Goal: Transaction & Acquisition: Purchase product/service

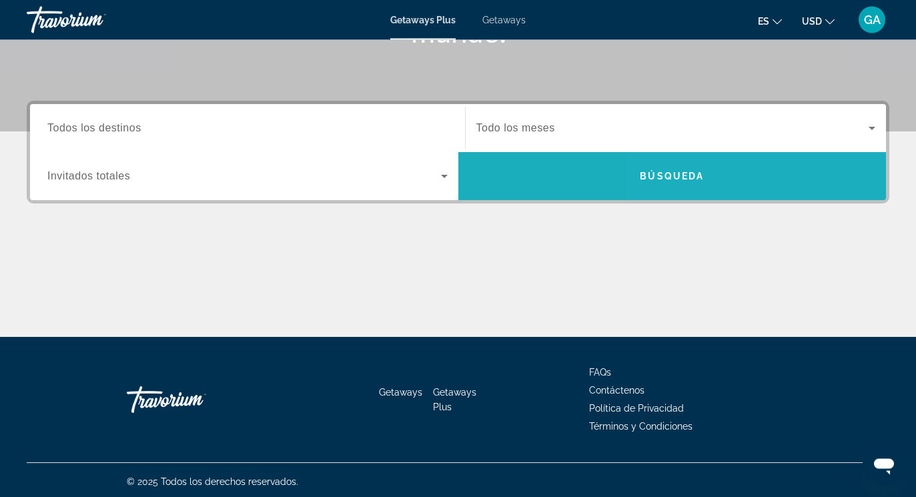
scroll to position [230, 0]
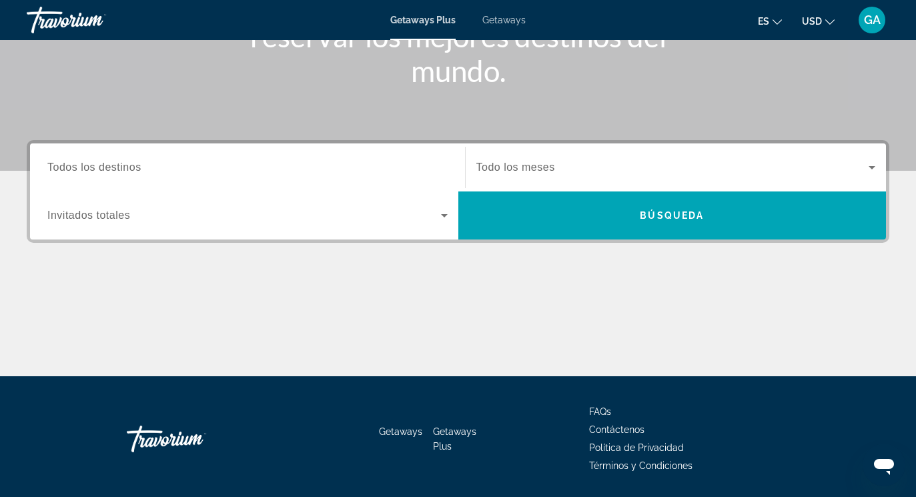
click at [439, 216] on icon "Search widget" at bounding box center [444, 216] width 16 height 16
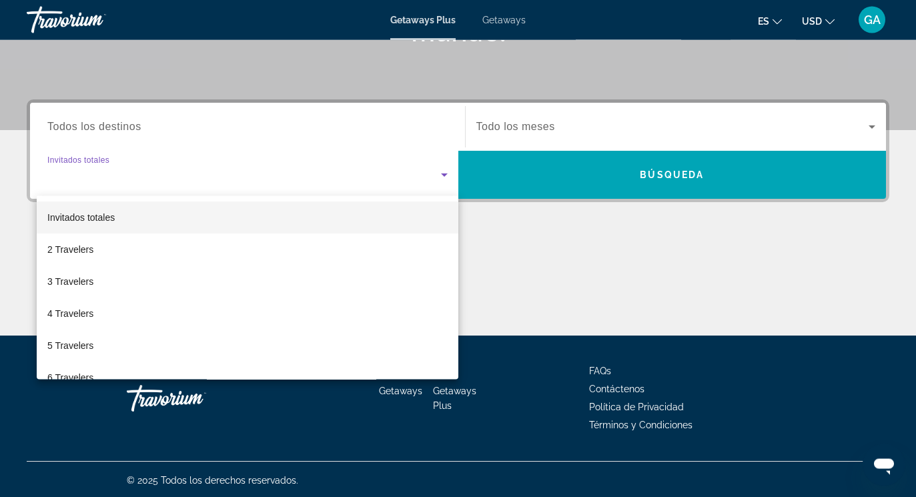
scroll to position [272, 0]
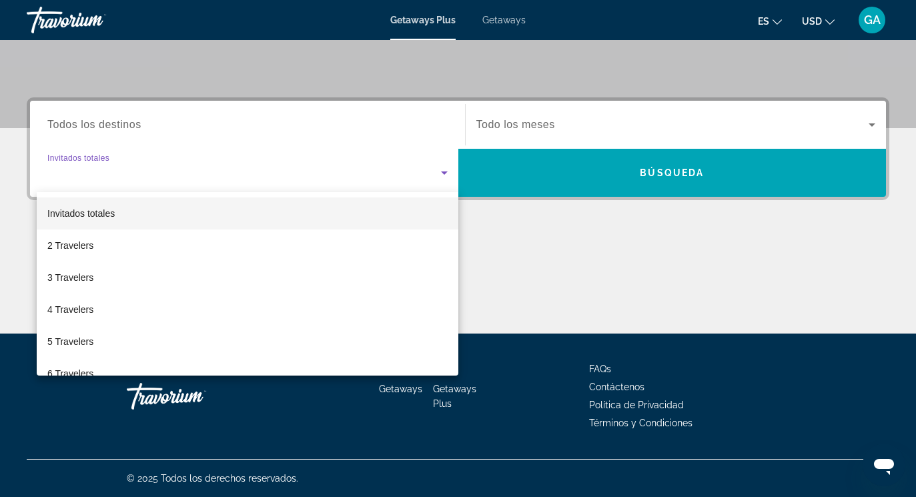
click at [347, 254] on mat-option "2 Travelers" at bounding box center [248, 246] width 422 height 32
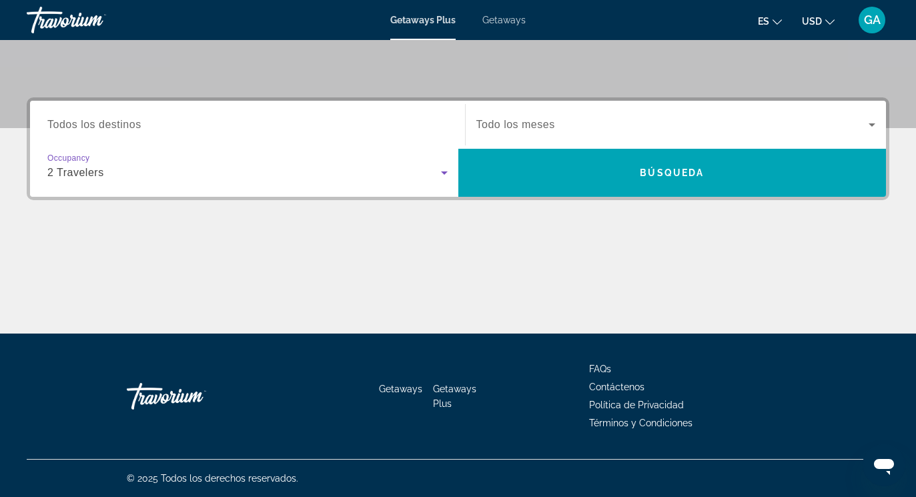
click at [834, 174] on span "Search widget" at bounding box center [672, 173] width 428 height 32
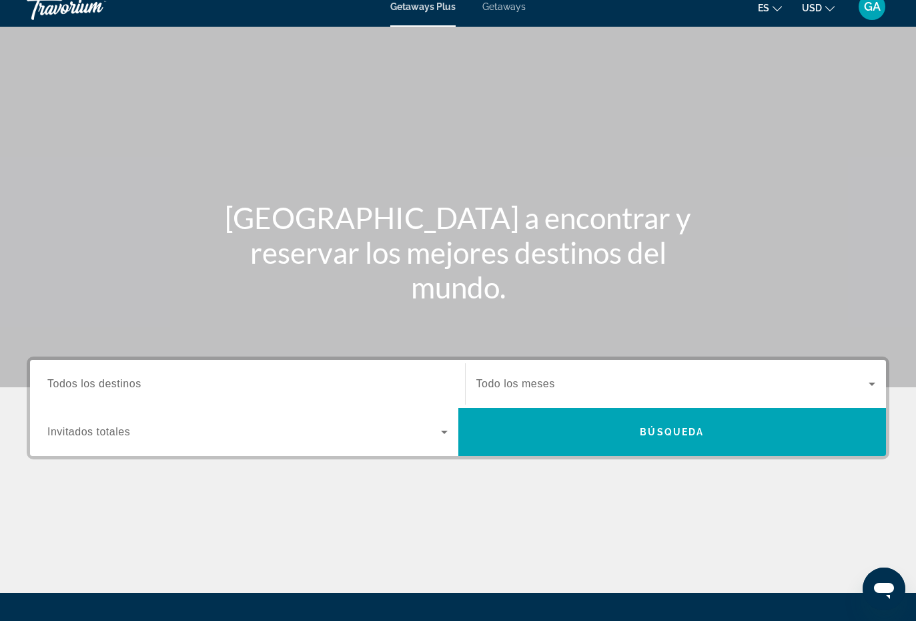
scroll to position [17, 0]
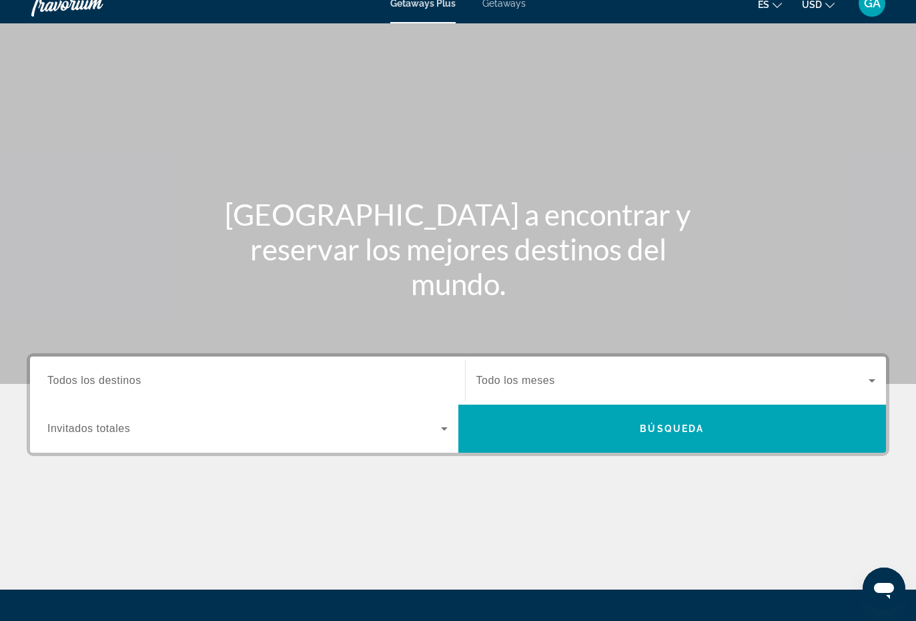
click at [438, 428] on icon "Search widget" at bounding box center [444, 428] width 16 height 16
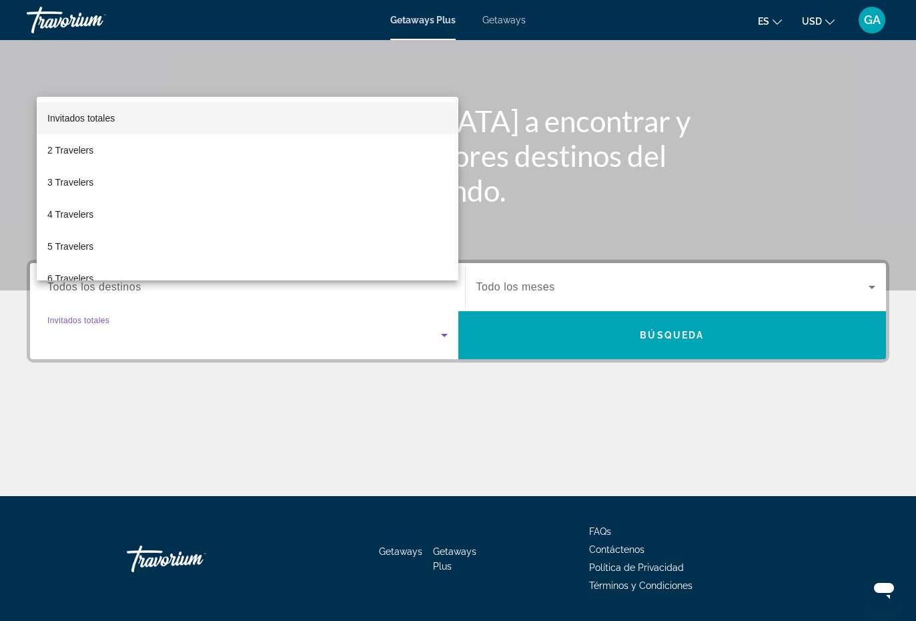
scroll to position [149, 0]
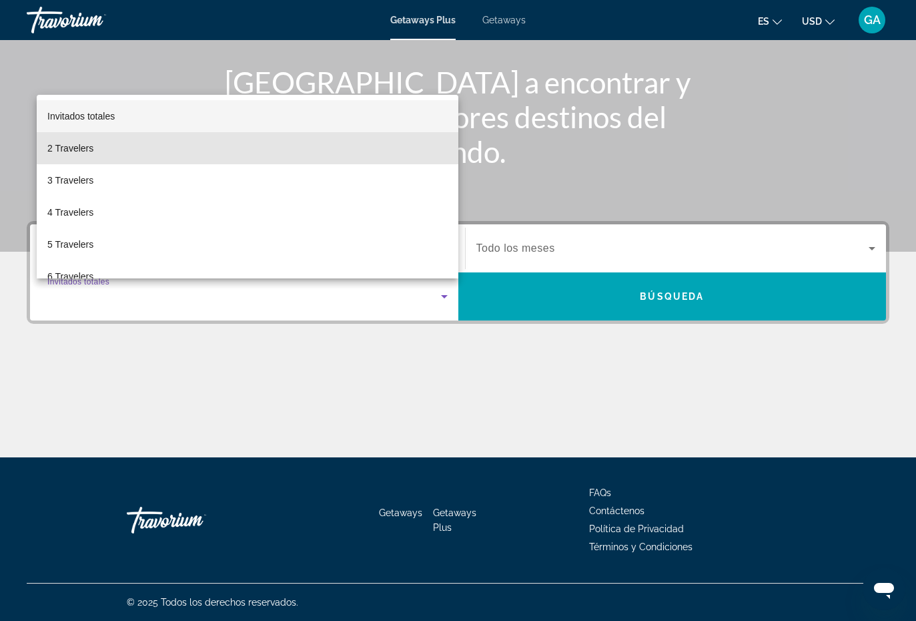
click at [348, 147] on mat-option "2 Travelers" at bounding box center [248, 148] width 422 height 32
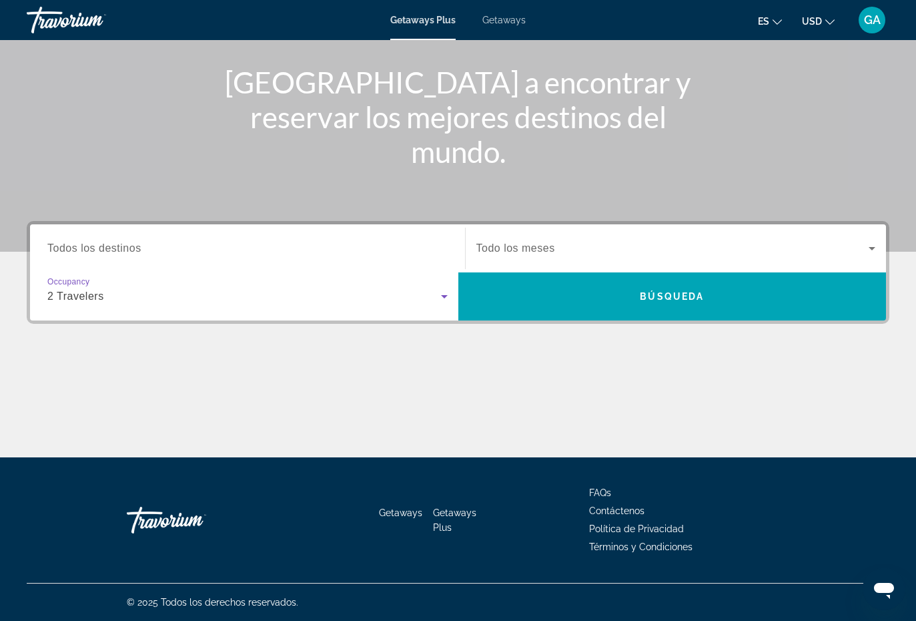
click at [839, 240] on span "Search widget" at bounding box center [672, 248] width 393 height 16
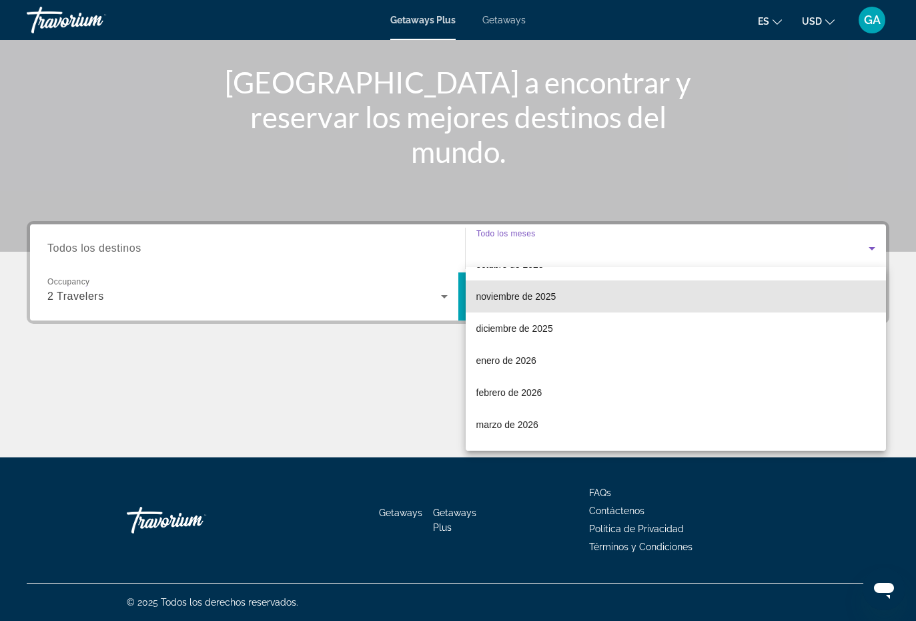
scroll to position [89, 0]
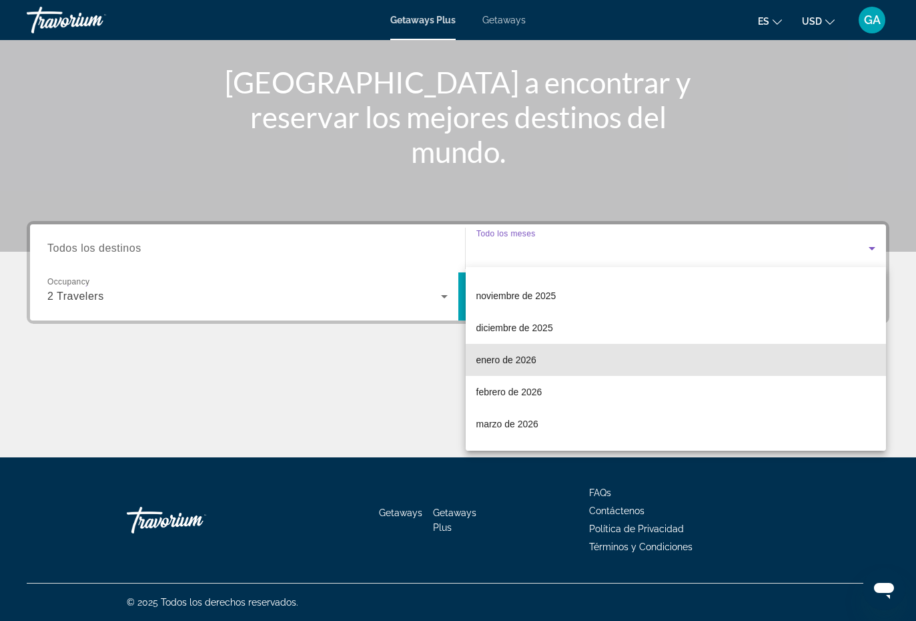
click at [801, 360] on mat-option "enero de 2026" at bounding box center [676, 360] width 421 height 32
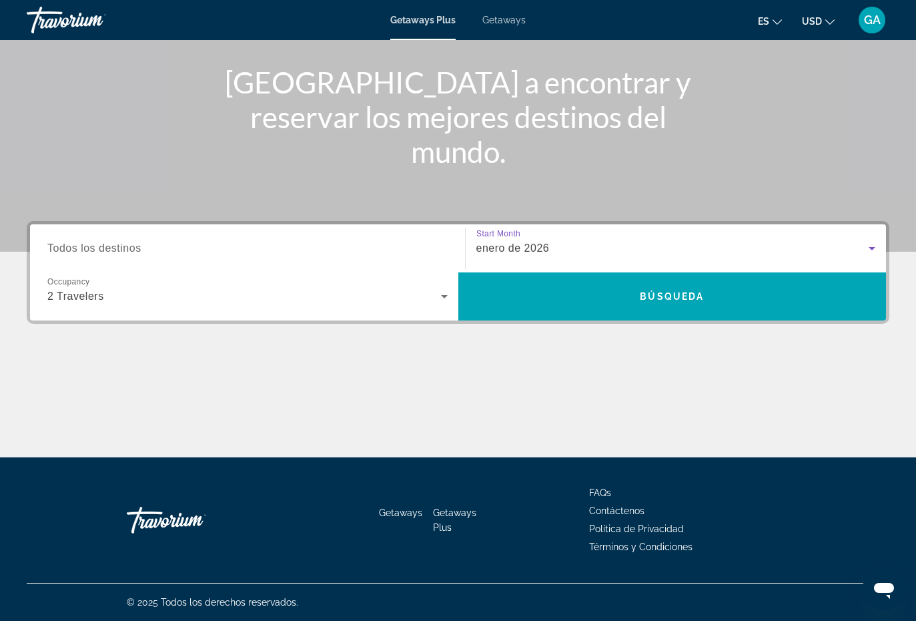
click at [835, 293] on span "Search widget" at bounding box center [672, 296] width 428 height 32
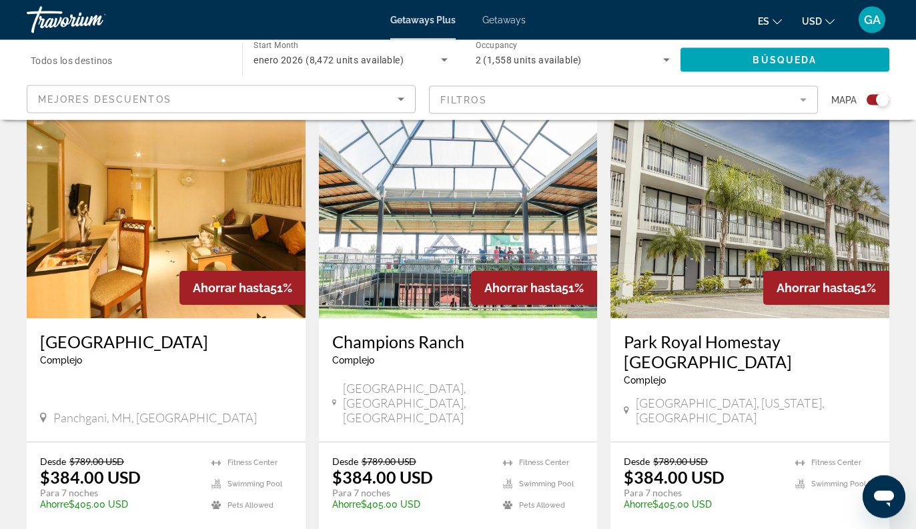
scroll to position [1986, 0]
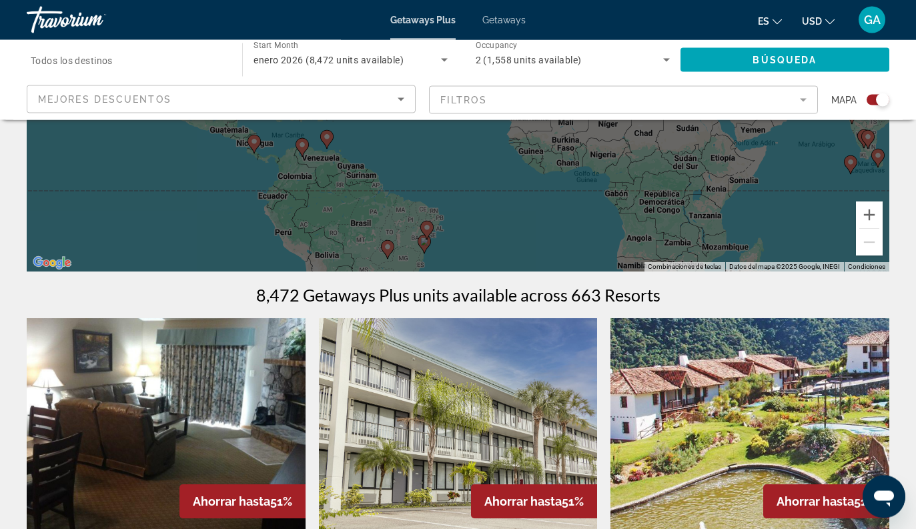
scroll to position [258, 0]
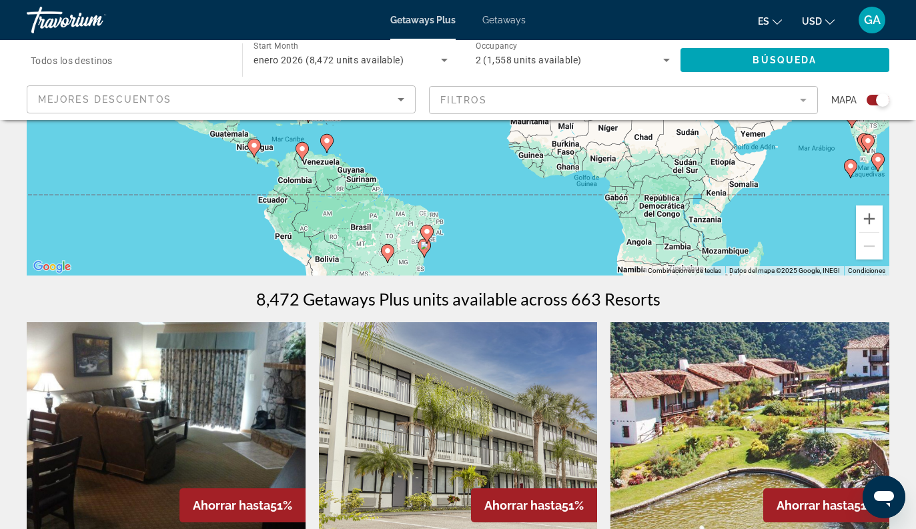
click at [801, 99] on mat-form-field "Filtros" at bounding box center [623, 100] width 389 height 28
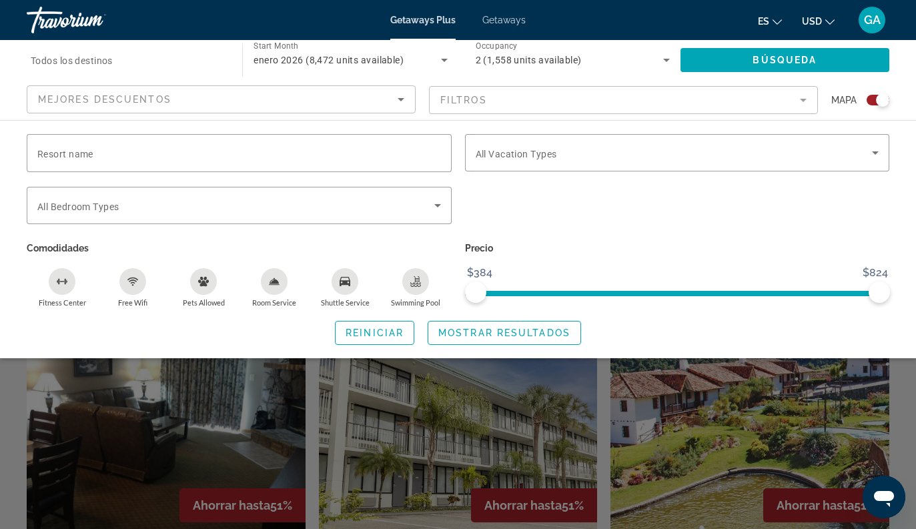
click at [787, 90] on mat-form-field "Filtros" at bounding box center [623, 100] width 389 height 28
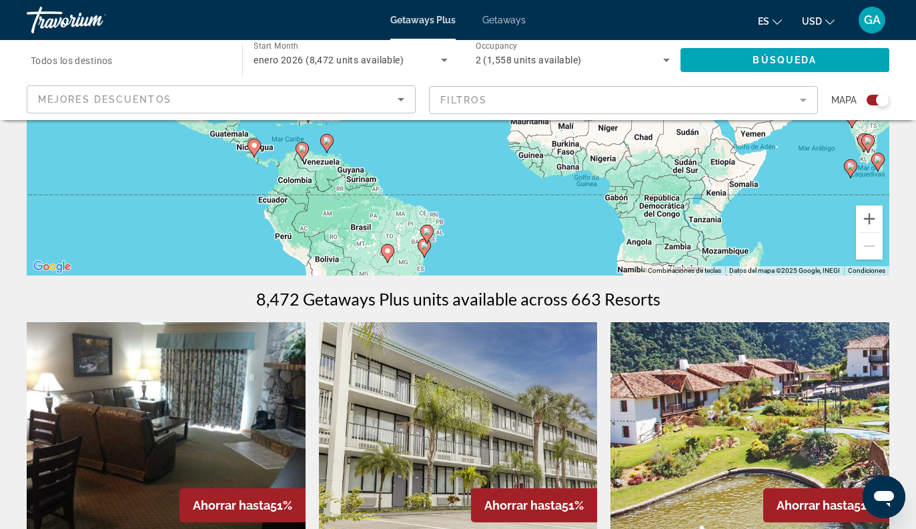
click at [796, 97] on mat-form-field "Filtros" at bounding box center [623, 100] width 389 height 28
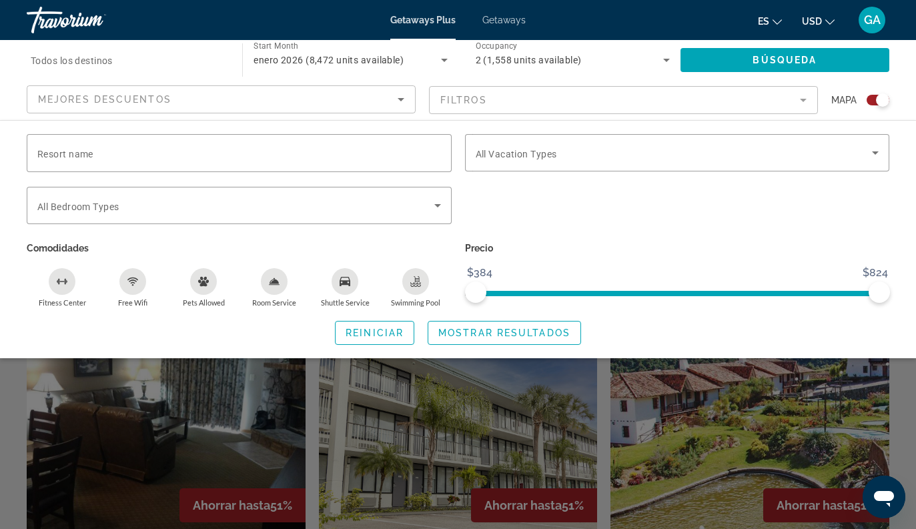
click at [845, 152] on span "Search widget" at bounding box center [674, 153] width 397 height 16
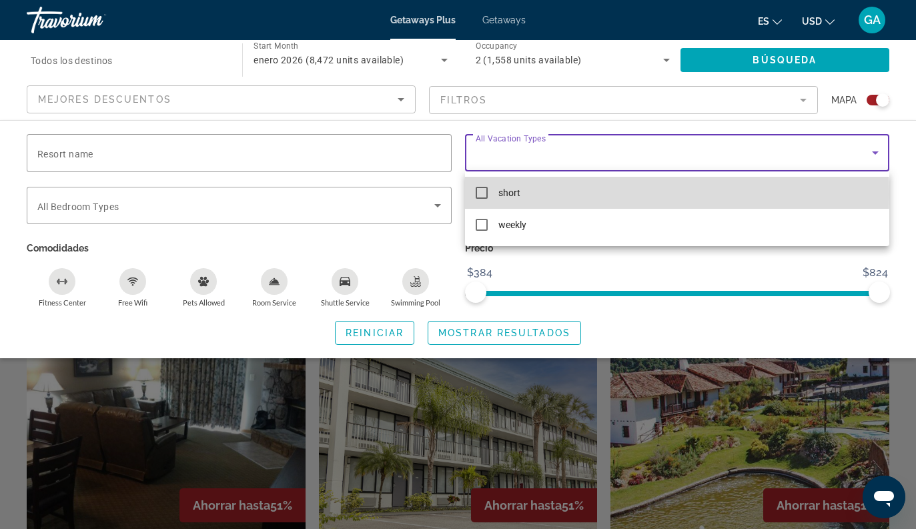
click at [626, 195] on mat-option "short" at bounding box center [677, 193] width 425 height 32
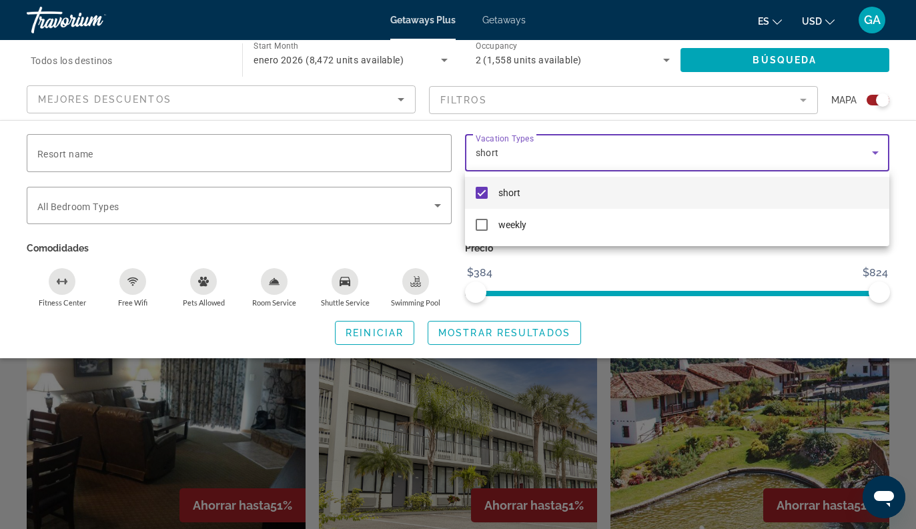
click at [697, 319] on div at bounding box center [458, 264] width 916 height 529
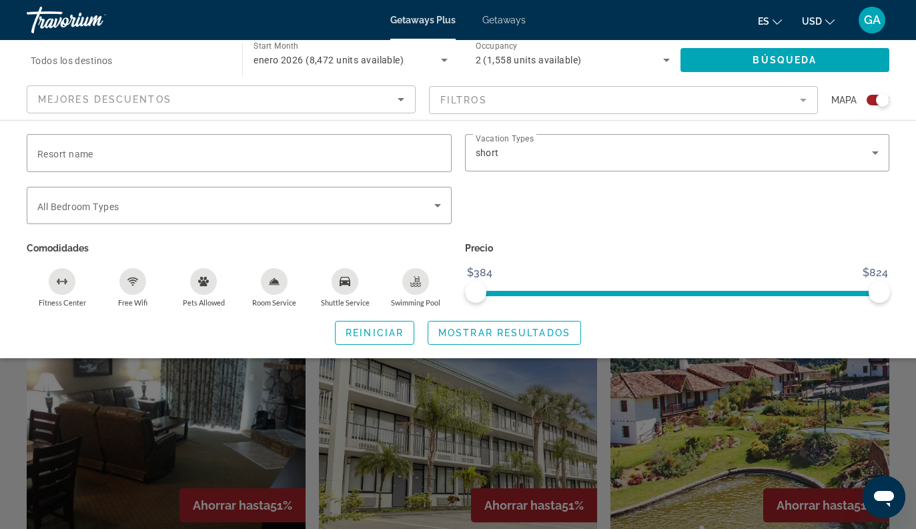
click at [692, 321] on div "Reiniciar Mostrar resultados" at bounding box center [458, 333] width 863 height 24
click at [498, 338] on span "Search widget" at bounding box center [504, 333] width 152 height 32
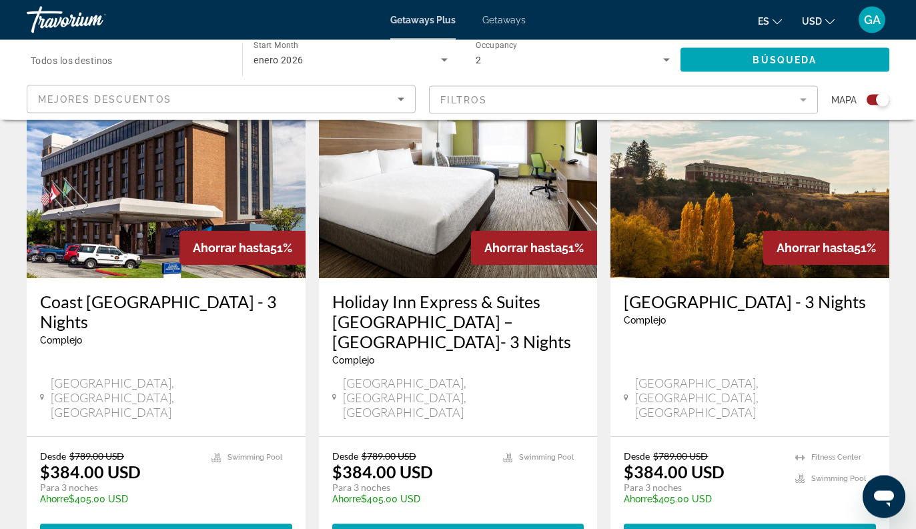
scroll to position [2060, 0]
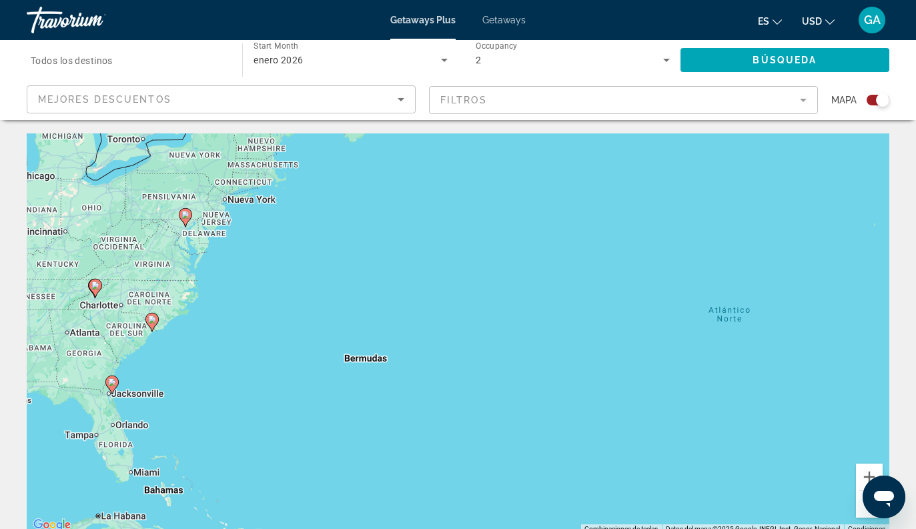
click at [117, 388] on gmp-advanced-marker "Main content" at bounding box center [111, 385] width 13 height 20
click at [118, 381] on icon "Main content" at bounding box center [111, 385] width 13 height 19
click at [117, 381] on icon "Main content" at bounding box center [111, 384] width 12 height 17
click at [117, 376] on gmp-advanced-marker "Main content" at bounding box center [111, 385] width 13 height 20
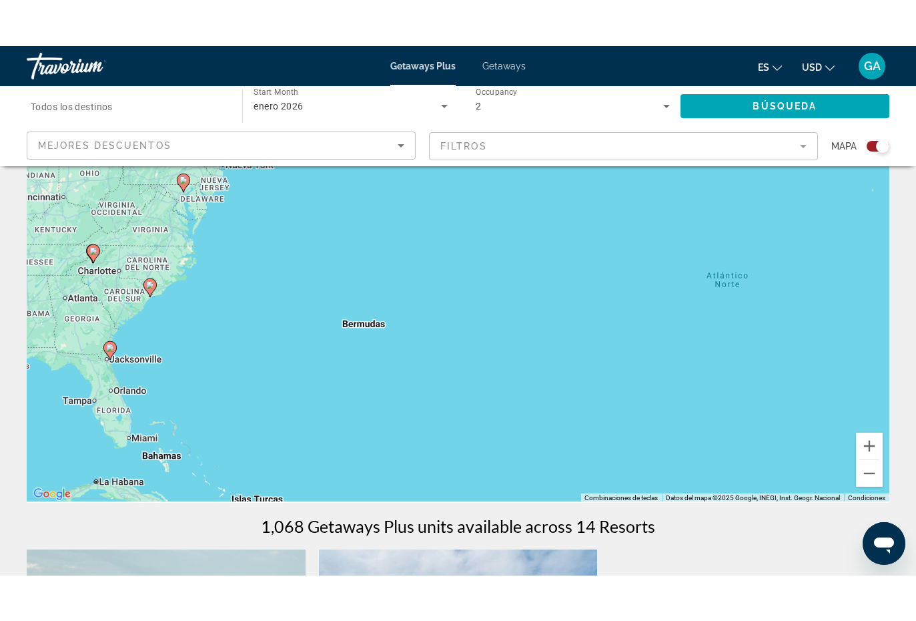
scroll to position [77, 0]
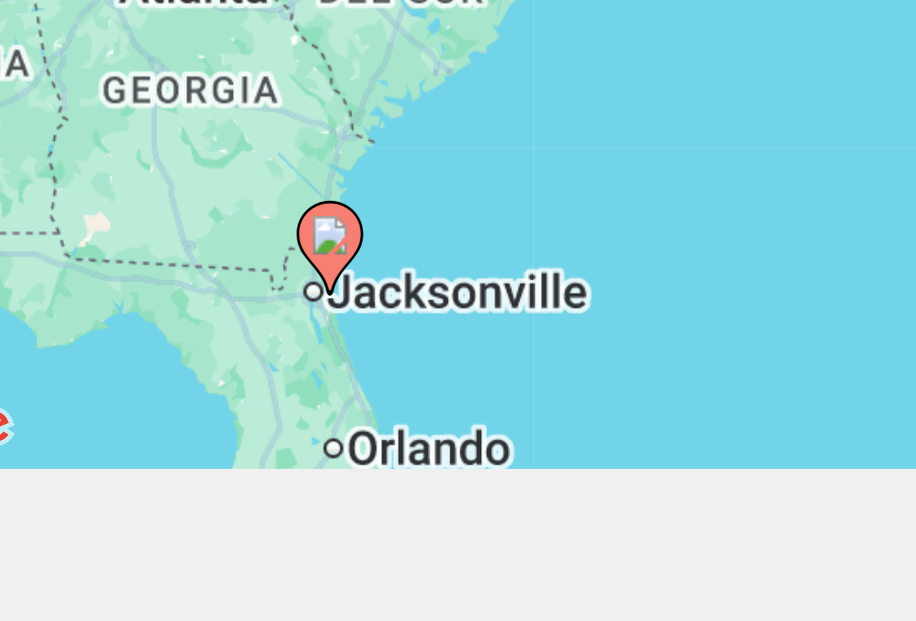
type input "**********"
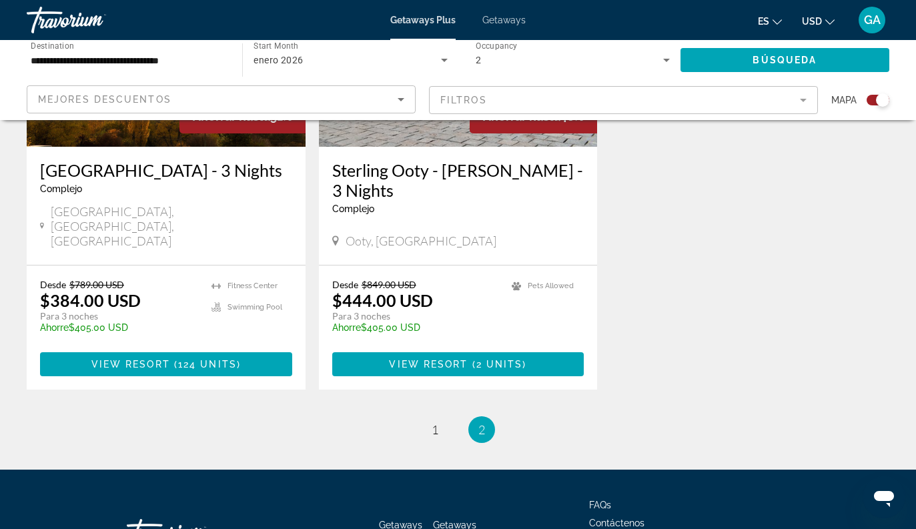
scroll to position [646, 0]
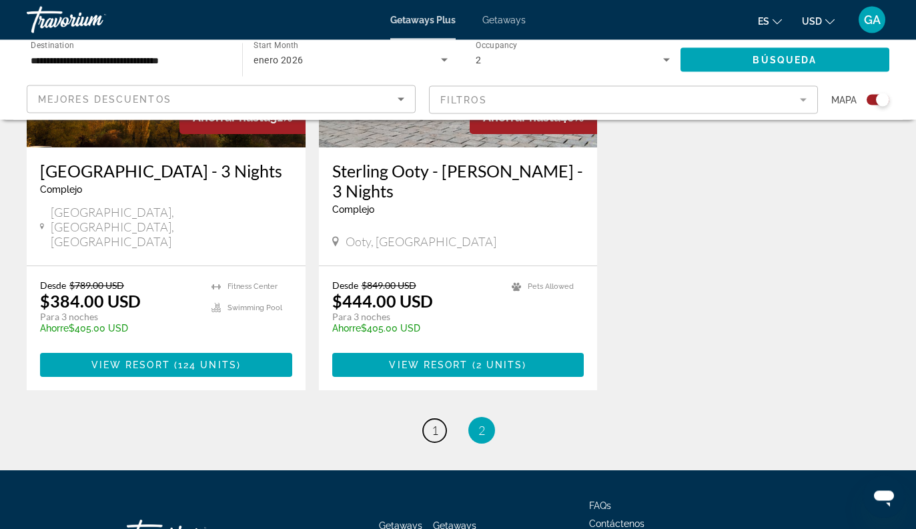
click at [442, 420] on link "page 1" at bounding box center [434, 431] width 23 height 23
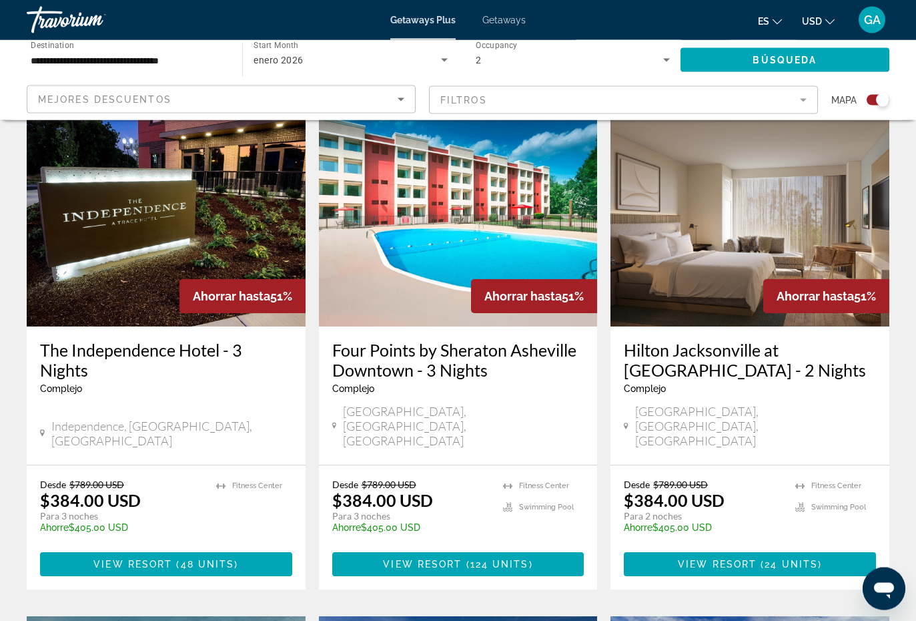
scroll to position [971, 0]
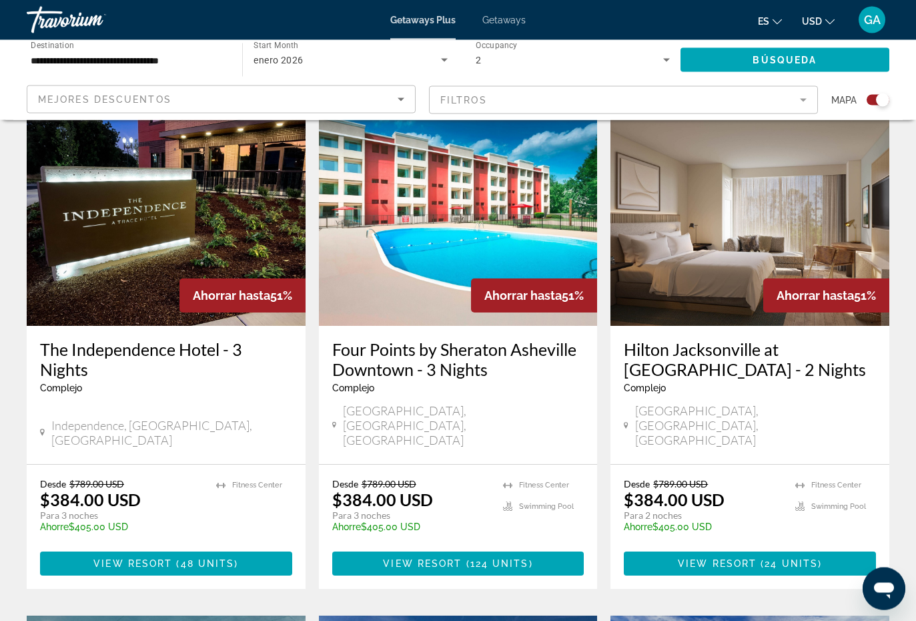
click at [819, 185] on img "Main content" at bounding box center [750, 220] width 279 height 214
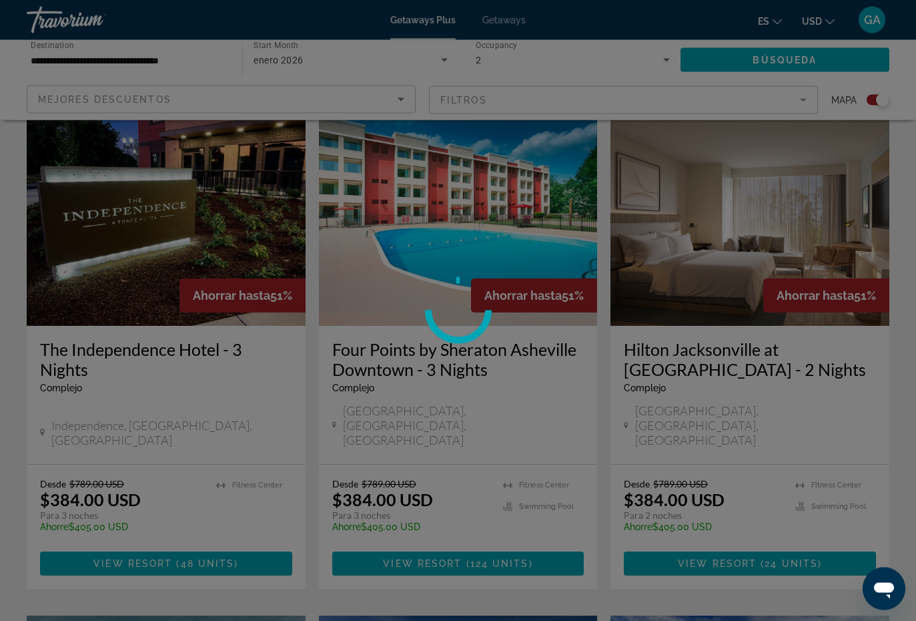
scroll to position [972, 0]
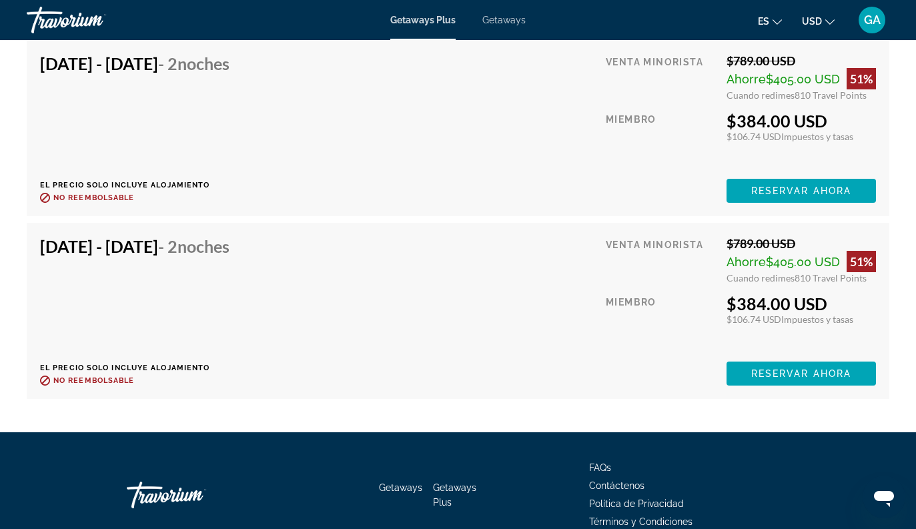
scroll to position [4582, 0]
click at [768, 289] on div "Venta minorista $789.00 USD Ahorre $405.00 USD 51% Cuando redimes 810 Travel Po…" at bounding box center [741, 311] width 270 height 149
click at [121, 314] on div "Jan 16, 2026 - Jan 18, 2026 - 2 noches El precio solo incluye alojamiento Reemb…" at bounding box center [140, 311] width 200 height 149
click at [111, 278] on div "Jan 16, 2026 - Jan 18, 2026 - 2 noches El precio solo incluye alojamiento Reemb…" at bounding box center [140, 311] width 200 height 149
click at [107, 268] on div "Jan 16, 2026 - Jan 18, 2026 - 2 noches El precio solo incluye alojamiento Reemb…" at bounding box center [140, 311] width 200 height 149
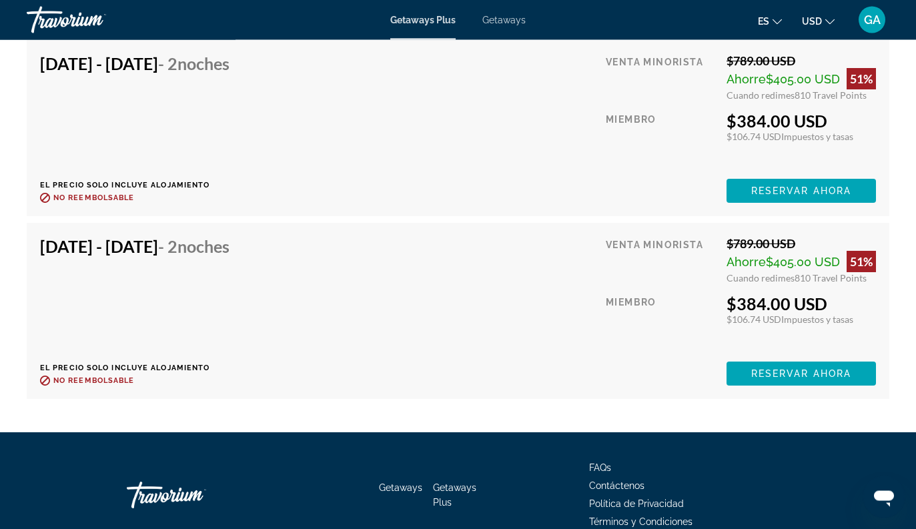
click at [795, 298] on div "$384.00 USD" at bounding box center [801, 304] width 149 height 20
click at [789, 285] on div "Venta minorista $789.00 USD Ahorre $405.00 USD 51% Cuando redimes 810 Travel Po…" at bounding box center [741, 311] width 270 height 149
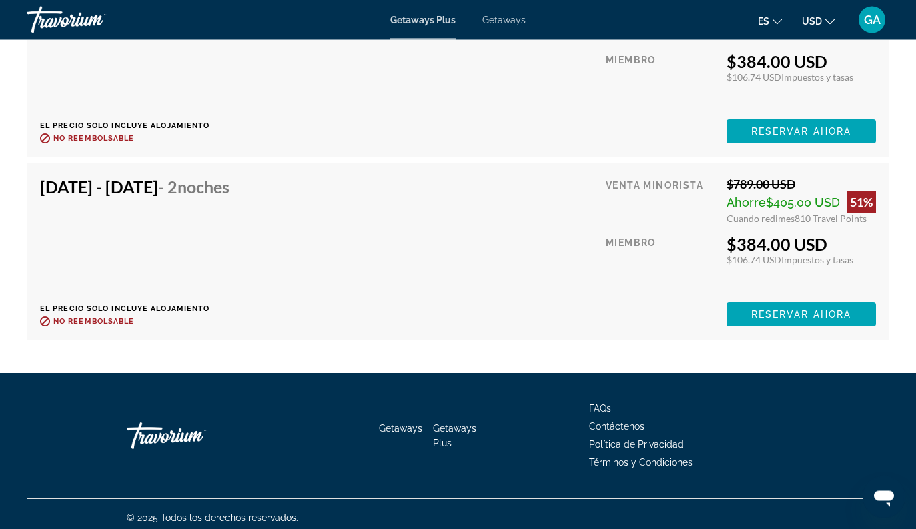
scroll to position [4650, 0]
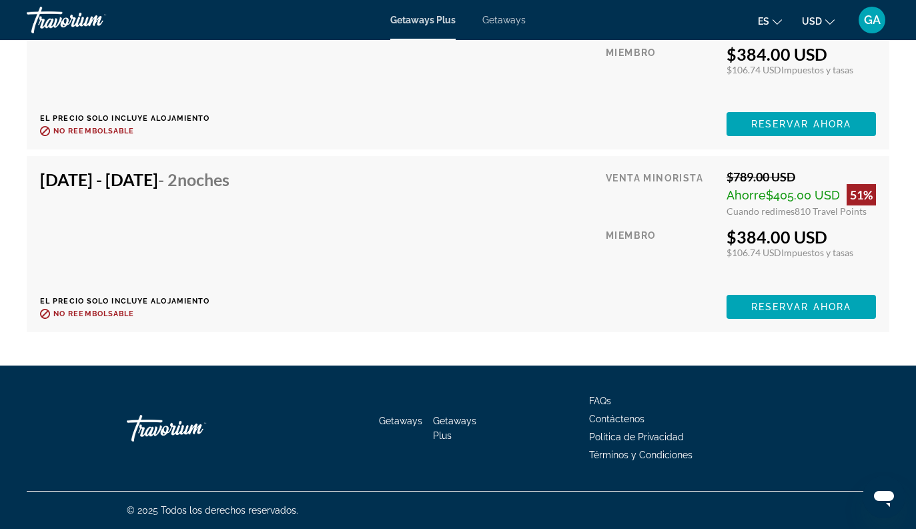
click at [820, 222] on div "Venta minorista $789.00 USD Ahorre $405.00 USD 51% Cuando redimes 810 Travel Po…" at bounding box center [741, 243] width 270 height 149
click at [175, 262] on div "Jan 16, 2026 - Jan 18, 2026 - 2 noches El precio solo incluye alojamiento Reemb…" at bounding box center [140, 243] width 200 height 149
click at [200, 264] on div "Jan 16, 2026 - Jan 18, 2026 - 2 noches El precio solo incluye alojamiento Reemb…" at bounding box center [140, 243] width 200 height 149
click at [831, 238] on div "$384.00 USD" at bounding box center [801, 237] width 149 height 20
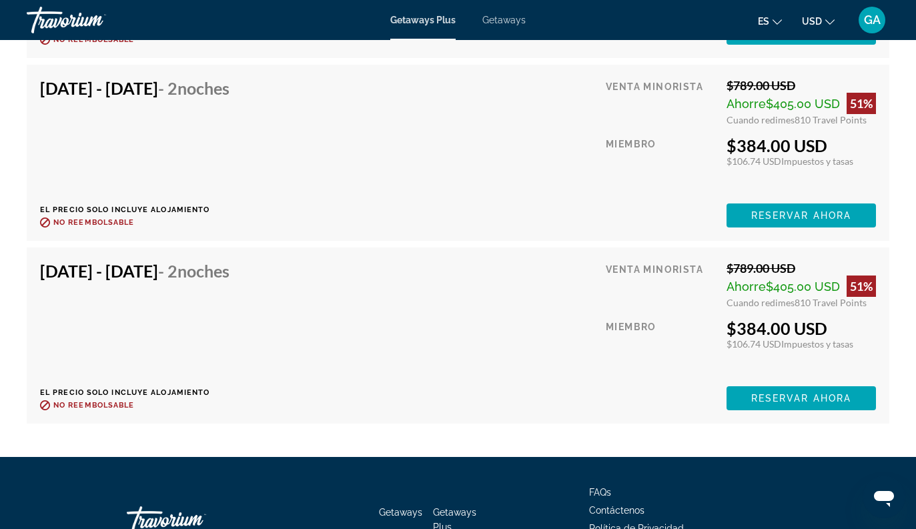
scroll to position [4611, 0]
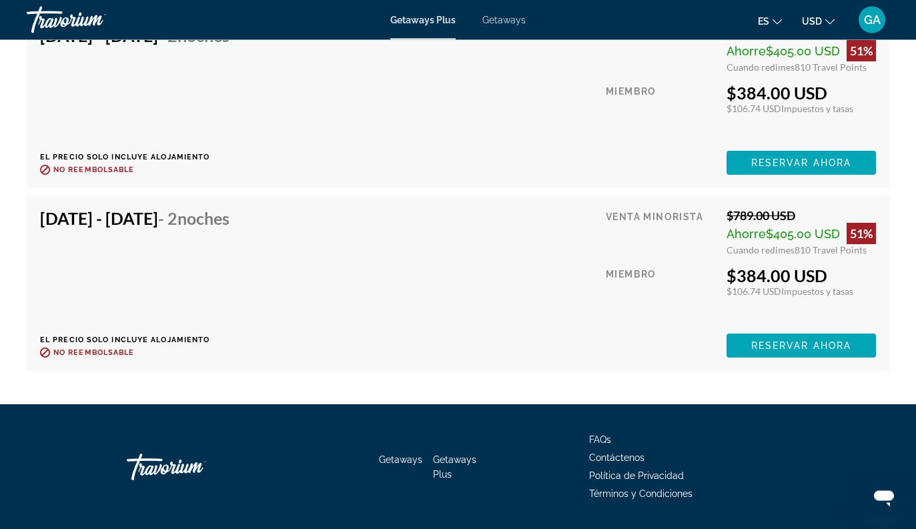
click at [827, 266] on div "$384.00 USD" at bounding box center [801, 276] width 149 height 20
click at [827, 264] on div "Venta minorista $789.00 USD Ahorre $405.00 USD 51% Cuando redimes 810 Travel Po…" at bounding box center [741, 283] width 270 height 149
click at [206, 292] on div "Jan 16, 2026 - Jan 18, 2026 - 2 noches El precio solo incluye alojamiento Reemb…" at bounding box center [140, 283] width 200 height 149
click at [833, 348] on span "Reservar ahora" at bounding box center [801, 346] width 100 height 11
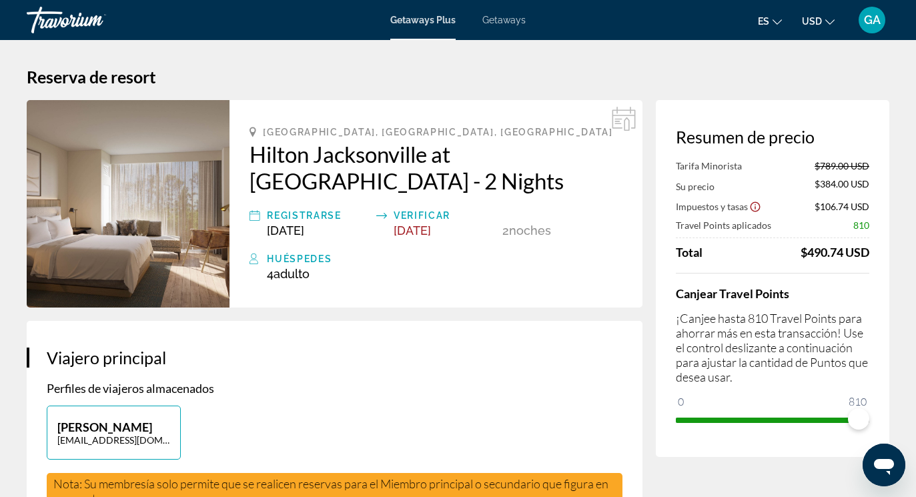
click at [510, 17] on span "Getaways" at bounding box center [503, 20] width 43 height 11
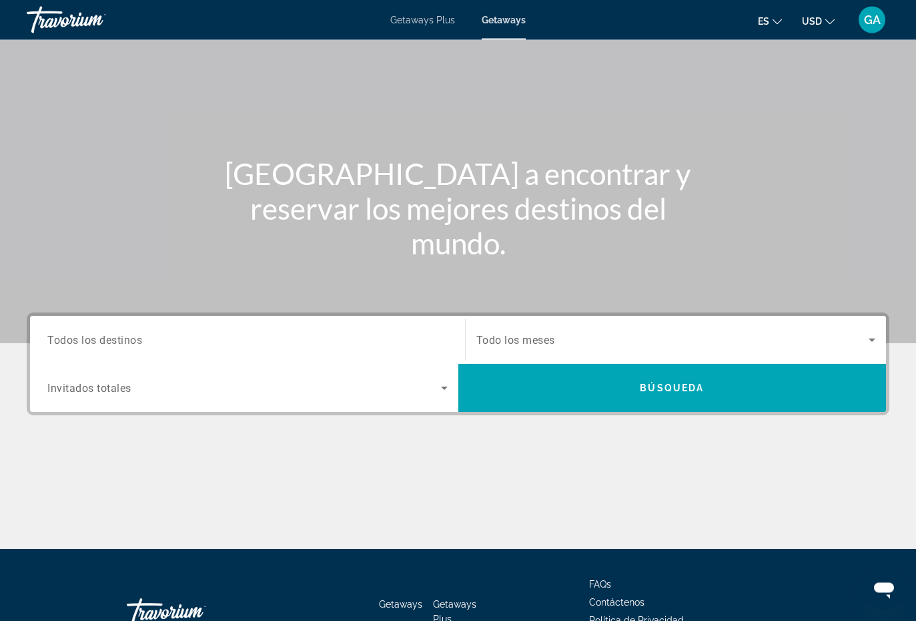
scroll to position [69, 0]
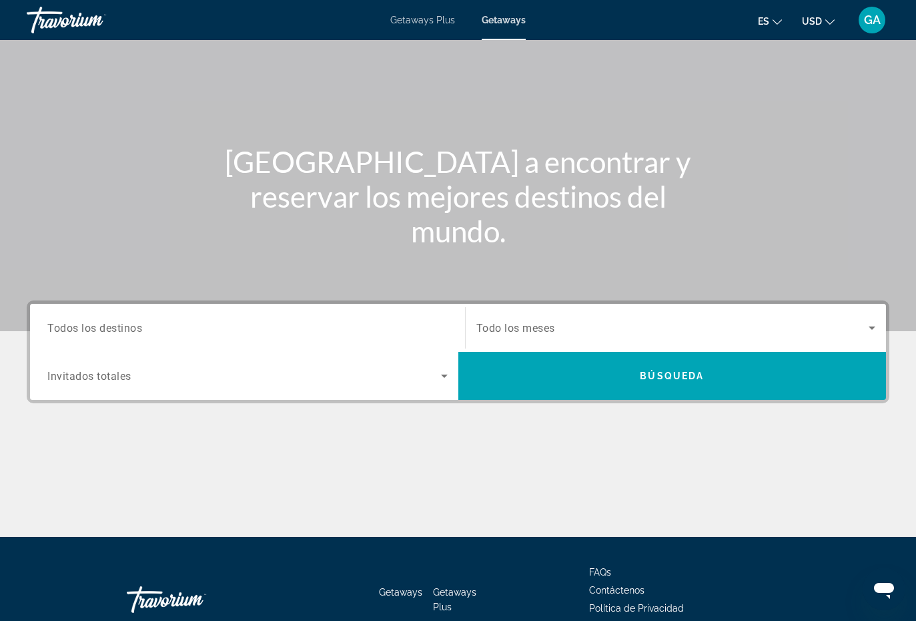
click at [444, 377] on icon "Search widget" at bounding box center [444, 375] width 7 height 3
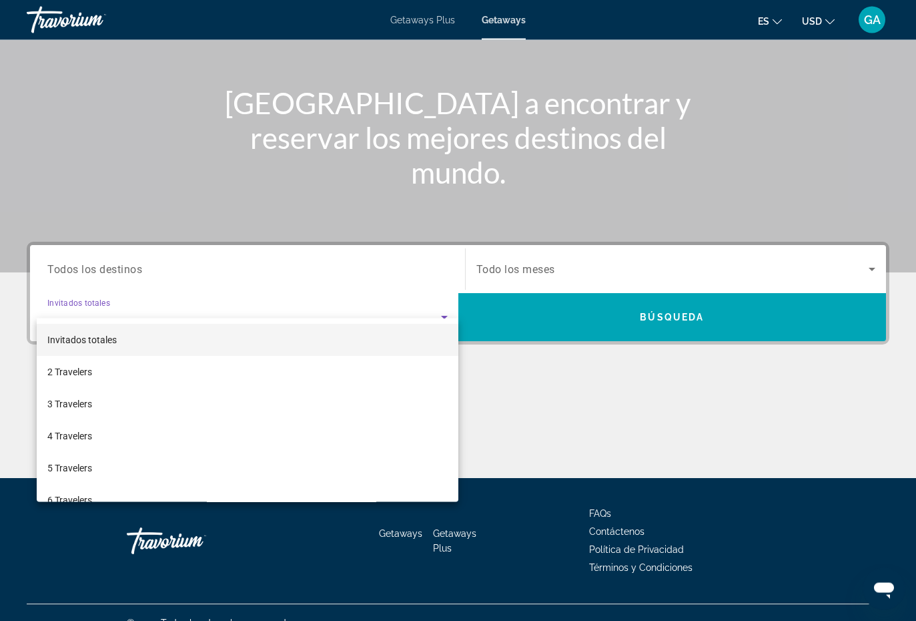
scroll to position [149, 0]
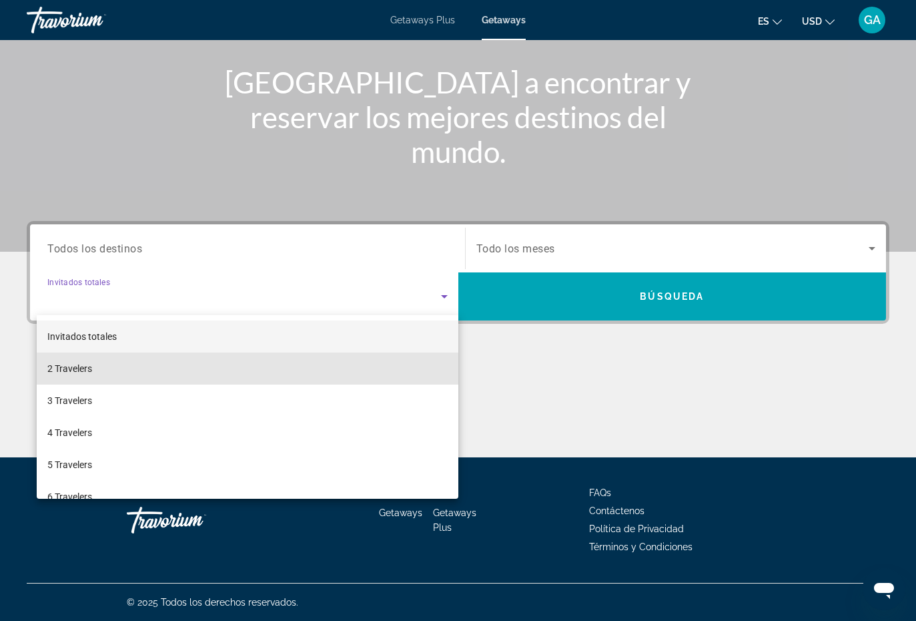
click at [398, 366] on mat-option "2 Travelers" at bounding box center [248, 368] width 422 height 32
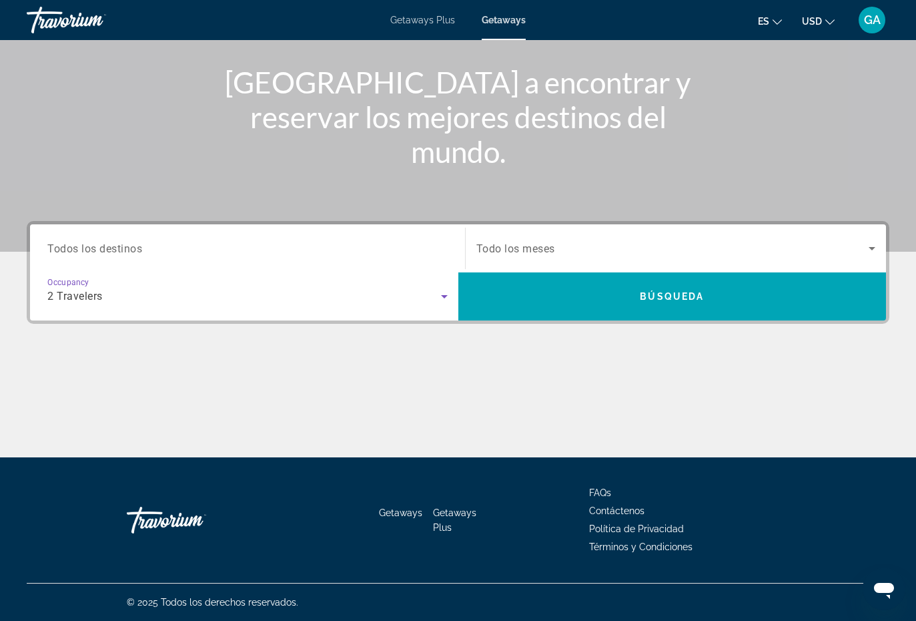
click at [835, 244] on span "Search widget" at bounding box center [672, 248] width 393 height 16
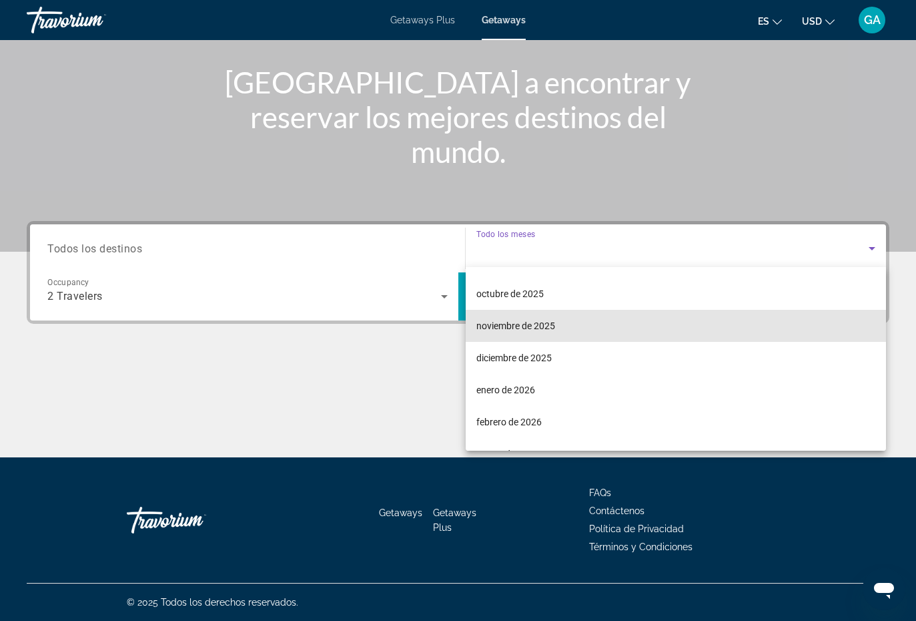
scroll to position [60, 0]
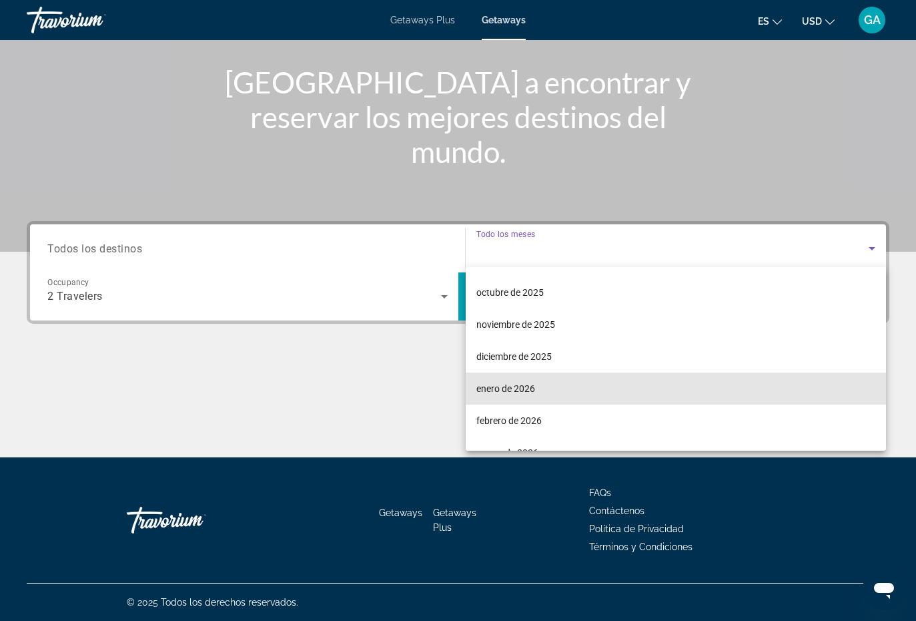
click at [683, 387] on mat-option "enero de 2026" at bounding box center [676, 388] width 421 height 32
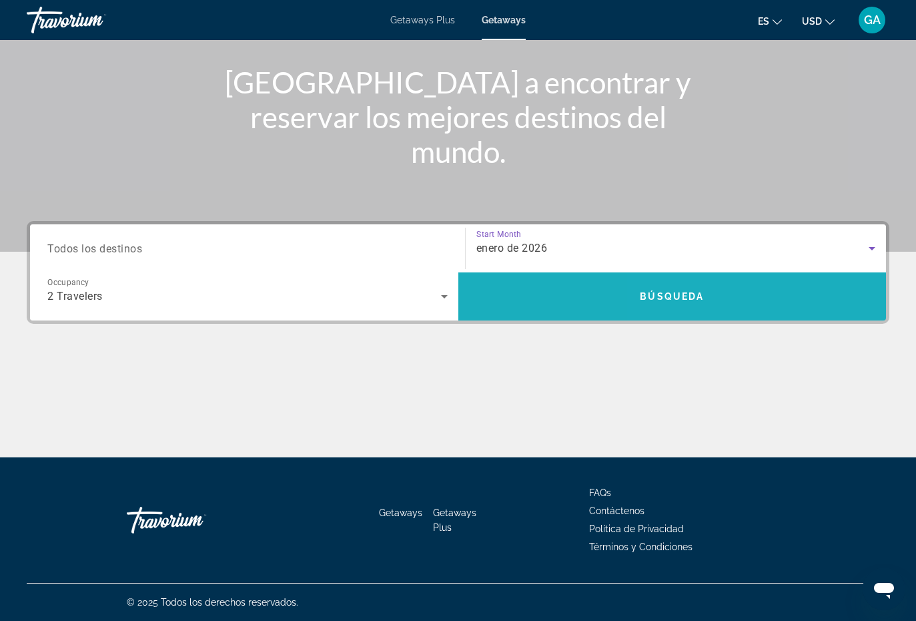
click at [816, 298] on span "Search widget" at bounding box center [672, 296] width 428 height 32
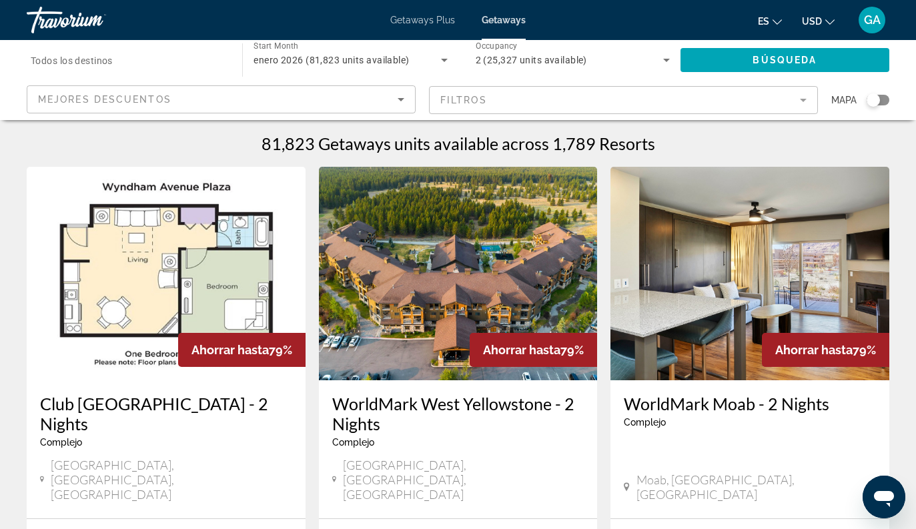
click at [796, 104] on mat-form-field "Filtros" at bounding box center [623, 100] width 389 height 28
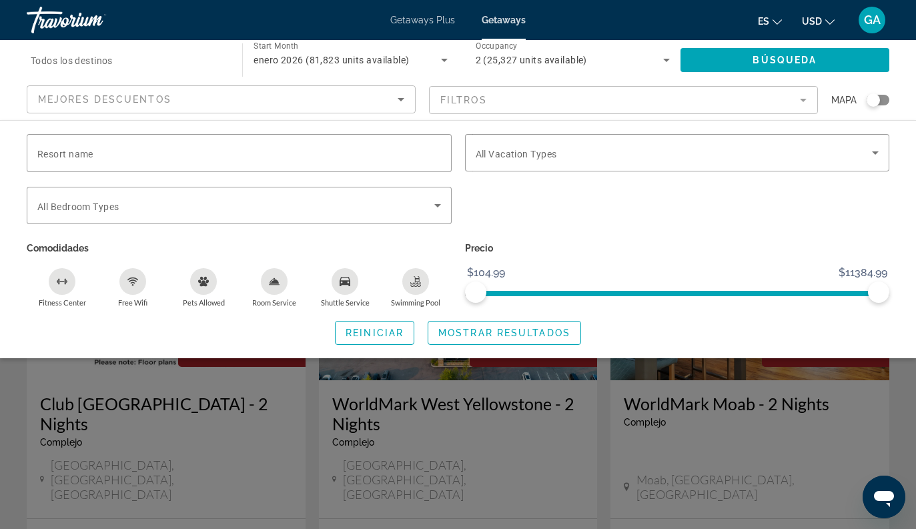
click at [837, 149] on span "Search widget" at bounding box center [674, 153] width 397 height 16
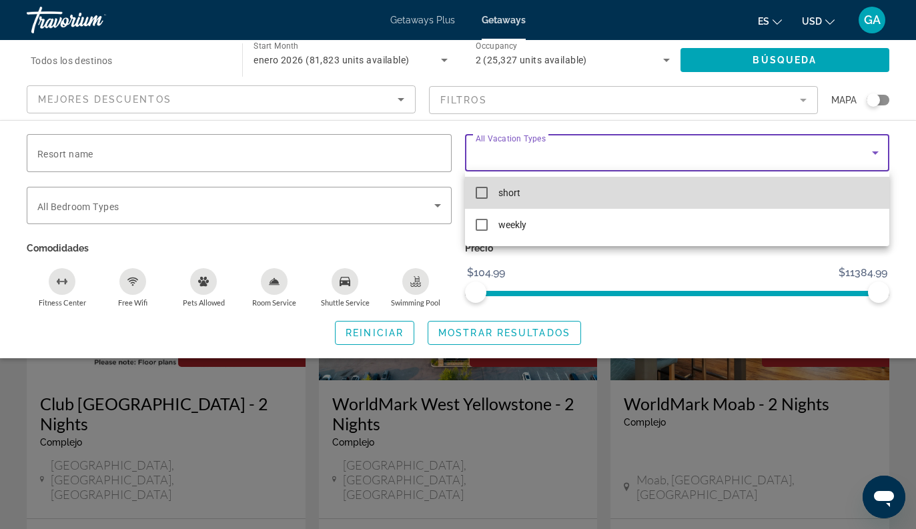
click at [498, 193] on span "short" at bounding box center [509, 193] width 22 height 16
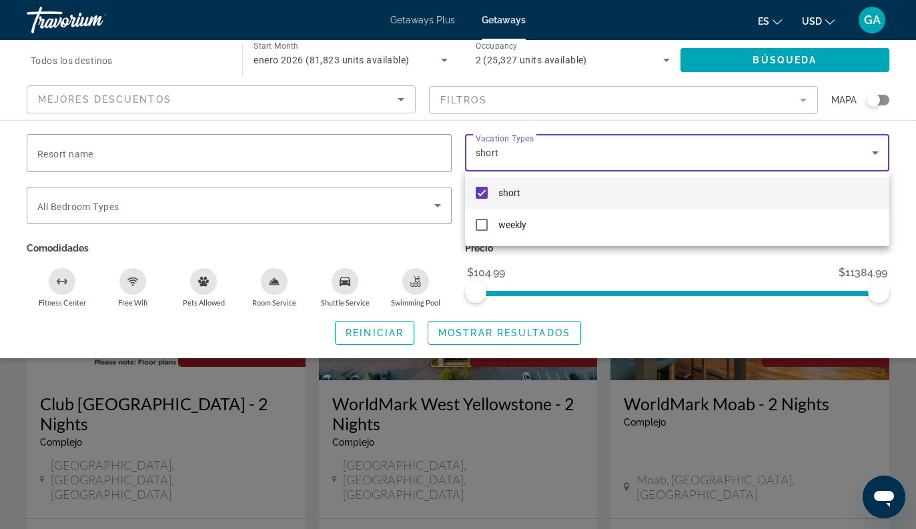
click at [533, 329] on div at bounding box center [458, 264] width 916 height 529
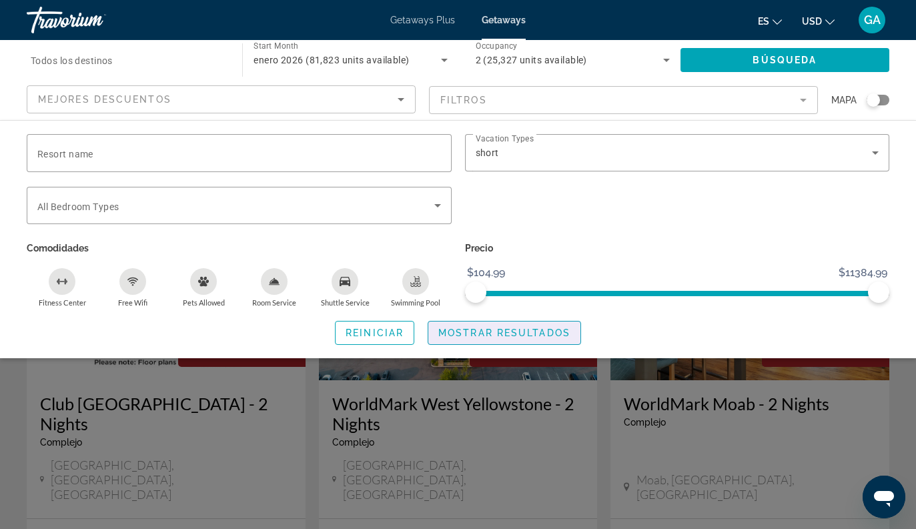
click at [539, 332] on span "Mostrar resultados" at bounding box center [504, 333] width 132 height 11
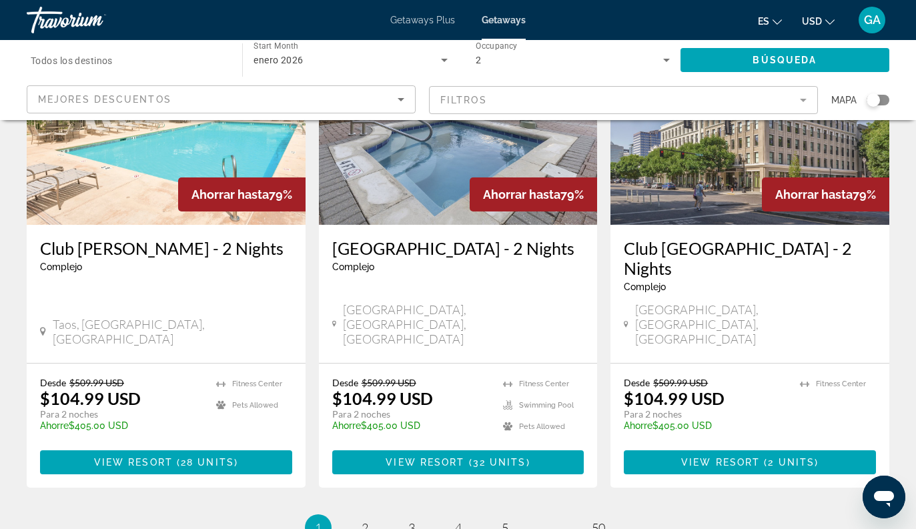
scroll to position [1751, 0]
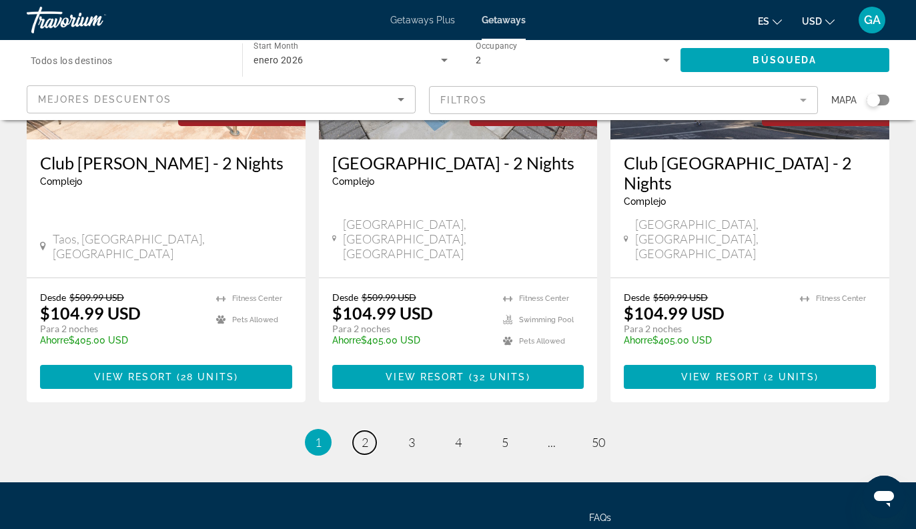
click at [373, 431] on link "page 2" at bounding box center [364, 442] width 23 height 23
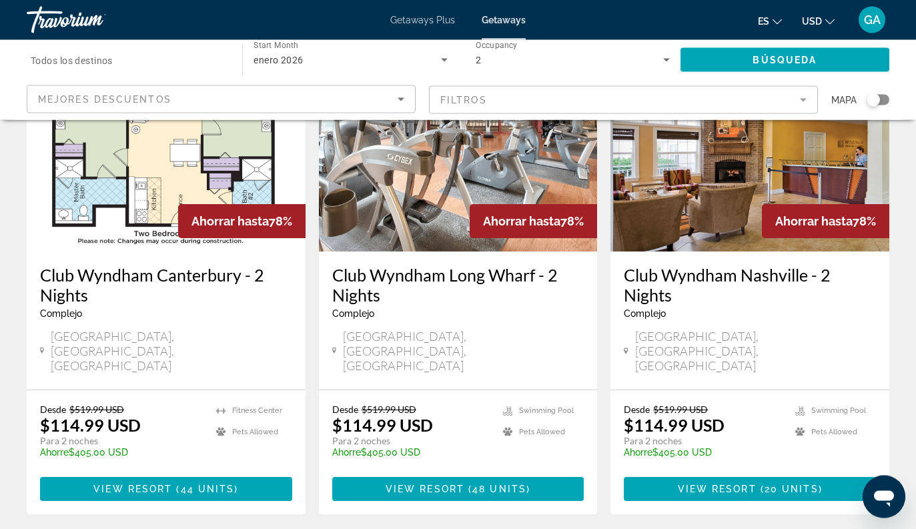
scroll to position [1657, 0]
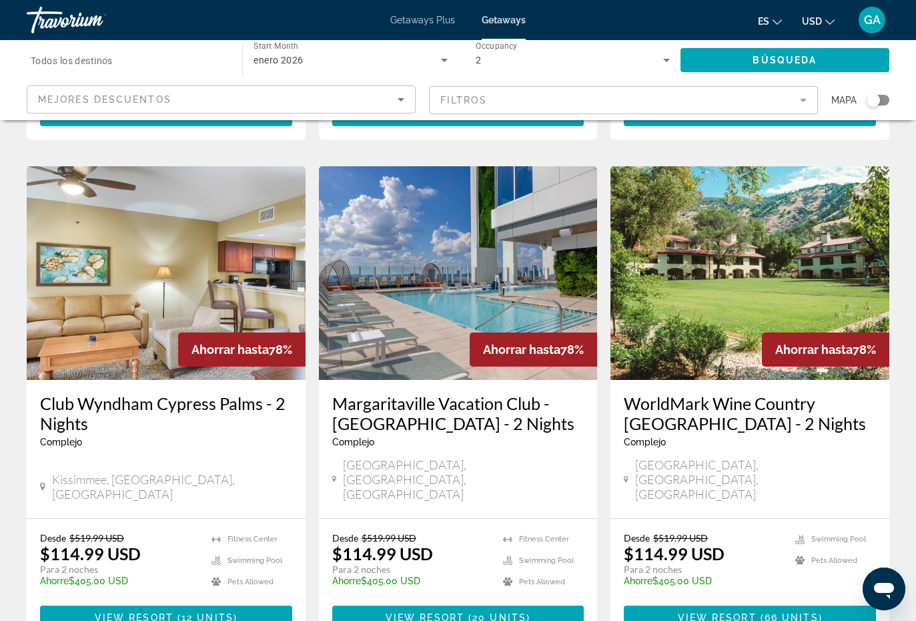
scroll to position [992, 0]
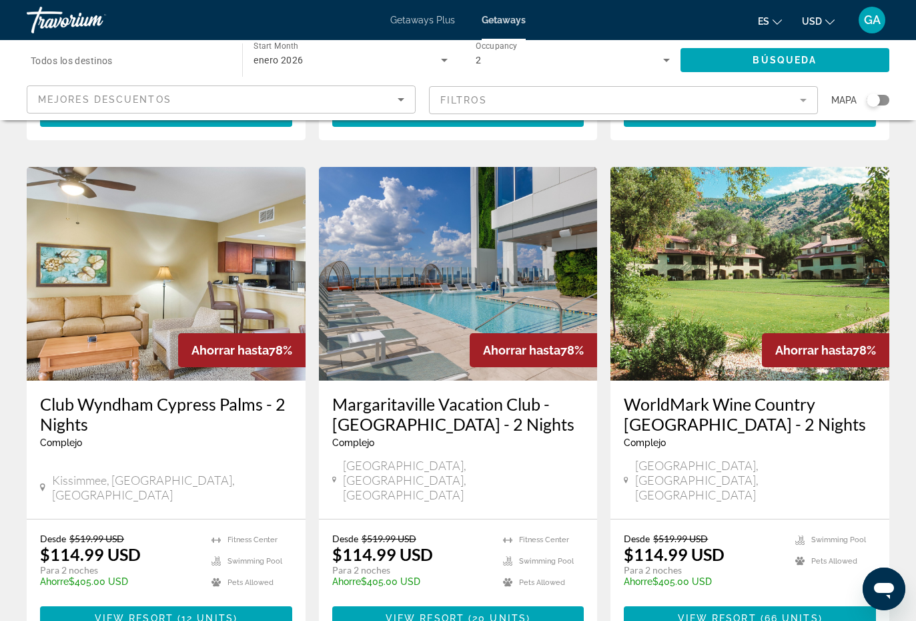
click at [522, 216] on img "Main content" at bounding box center [458, 274] width 279 height 214
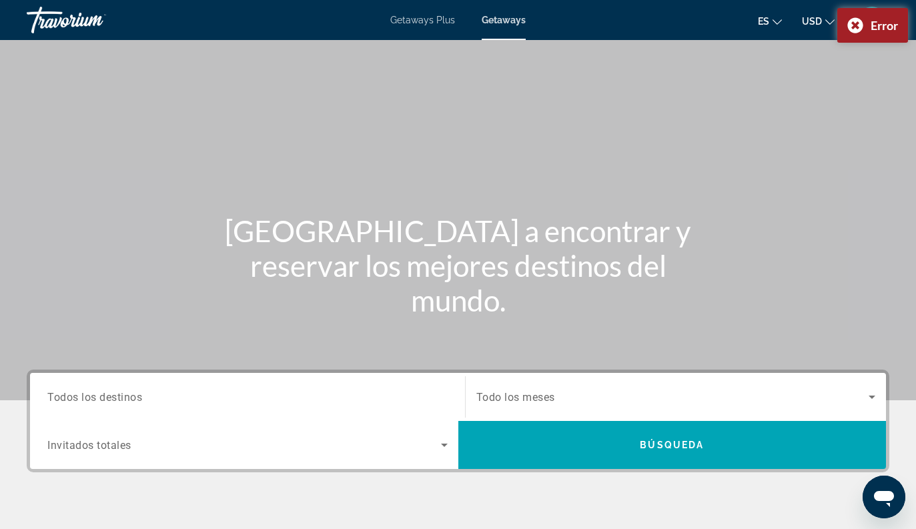
click at [861, 24] on div "Error" at bounding box center [872, 25] width 71 height 35
click at [418, 438] on span "Search widget" at bounding box center [244, 445] width 394 height 16
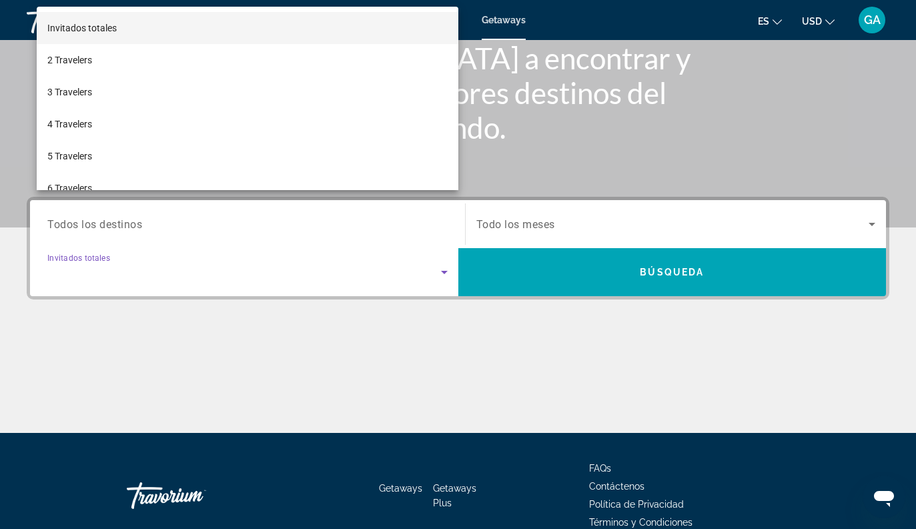
scroll to position [240, 0]
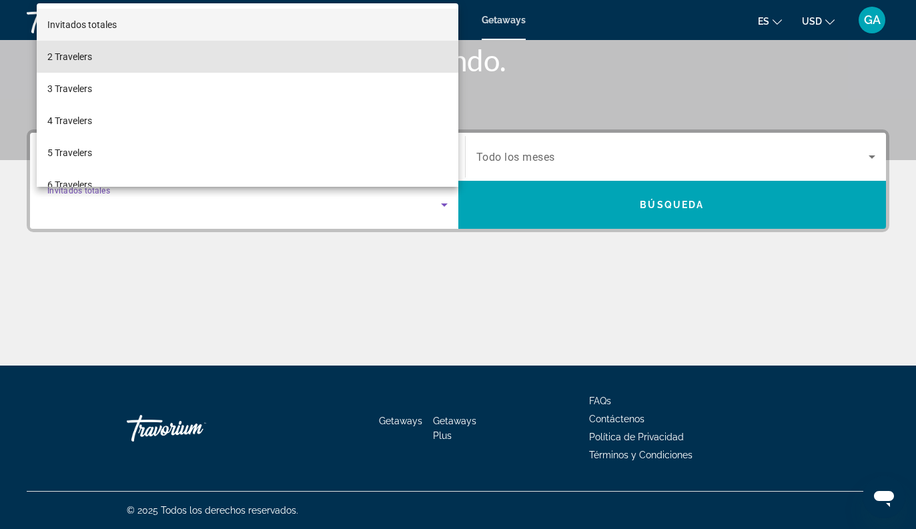
click at [250, 62] on mat-option "2 Travelers" at bounding box center [248, 57] width 422 height 32
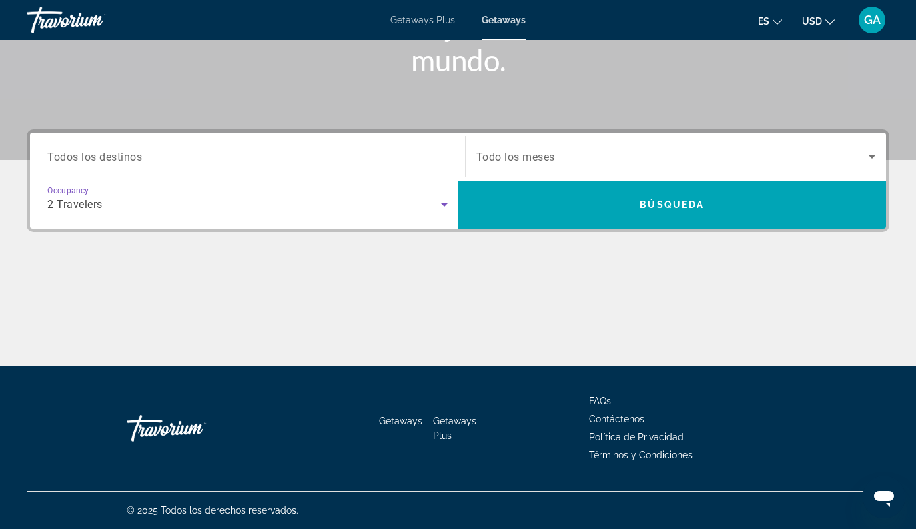
click at [858, 163] on span "Search widget" at bounding box center [672, 157] width 393 height 16
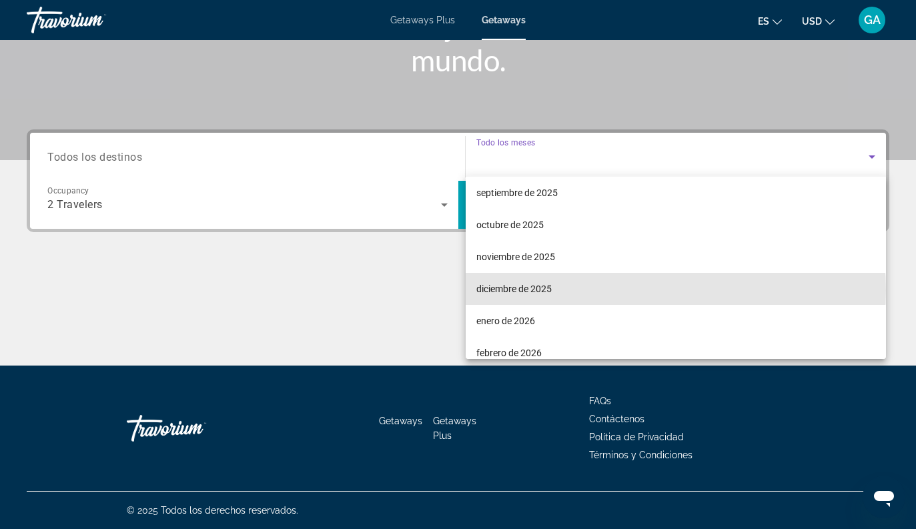
scroll to position [37, 0]
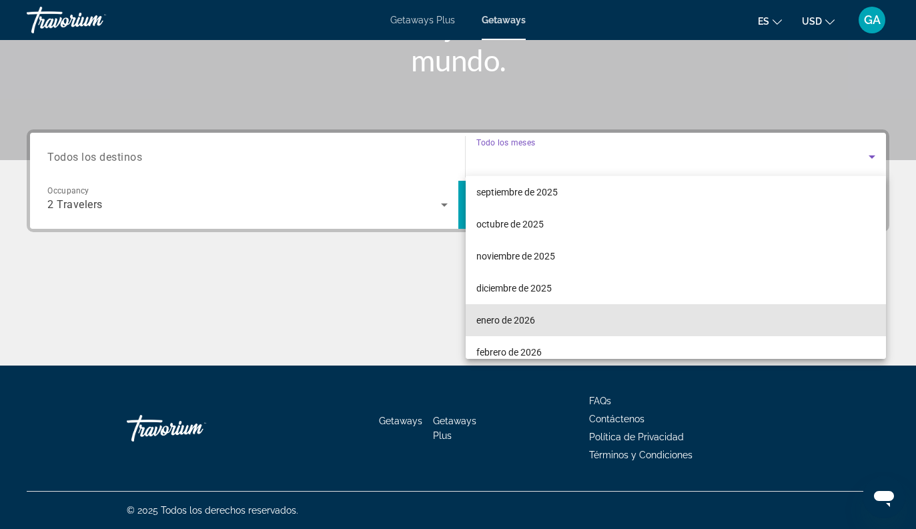
click at [605, 323] on mat-option "enero de 2026" at bounding box center [676, 320] width 421 height 32
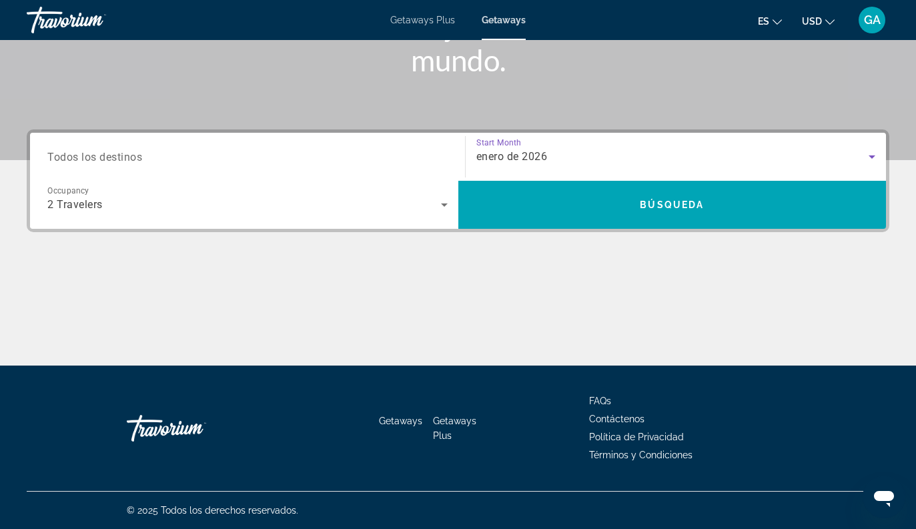
click at [755, 213] on span "Search widget" at bounding box center [672, 205] width 428 height 32
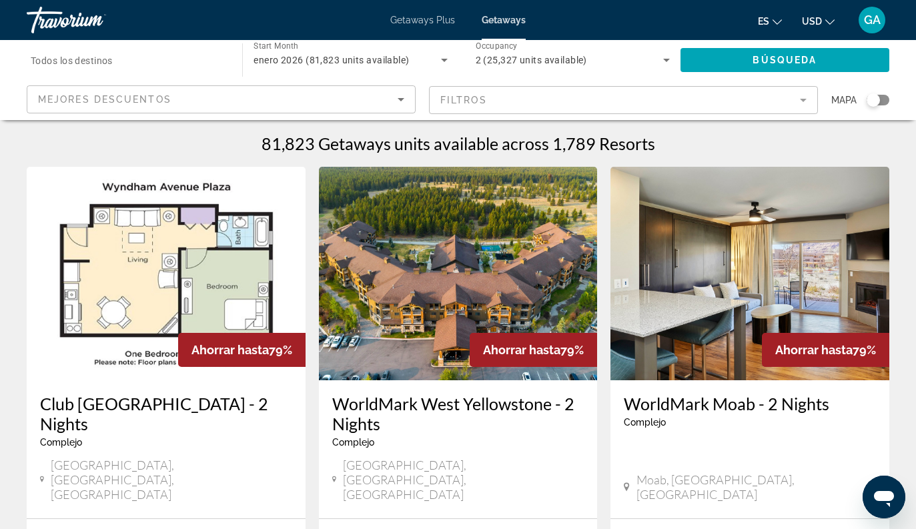
click at [789, 92] on mat-form-field "Filtros" at bounding box center [623, 100] width 389 height 28
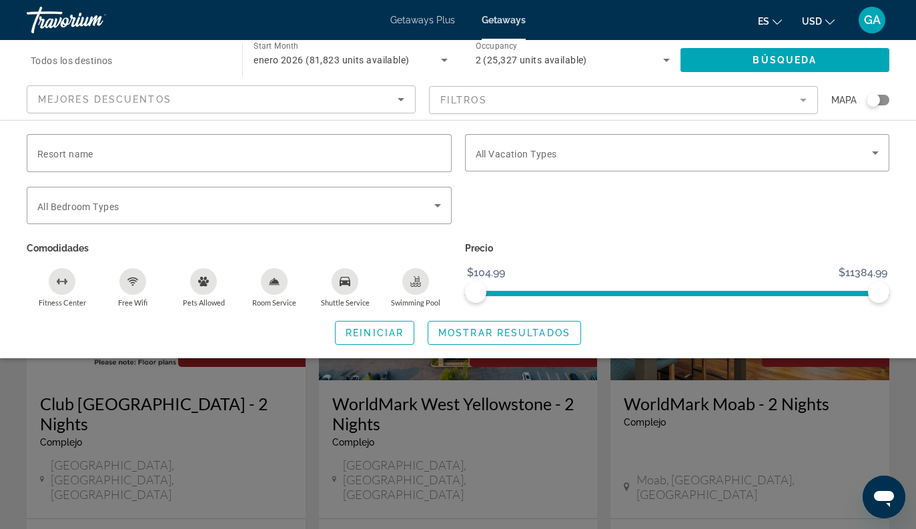
click at [767, 149] on span "Search widget" at bounding box center [674, 153] width 397 height 16
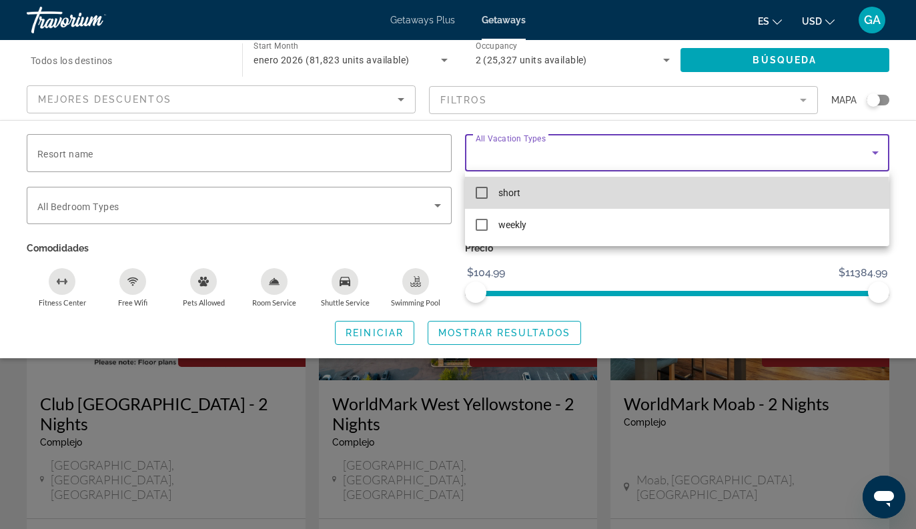
click at [637, 202] on mat-option "short" at bounding box center [677, 193] width 425 height 32
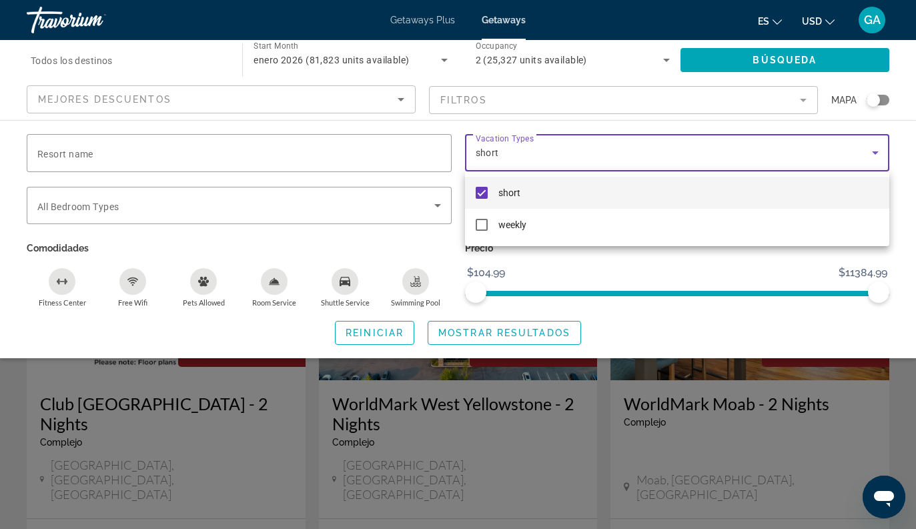
click at [436, 211] on div at bounding box center [458, 264] width 916 height 529
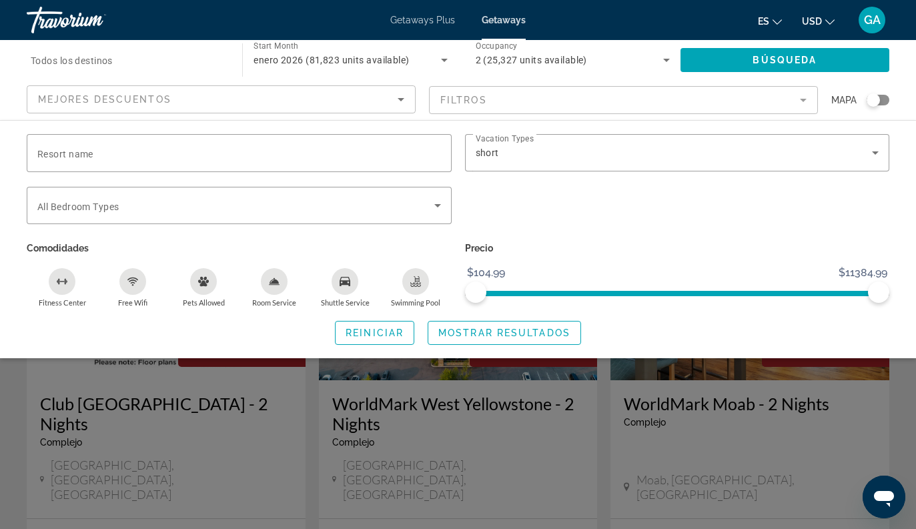
click at [432, 210] on icon "Search widget" at bounding box center [438, 206] width 16 height 16
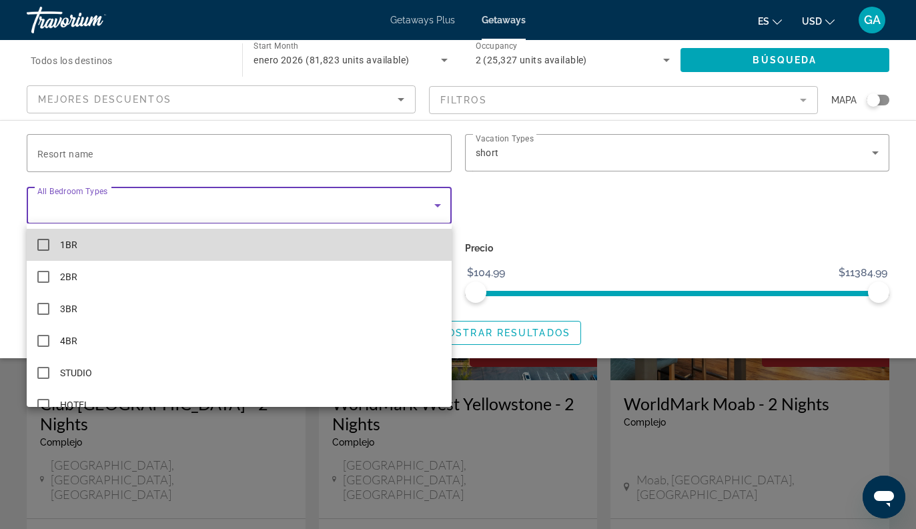
click at [377, 243] on mat-option "1BR" at bounding box center [239, 245] width 425 height 32
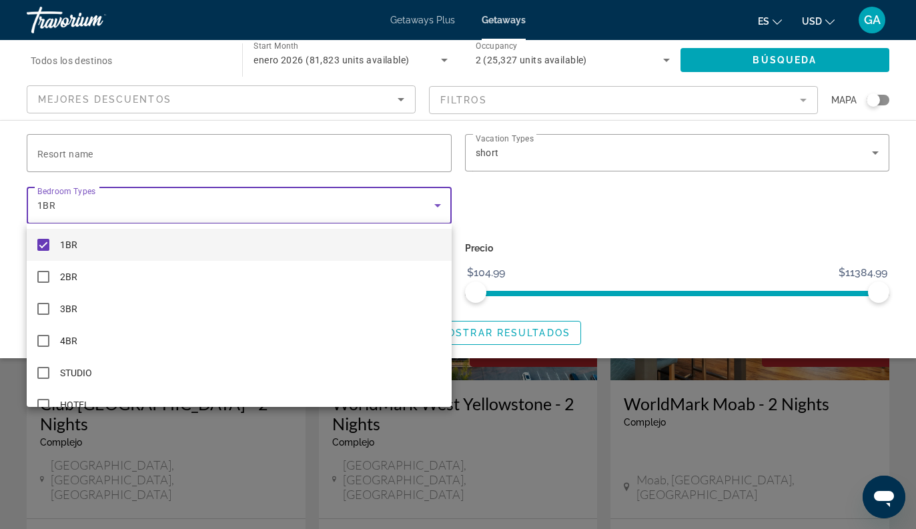
click at [651, 222] on div at bounding box center [458, 264] width 916 height 529
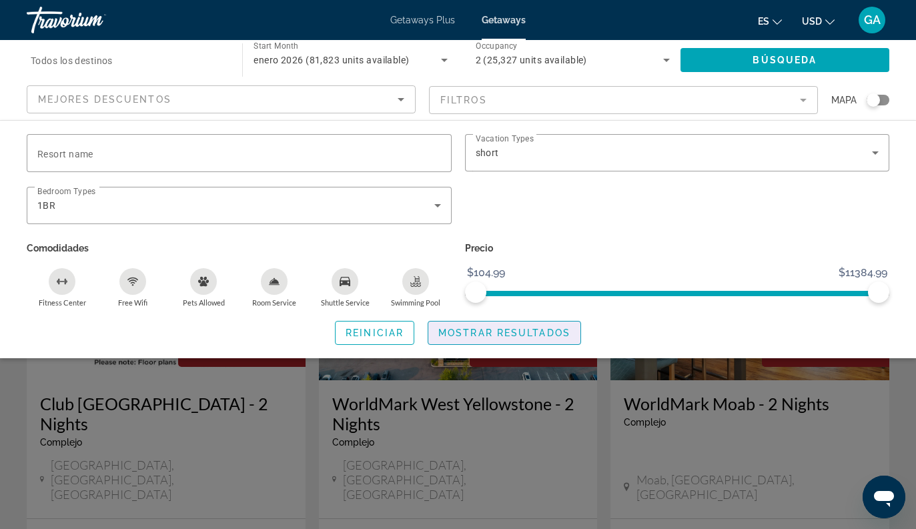
click at [508, 328] on span "Mostrar resultados" at bounding box center [504, 333] width 132 height 11
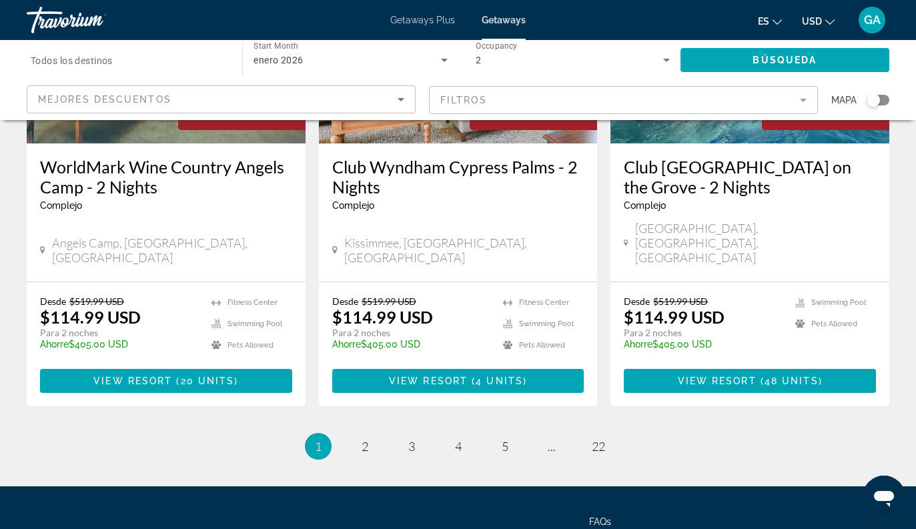
scroll to position [1766, 0]
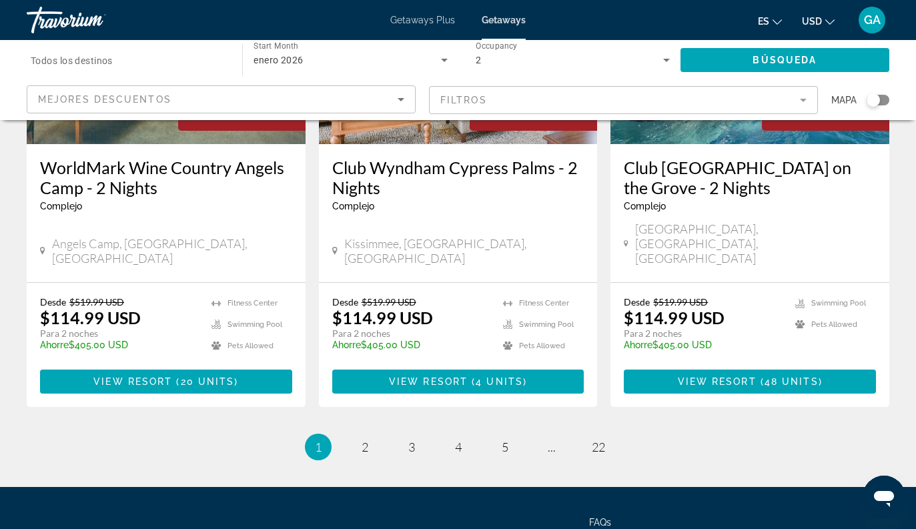
click at [372, 436] on link "page 2" at bounding box center [364, 447] width 23 height 23
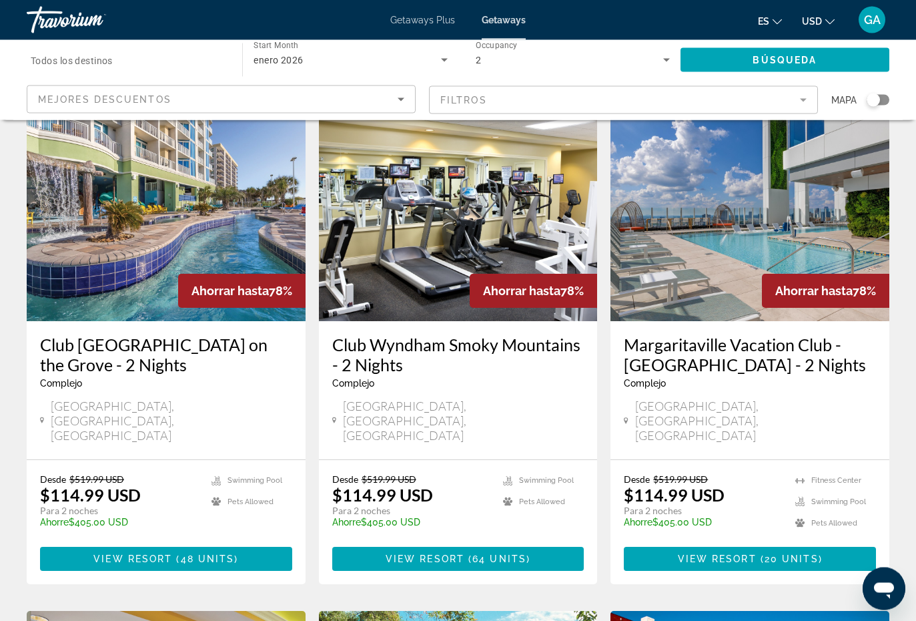
scroll to position [59, 0]
click at [831, 496] on span "Main content" at bounding box center [750, 559] width 252 height 32
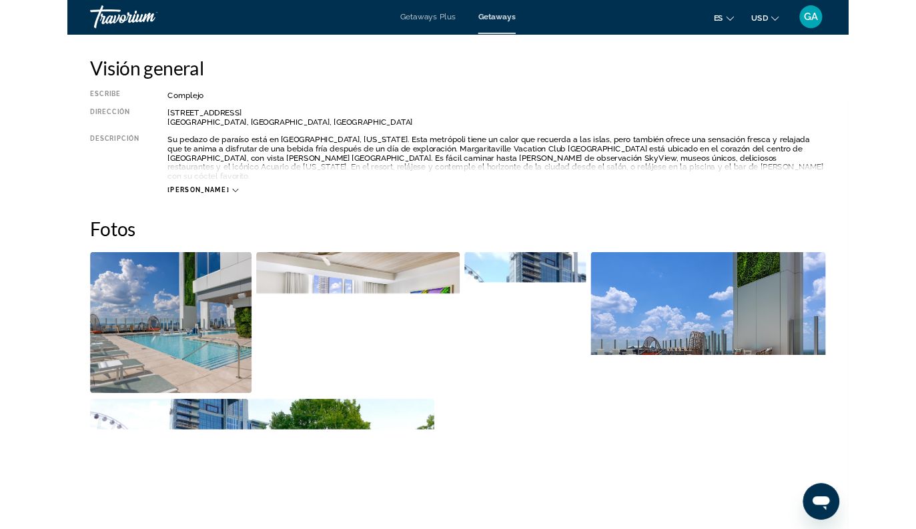
scroll to position [675, 0]
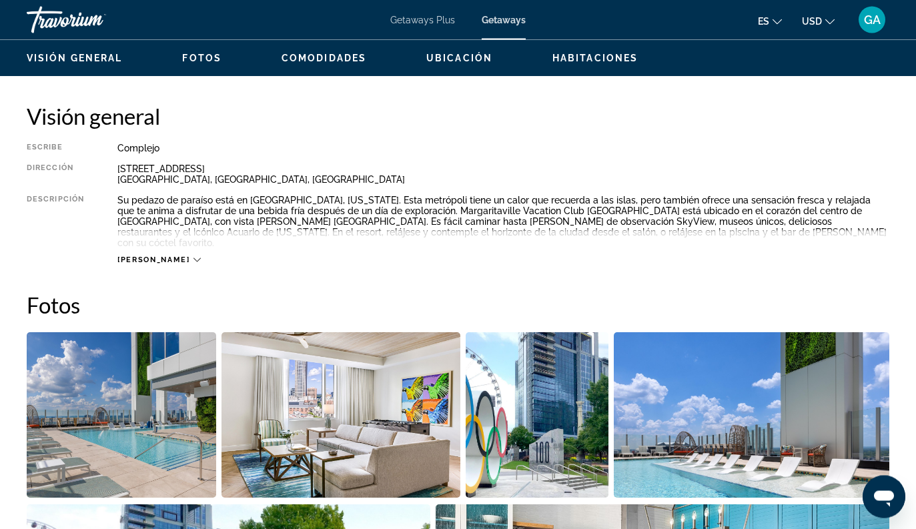
click at [194, 257] on icon "Main content" at bounding box center [197, 260] width 7 height 7
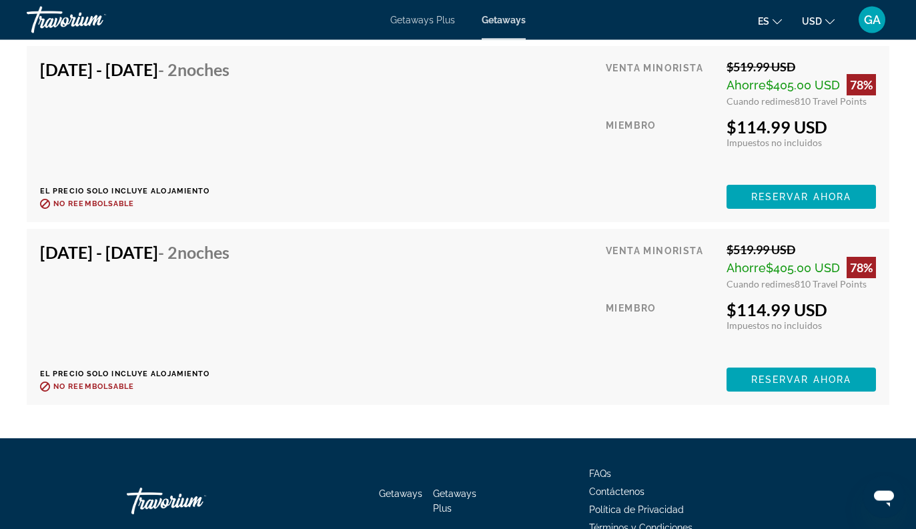
scroll to position [3513, 0]
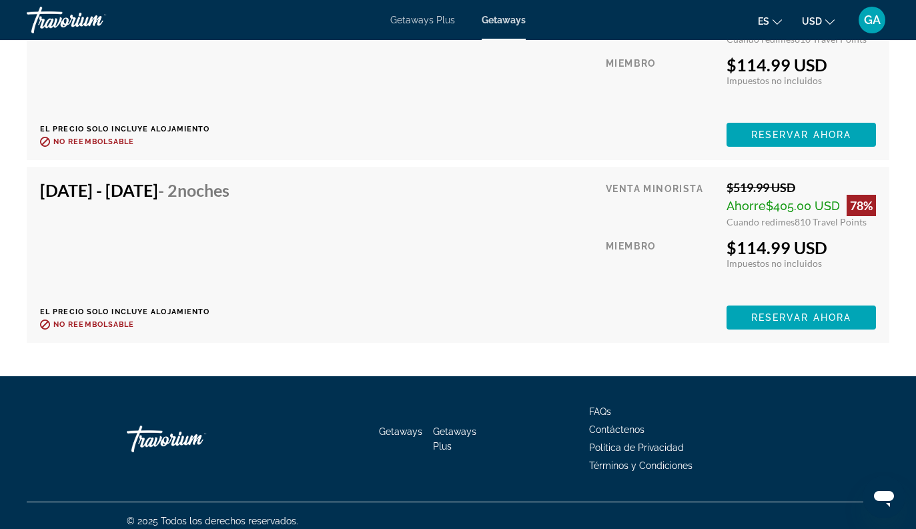
click at [852, 304] on span "Main content" at bounding box center [801, 318] width 149 height 32
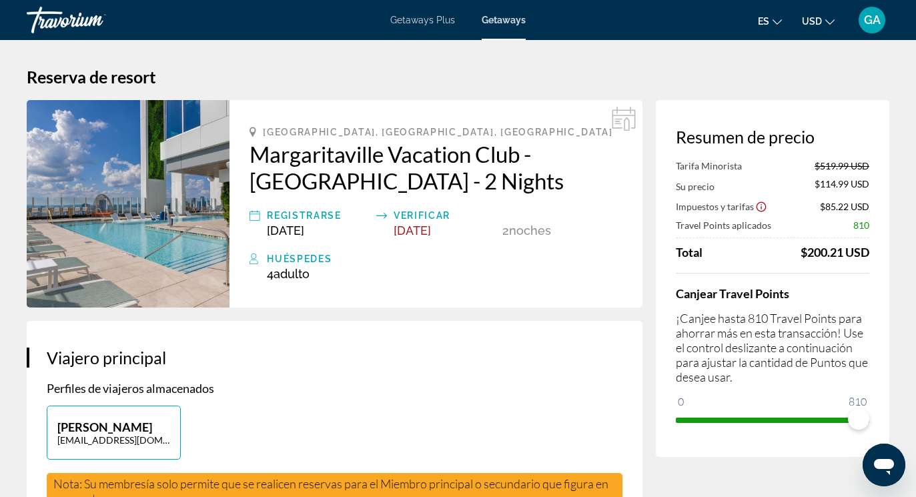
click at [765, 209] on icon "Show Taxes and Fees disclaimer" at bounding box center [761, 207] width 12 height 12
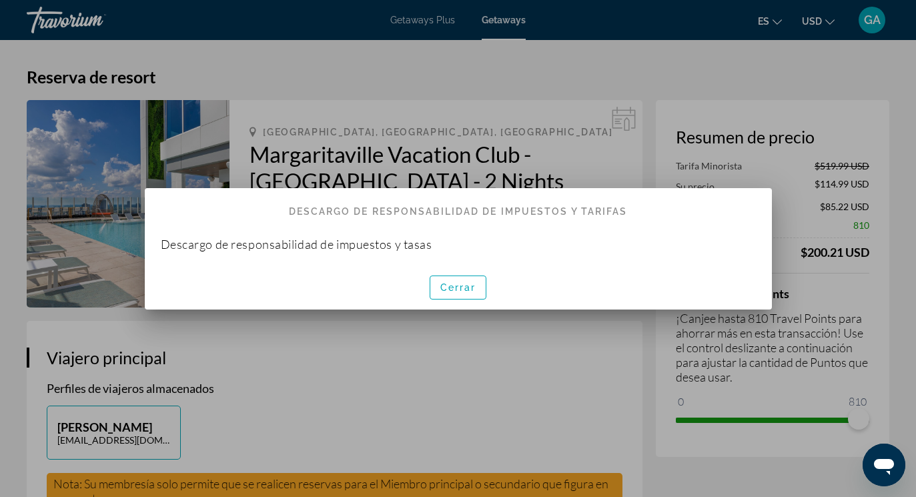
click at [472, 290] on span "Cerrar" at bounding box center [458, 287] width 36 height 11
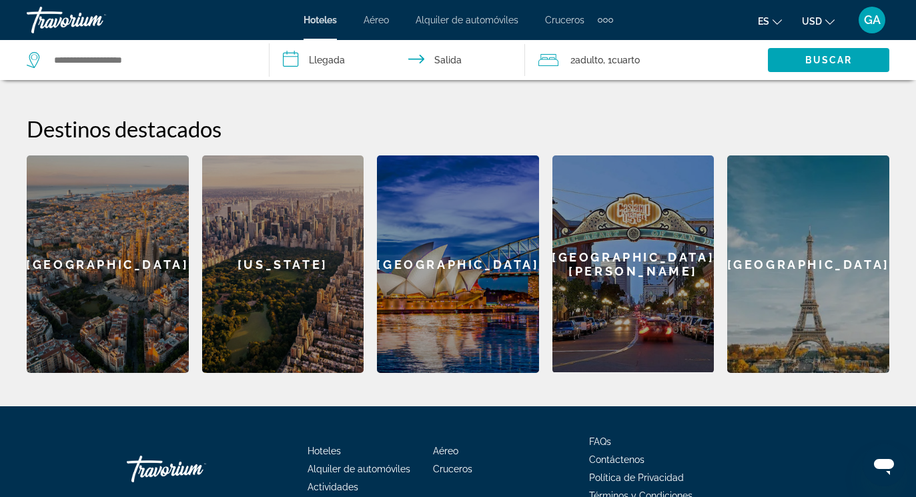
scroll to position [494, 0]
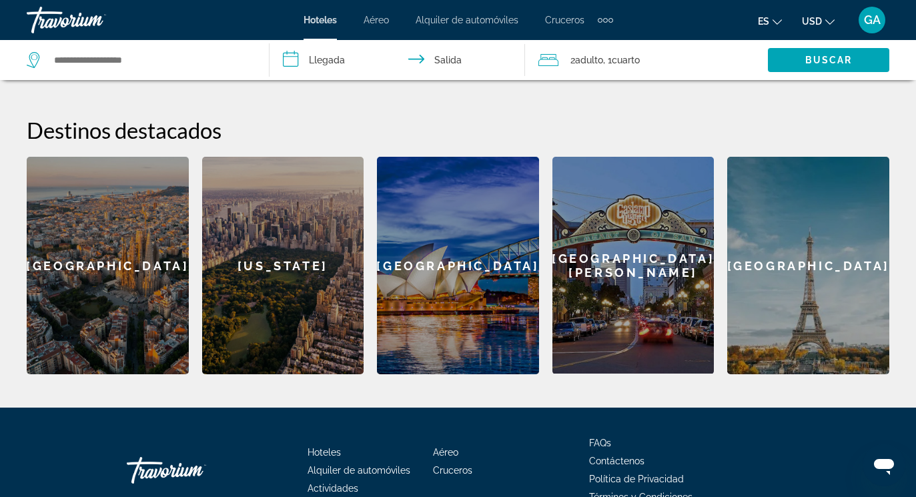
click at [292, 296] on div "[US_STATE]" at bounding box center [283, 266] width 162 height 218
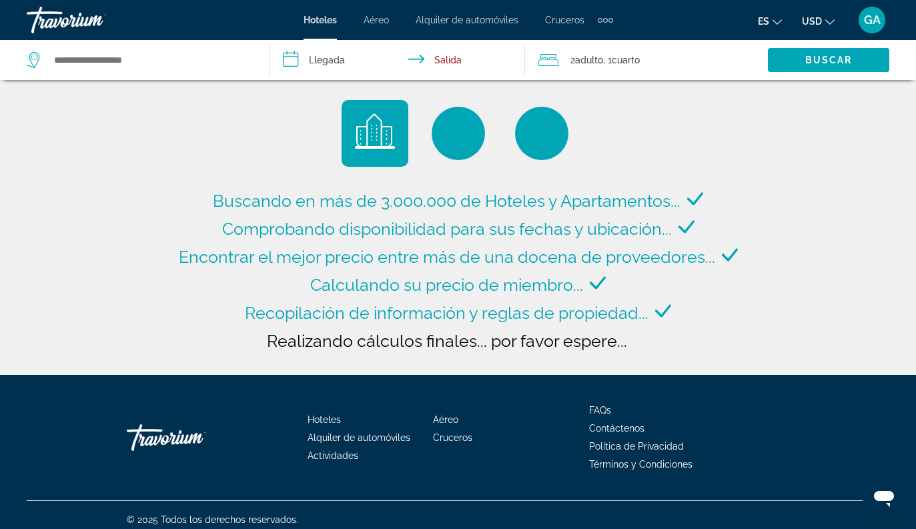
type input "**********"
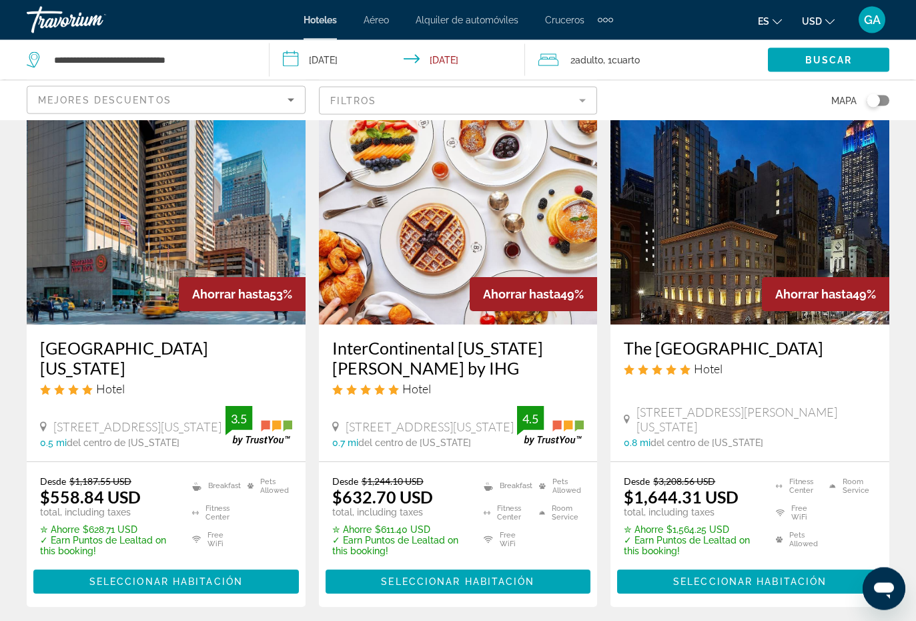
scroll to position [581, 0]
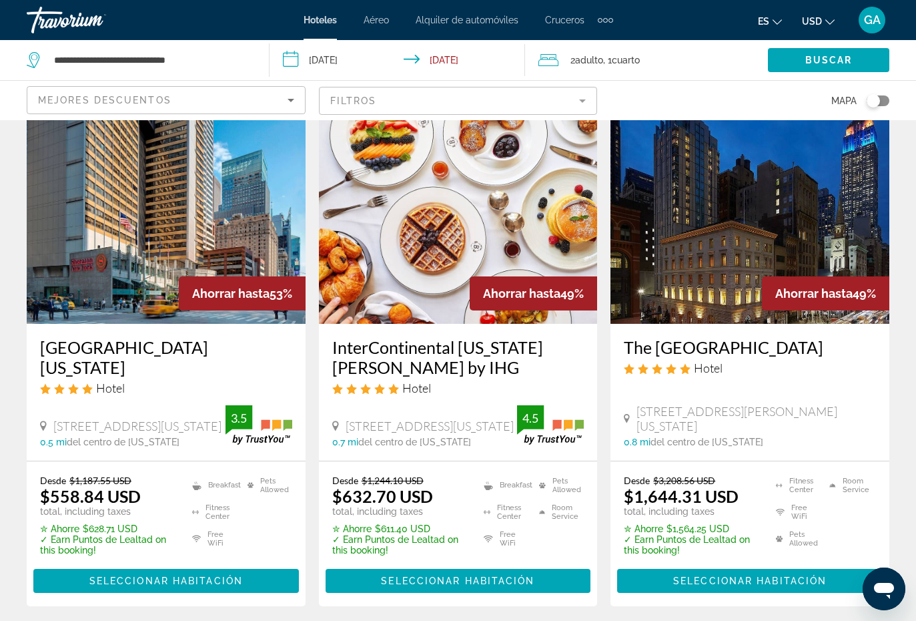
click at [131, 222] on img "Main content" at bounding box center [166, 217] width 279 height 214
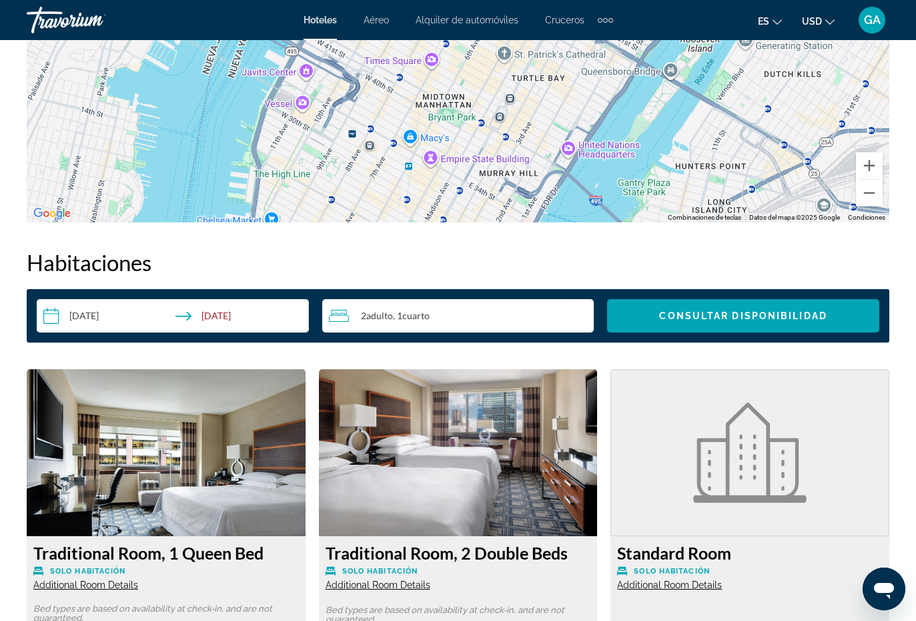
scroll to position [1756, 0]
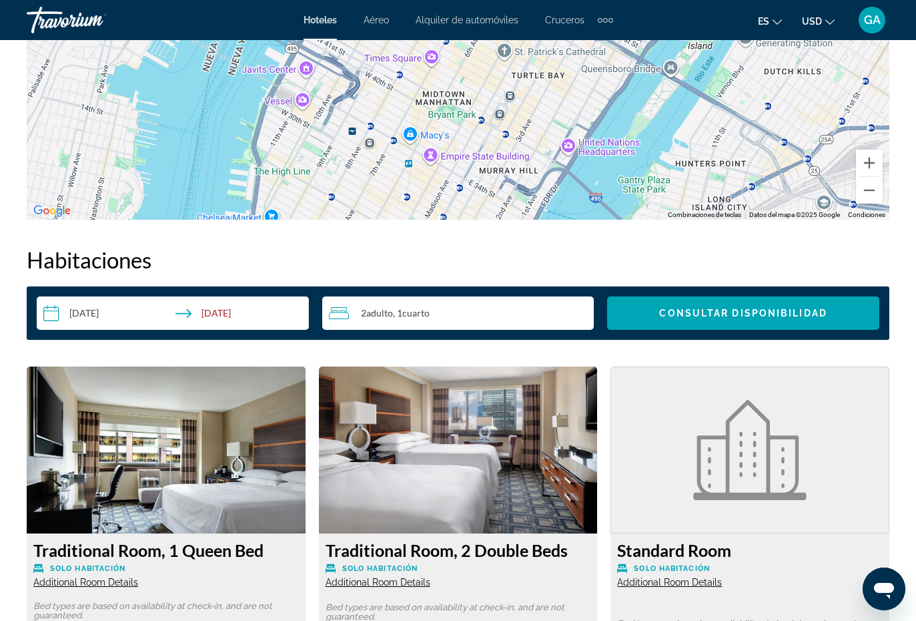
click at [220, 319] on input "**********" at bounding box center [176, 314] width 278 height 37
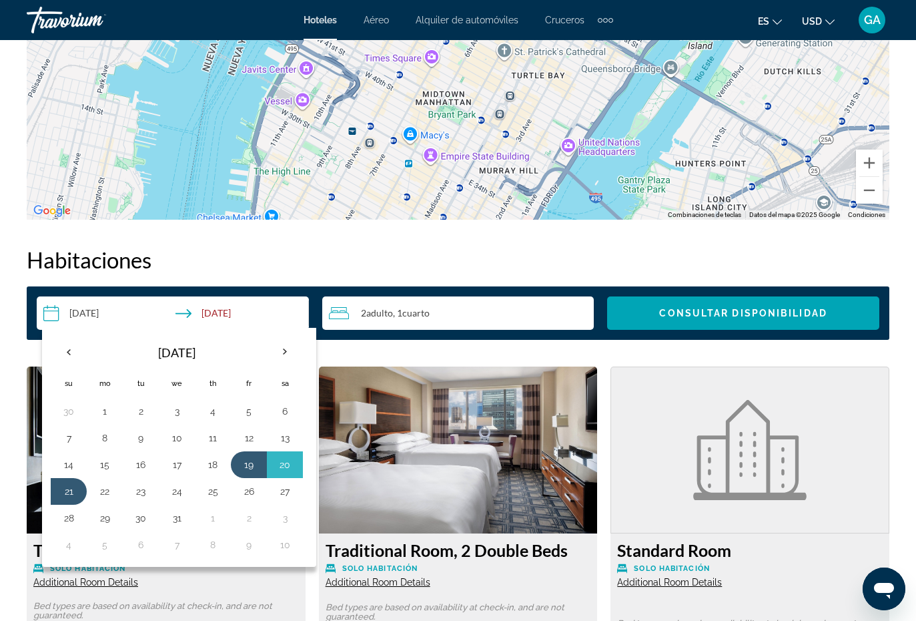
click at [292, 354] on th "Next month" at bounding box center [285, 351] width 36 height 29
click at [250, 468] on button "16" at bounding box center [248, 464] width 21 height 19
click at [69, 485] on button "18" at bounding box center [68, 491] width 21 height 19
type input "**********"
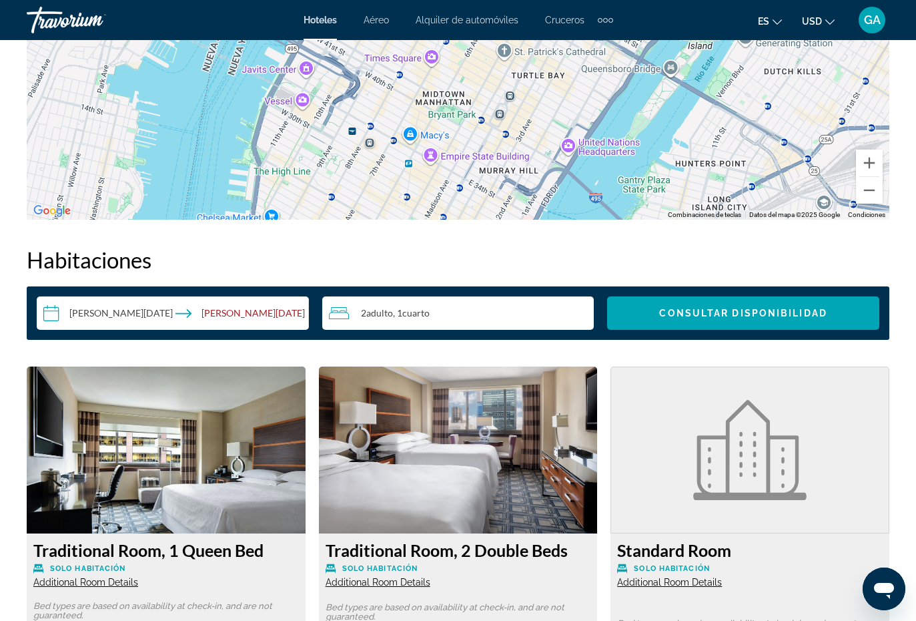
click at [692, 314] on span "Consultar disponibilidad" at bounding box center [742, 313] width 167 height 11
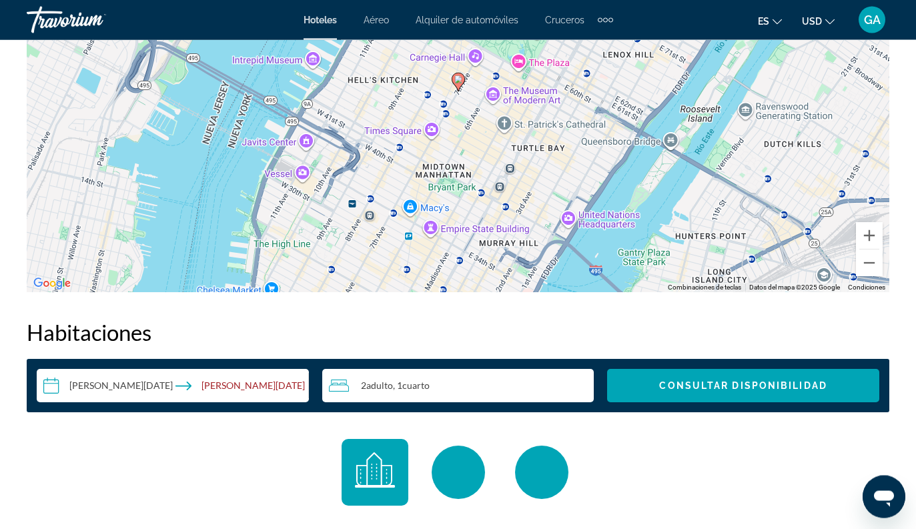
scroll to position [1625, 0]
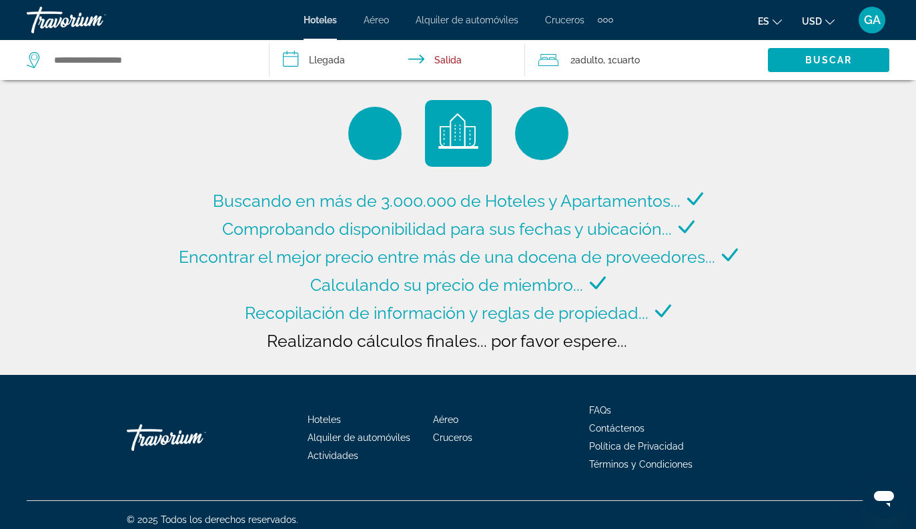
type input "**********"
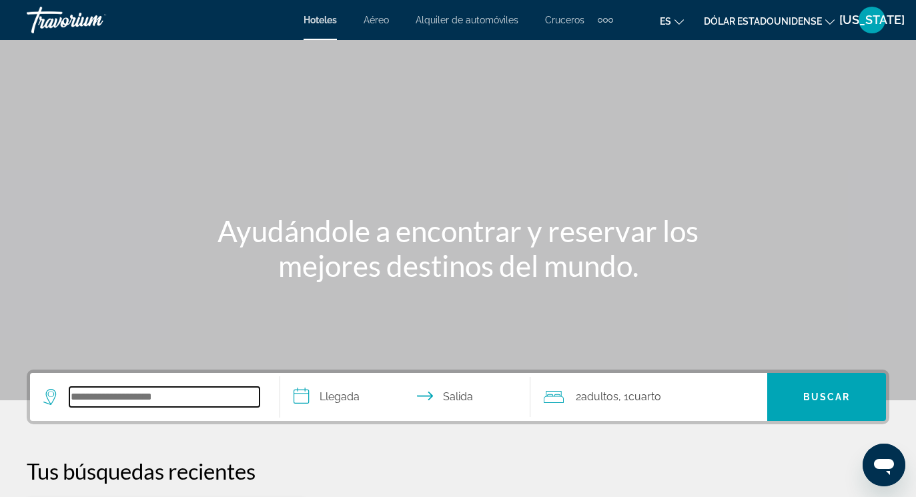
click at [91, 400] on input "Widget de búsqueda" at bounding box center [164, 397] width 190 height 20
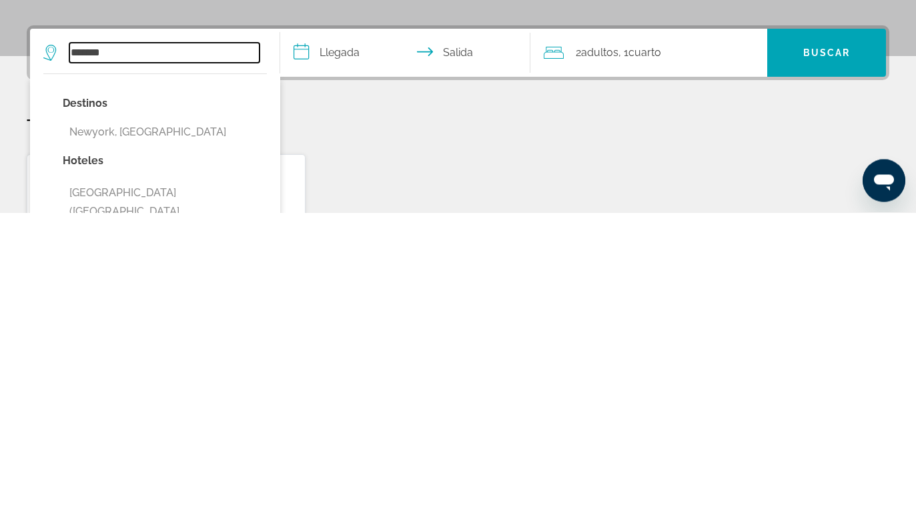
scroll to position [39, 0]
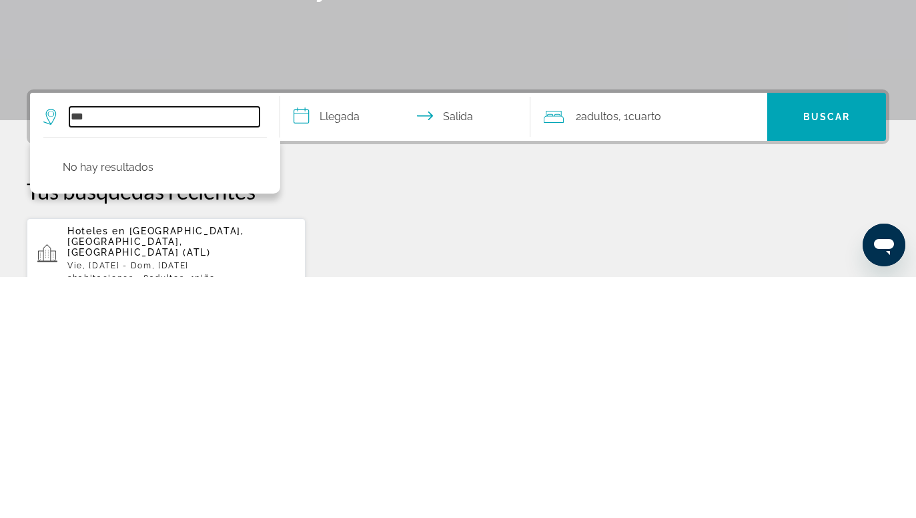
type input "***"
click at [394, 418] on p "Tus búsquedas recientes" at bounding box center [458, 431] width 863 height 27
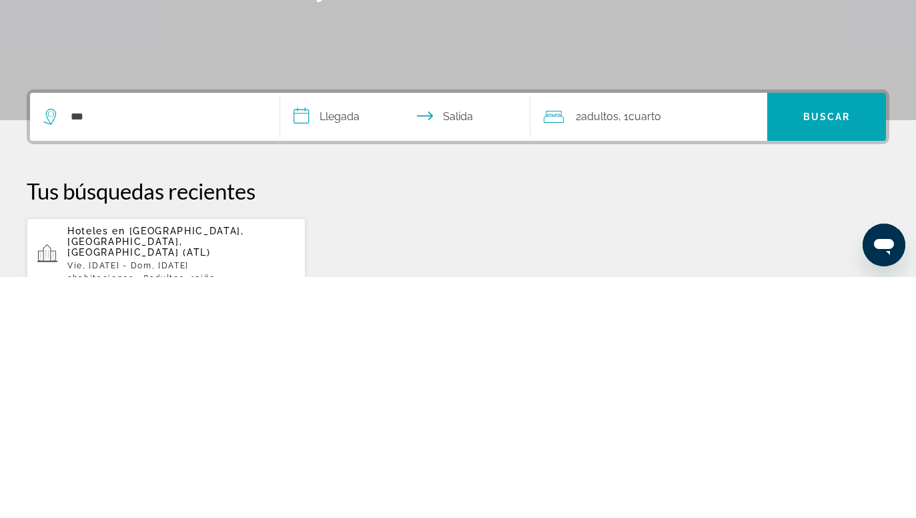
scroll to position [280, 0]
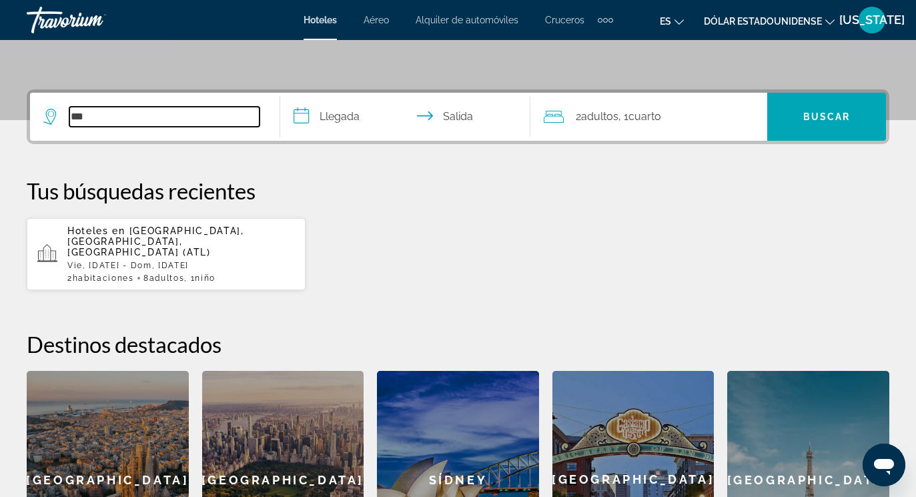
click at [119, 114] on input "***" at bounding box center [164, 117] width 190 height 20
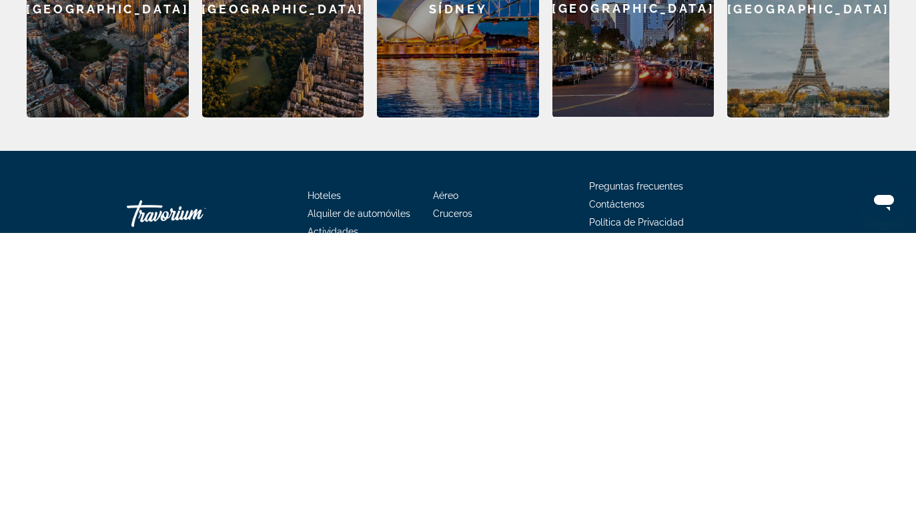
scroll to position [471, 0]
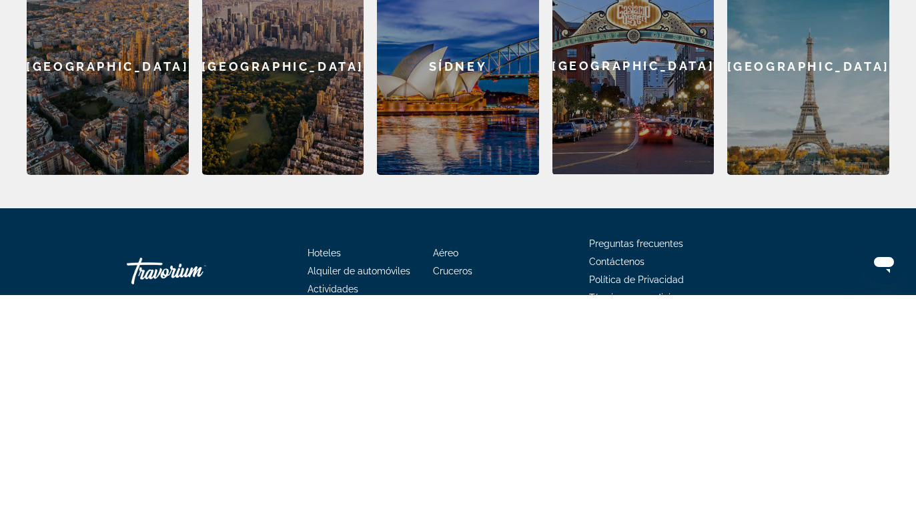
click at [266, 180] on div "Nueva York" at bounding box center [283, 289] width 162 height 218
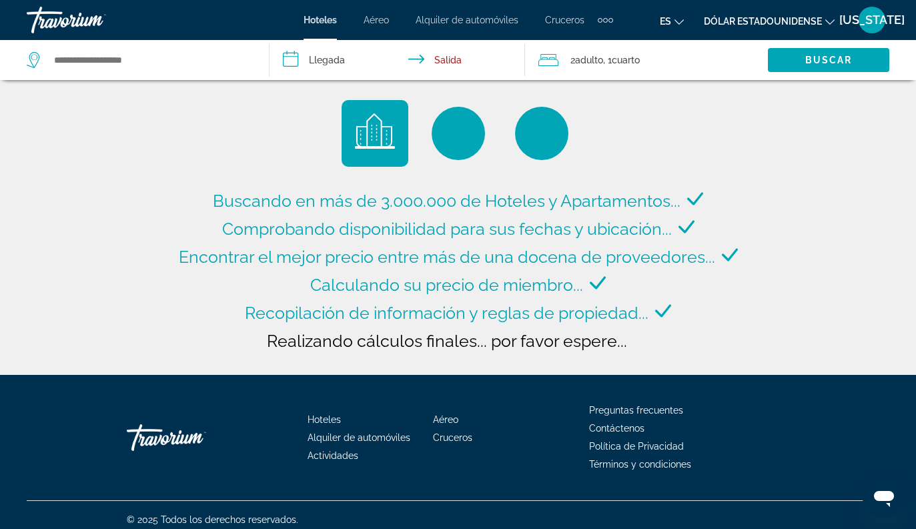
type input "**********"
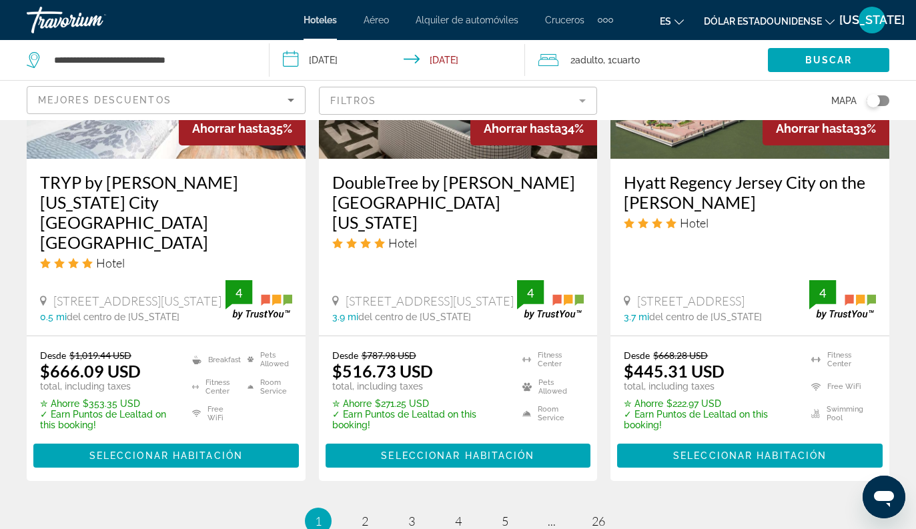
scroll to position [1949, 0]
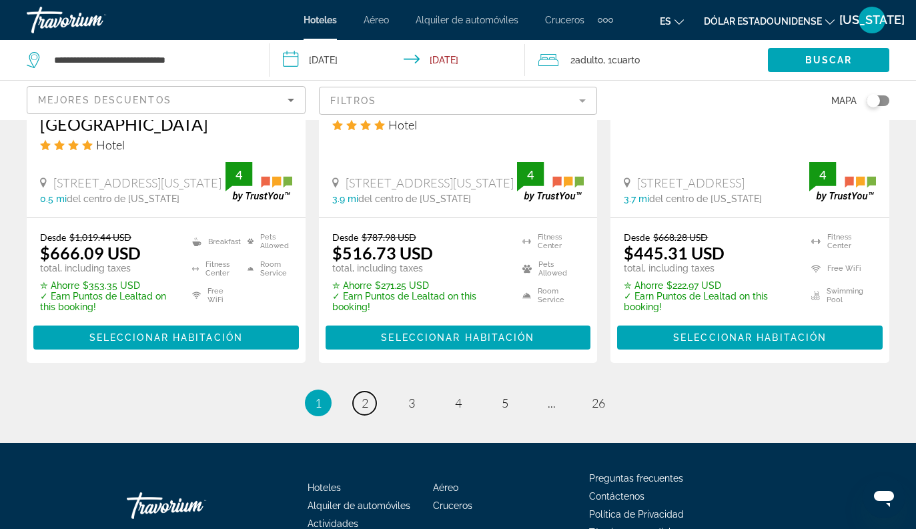
click at [365, 396] on span "2" at bounding box center [365, 403] width 7 height 15
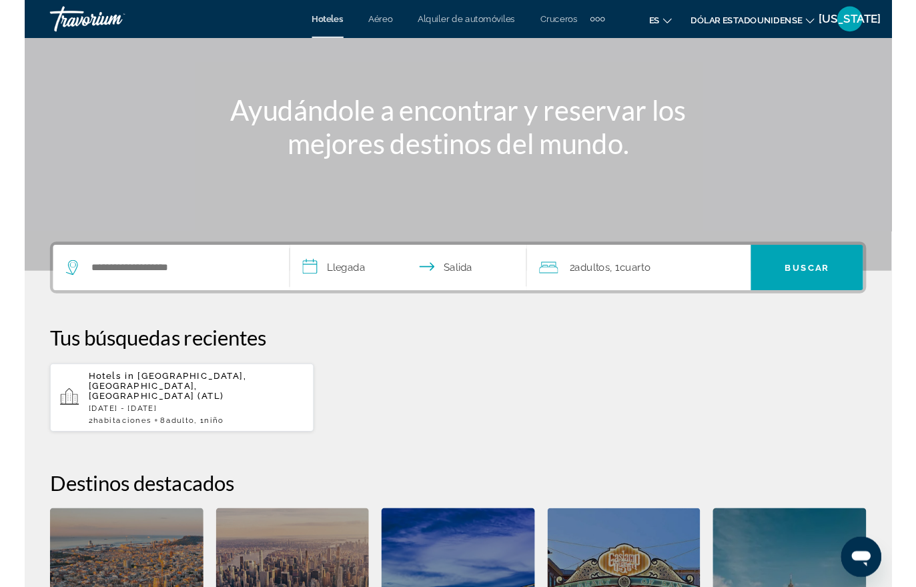
scroll to position [113, 0]
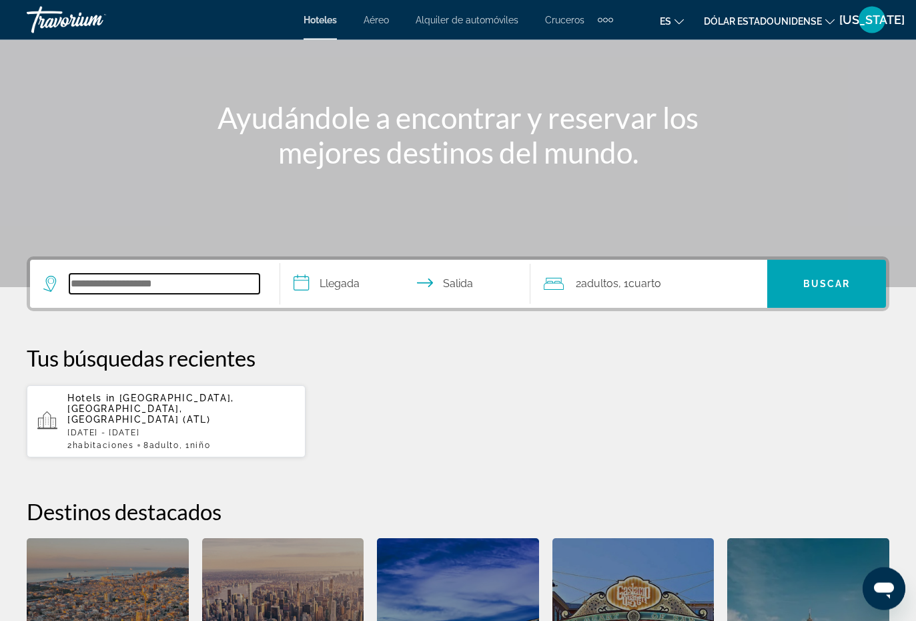
click at [106, 276] on input "Widget de búsqueda" at bounding box center [164, 284] width 190 height 20
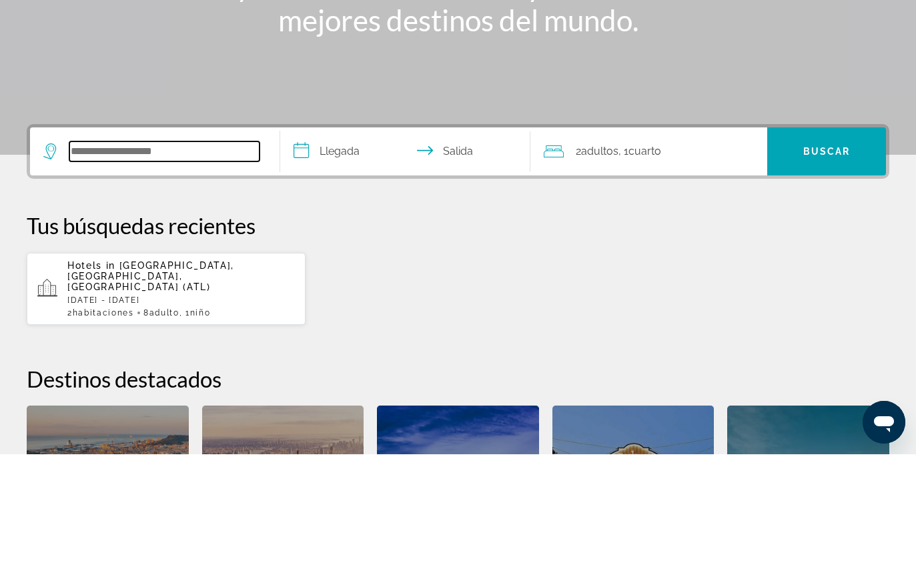
type input "*"
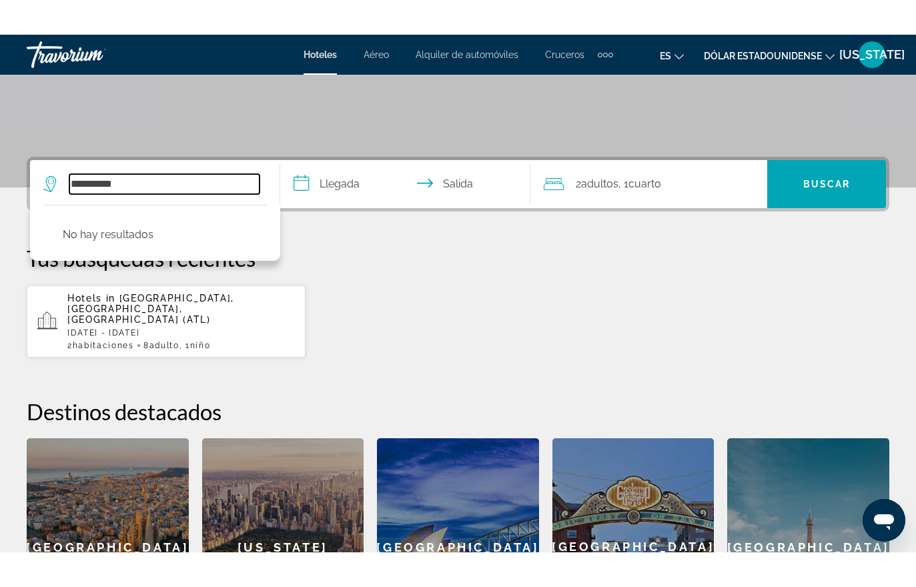
scroll to position [232, 0]
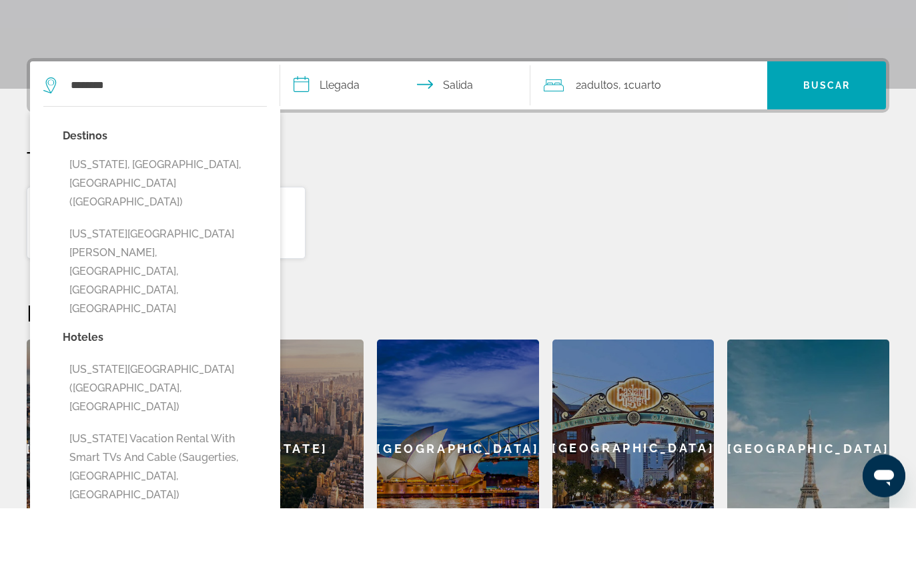
click at [79, 232] on button "[US_STATE], [GEOGRAPHIC_DATA], [GEOGRAPHIC_DATA] ([GEOGRAPHIC_DATA])" at bounding box center [165, 263] width 204 height 63
type input "**********"
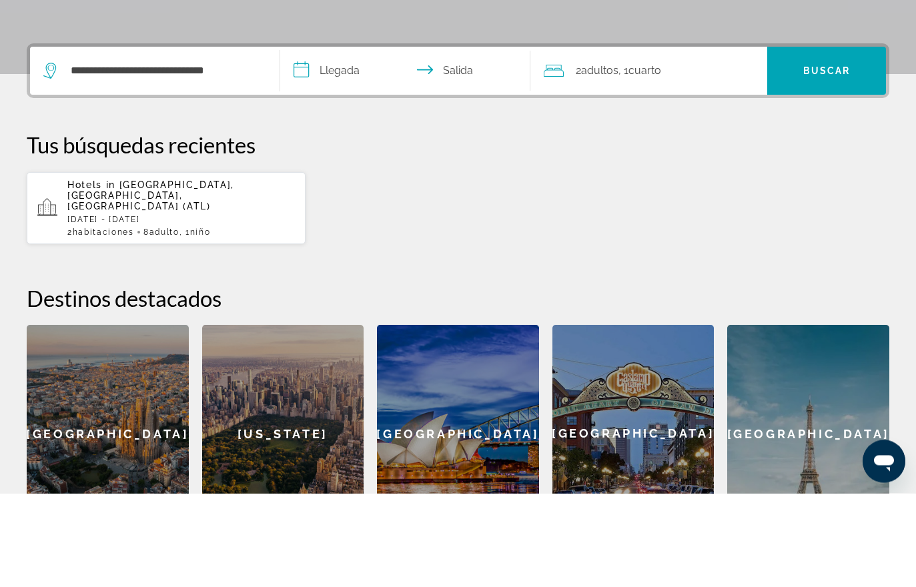
click at [328, 141] on input "**********" at bounding box center [408, 167] width 256 height 52
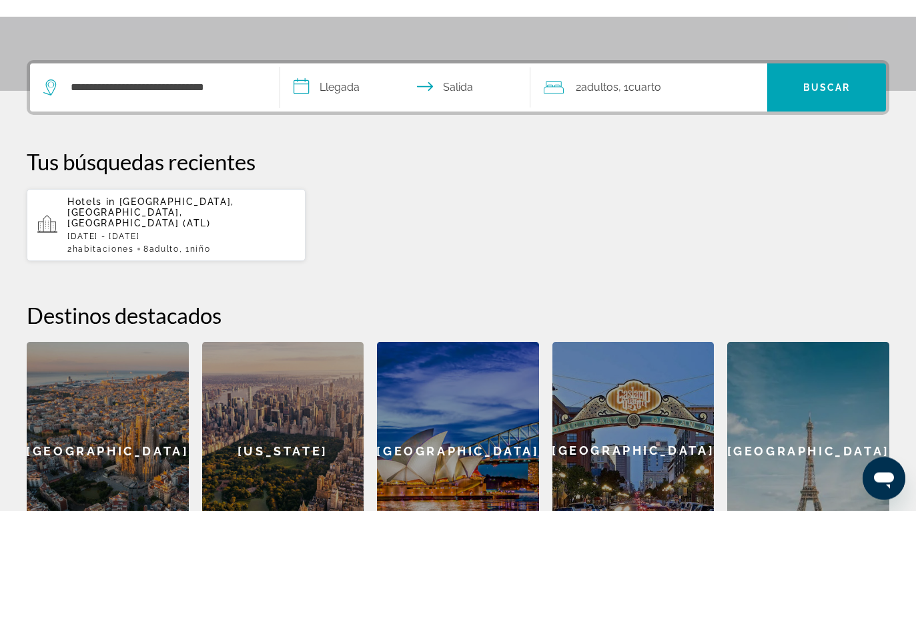
scroll to position [326, 0]
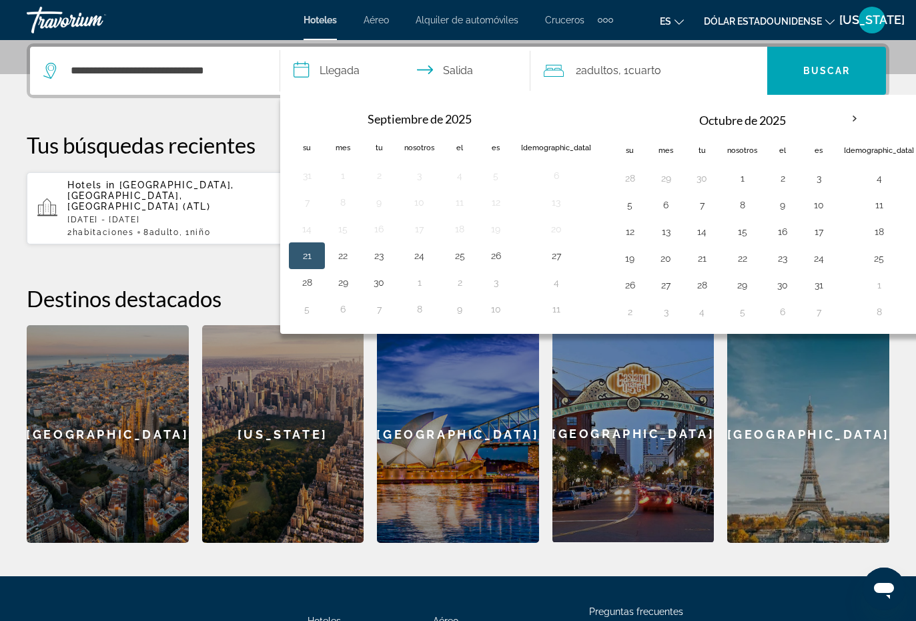
click at [837, 115] on th "Mes próximo" at bounding box center [855, 118] width 36 height 29
click at [837, 123] on th "Mes próximo" at bounding box center [855, 118] width 36 height 29
click at [310, 126] on th "Previous month" at bounding box center [307, 118] width 36 height 29
click at [837, 117] on th "Mes próximo" at bounding box center [855, 118] width 36 height 29
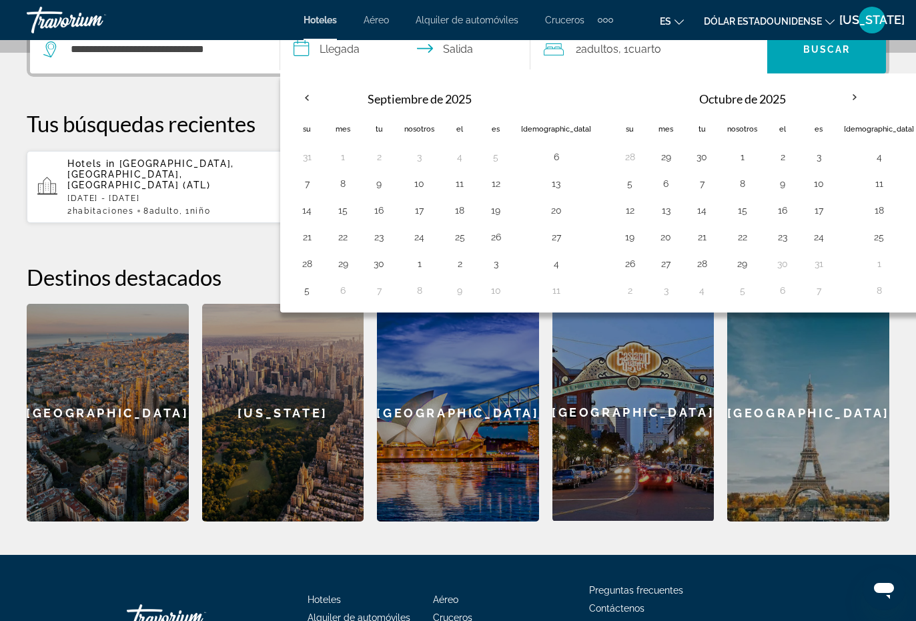
scroll to position [344, 0]
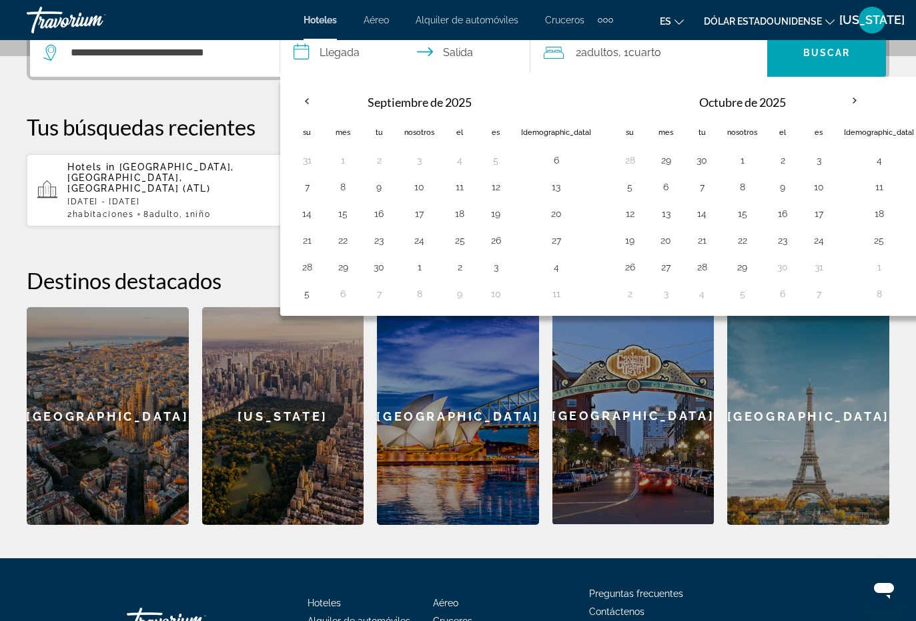
click at [837, 103] on th "Mes próximo" at bounding box center [855, 100] width 36 height 29
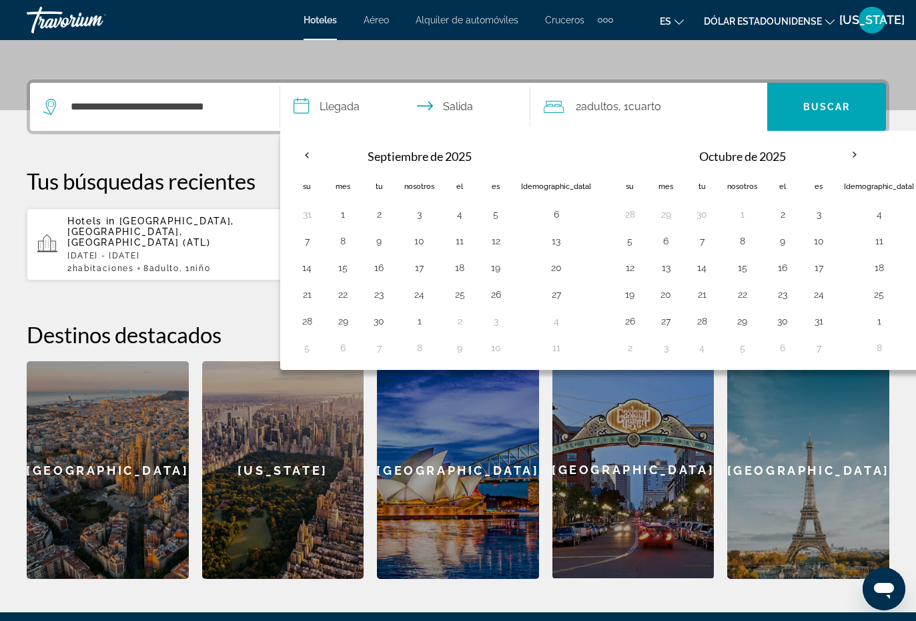
scroll to position [288, 0]
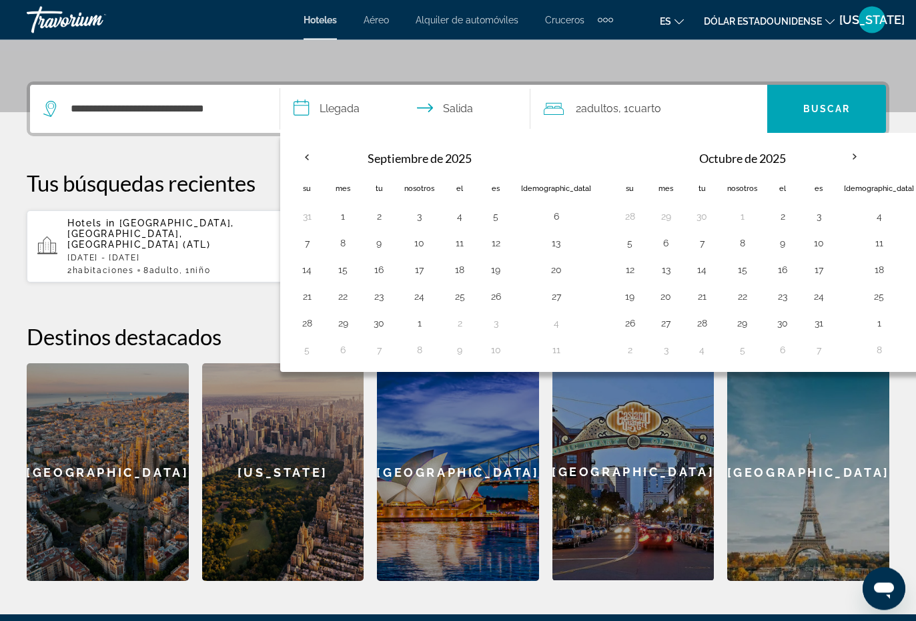
click at [837, 156] on th "Mes próximo" at bounding box center [855, 157] width 36 height 29
click at [304, 160] on th "Previous month" at bounding box center [307, 157] width 36 height 29
click at [837, 158] on th "Mes próximo" at bounding box center [855, 156] width 36 height 29
click at [837, 159] on th "Mes próximo" at bounding box center [855, 156] width 36 height 29
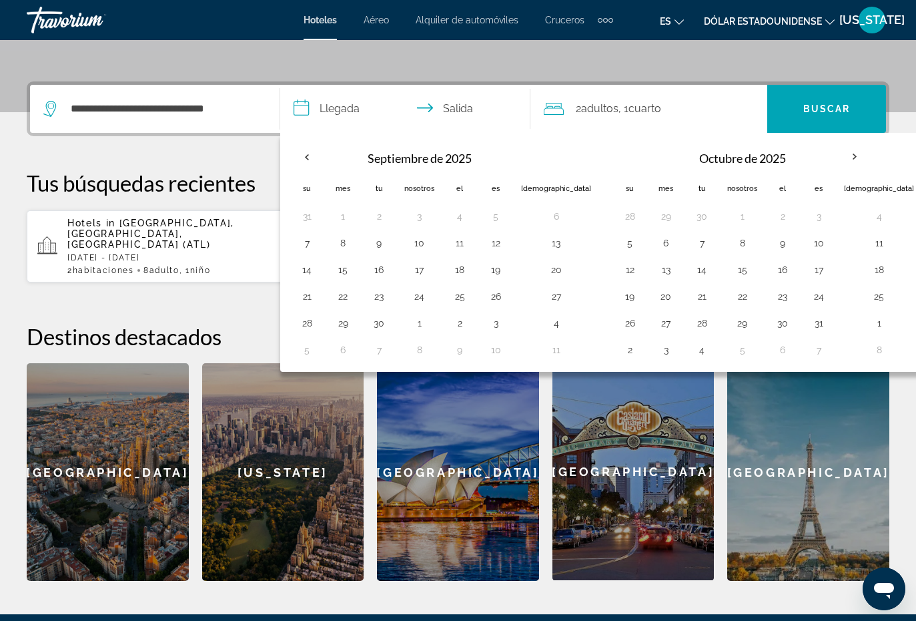
click at [837, 149] on th "Mes próximo" at bounding box center [855, 156] width 36 height 29
click at [837, 155] on th "Mes próximo" at bounding box center [855, 156] width 36 height 29
click at [837, 153] on th "Mes próximo" at bounding box center [855, 156] width 36 height 29
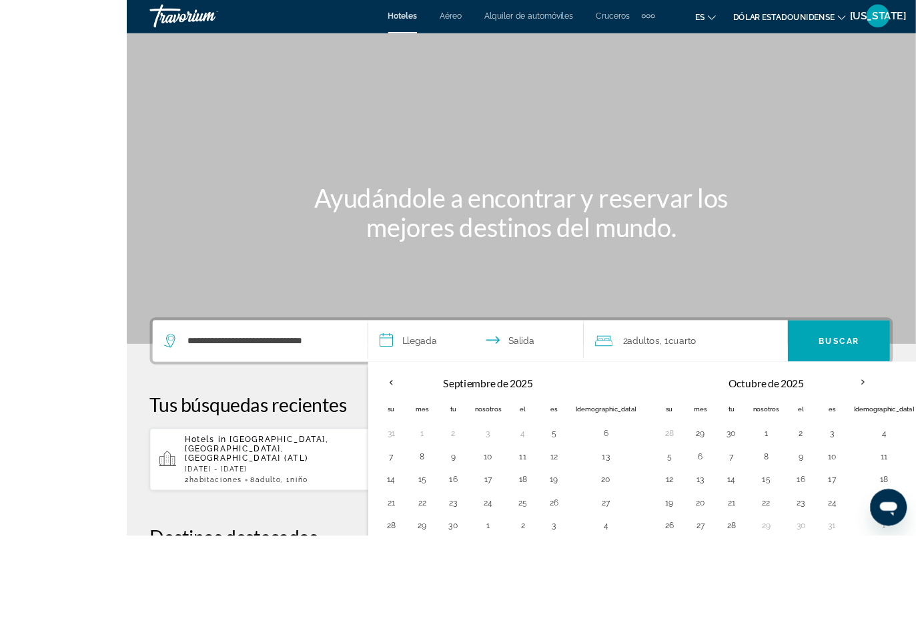
scroll to position [154, 0]
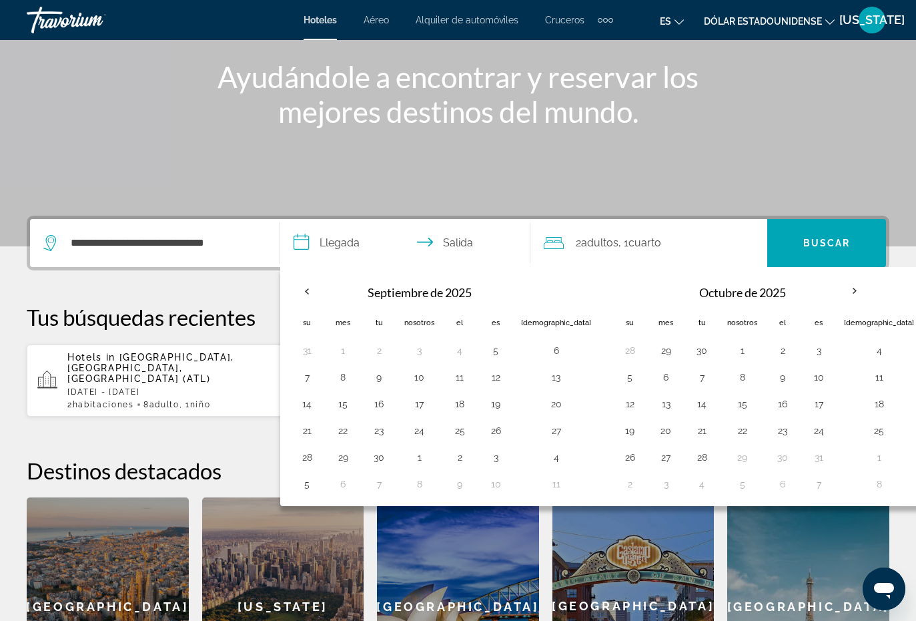
click at [837, 292] on th "Mes próximo" at bounding box center [855, 290] width 36 height 29
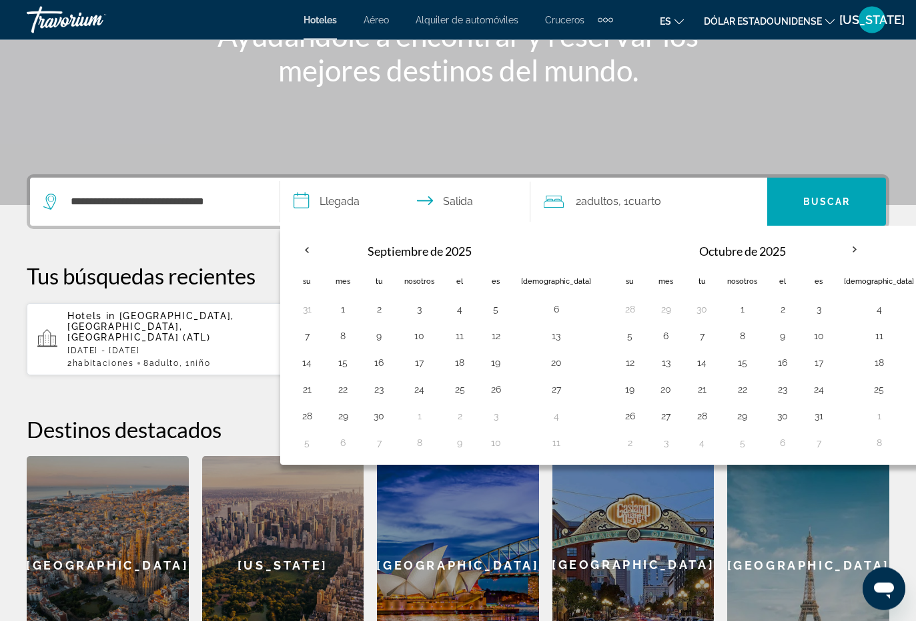
click at [328, 196] on input "**********" at bounding box center [408, 204] width 256 height 52
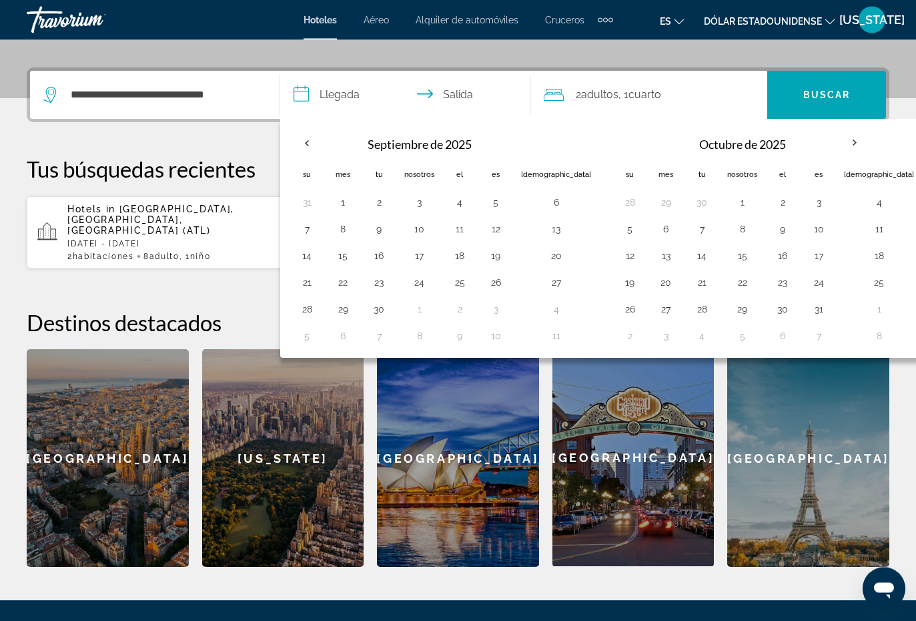
scroll to position [326, 0]
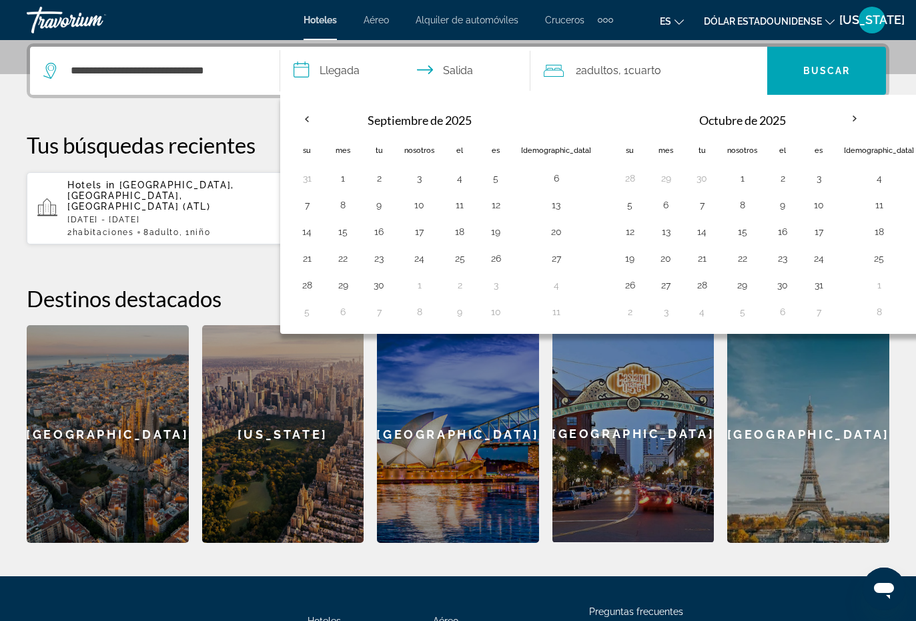
click at [466, 63] on input "**********" at bounding box center [408, 73] width 256 height 52
click at [462, 80] on input "**********" at bounding box center [408, 73] width 256 height 52
click at [470, 71] on input "**********" at bounding box center [408, 73] width 256 height 52
click at [629, 67] on font ", 1" at bounding box center [624, 70] width 10 height 13
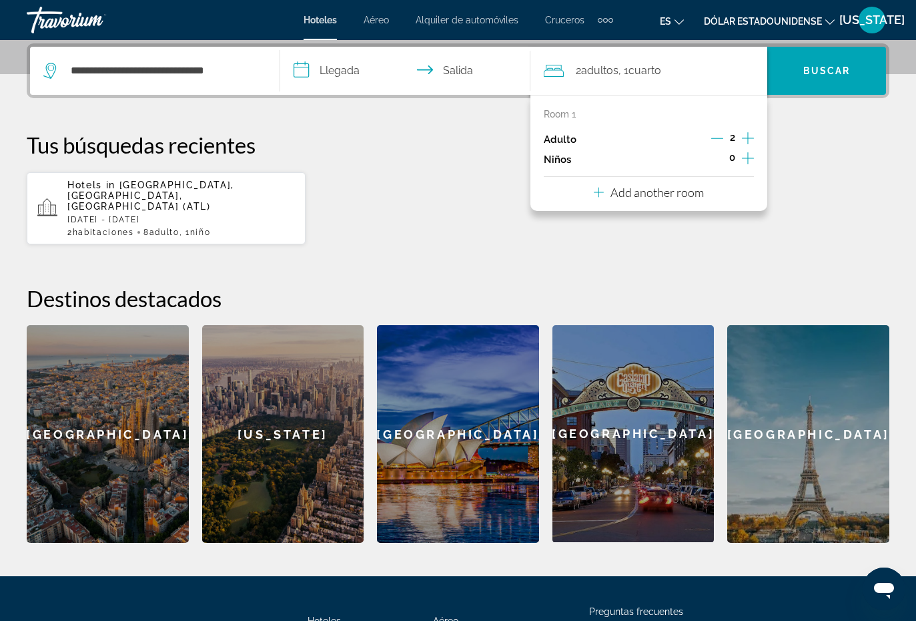
click at [357, 65] on input "**********" at bounding box center [408, 73] width 256 height 52
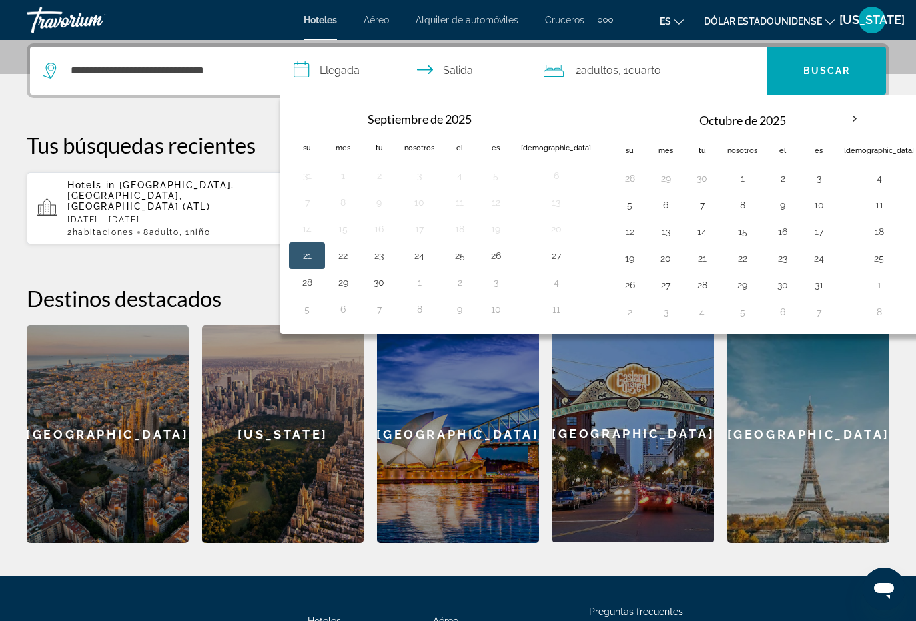
click at [837, 116] on th "Mes próximo" at bounding box center [855, 118] width 36 height 29
click at [808, 226] on button "17" at bounding box center [818, 231] width 21 height 19
click at [837, 121] on th "Mes próximo" at bounding box center [855, 118] width 36 height 29
click at [837, 116] on th "Mes próximo" at bounding box center [855, 118] width 36 height 29
click at [837, 115] on th "Mes próximo" at bounding box center [855, 118] width 36 height 29
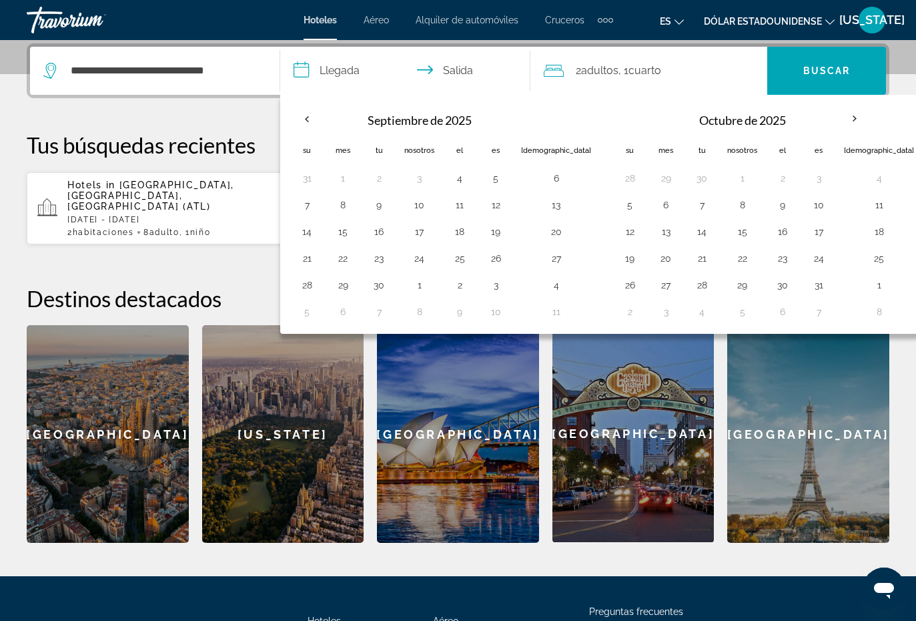
click at [837, 113] on th "Mes próximo" at bounding box center [855, 118] width 36 height 29
click at [837, 117] on th "Mes próximo" at bounding box center [855, 118] width 36 height 29
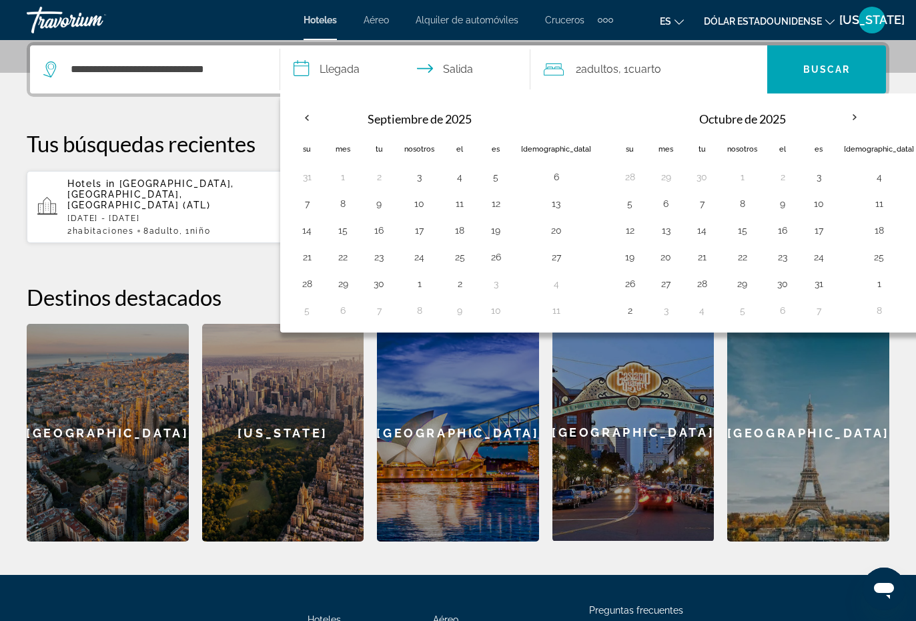
click at [107, 473] on div "[GEOGRAPHIC_DATA]" at bounding box center [108, 433] width 162 height 218
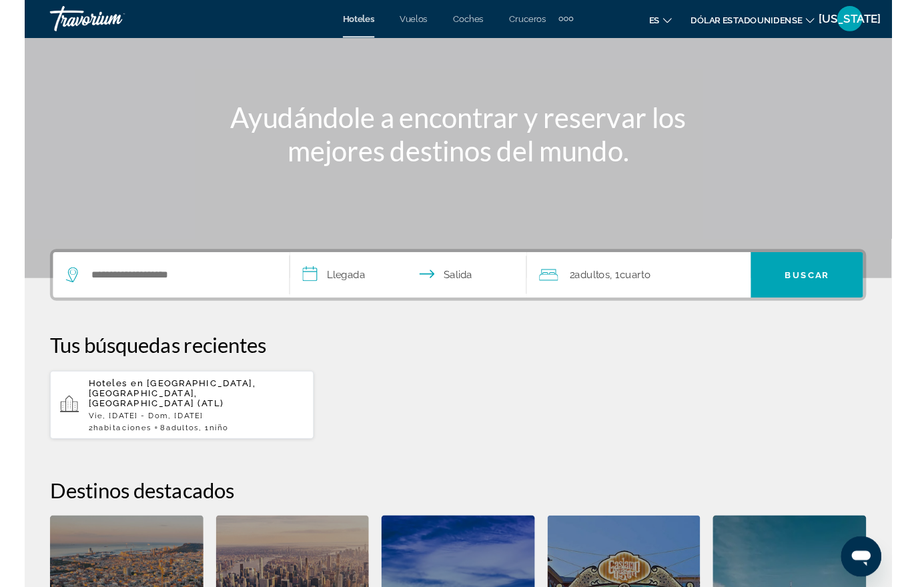
scroll to position [107, 0]
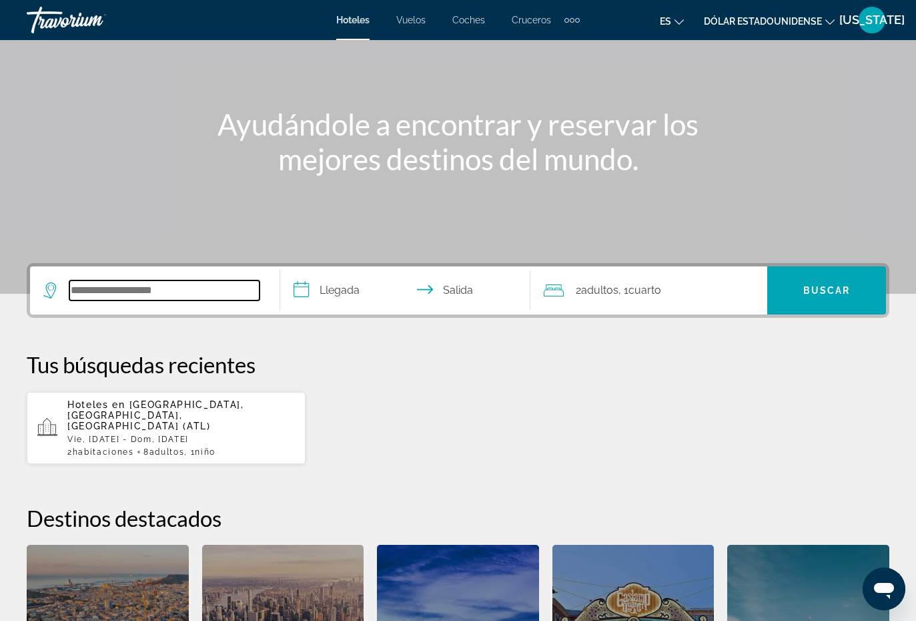
click at [187, 280] on input "Widget de búsqueda" at bounding box center [164, 290] width 190 height 20
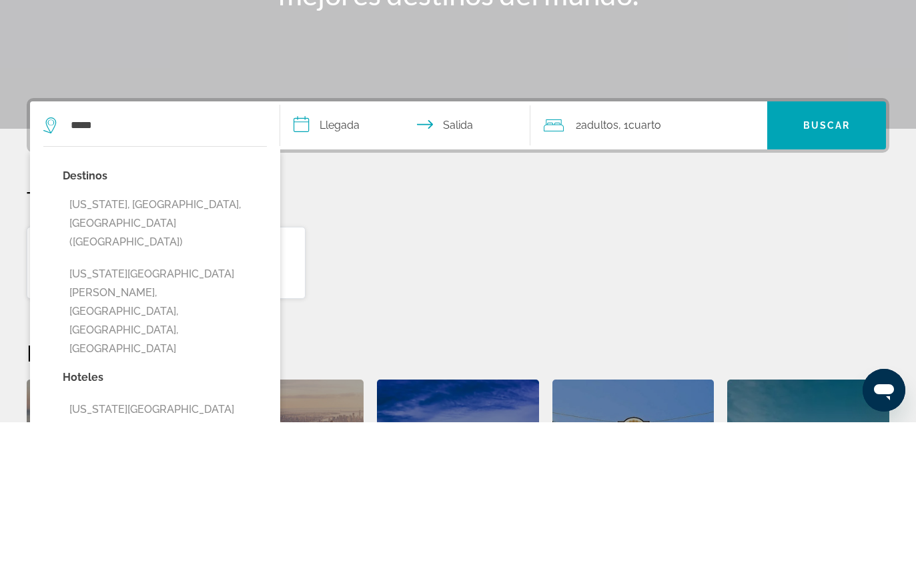
click at [223, 357] on button "[US_STATE], [GEOGRAPHIC_DATA], [GEOGRAPHIC_DATA] ([GEOGRAPHIC_DATA])" at bounding box center [165, 388] width 204 height 63
type input "**********"
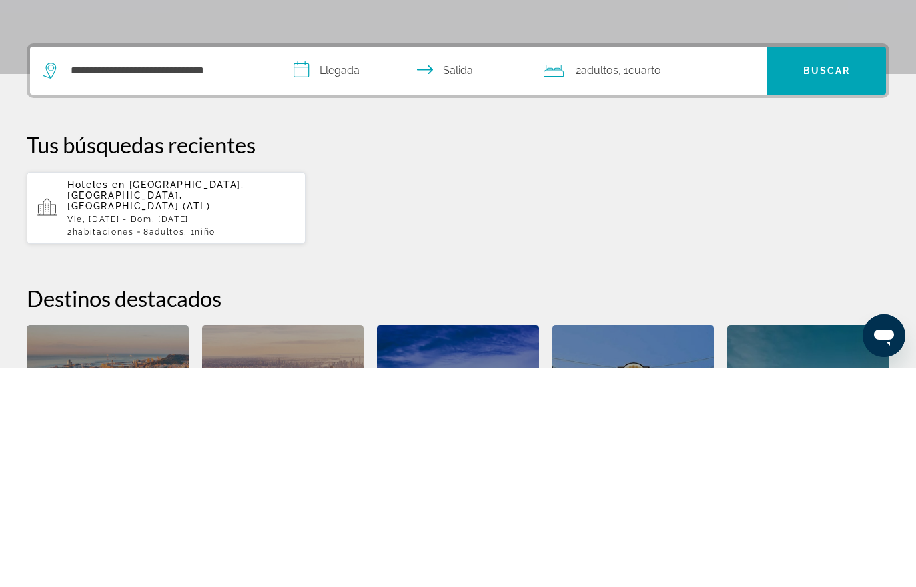
click at [348, 266] on input "**********" at bounding box center [408, 292] width 256 height 52
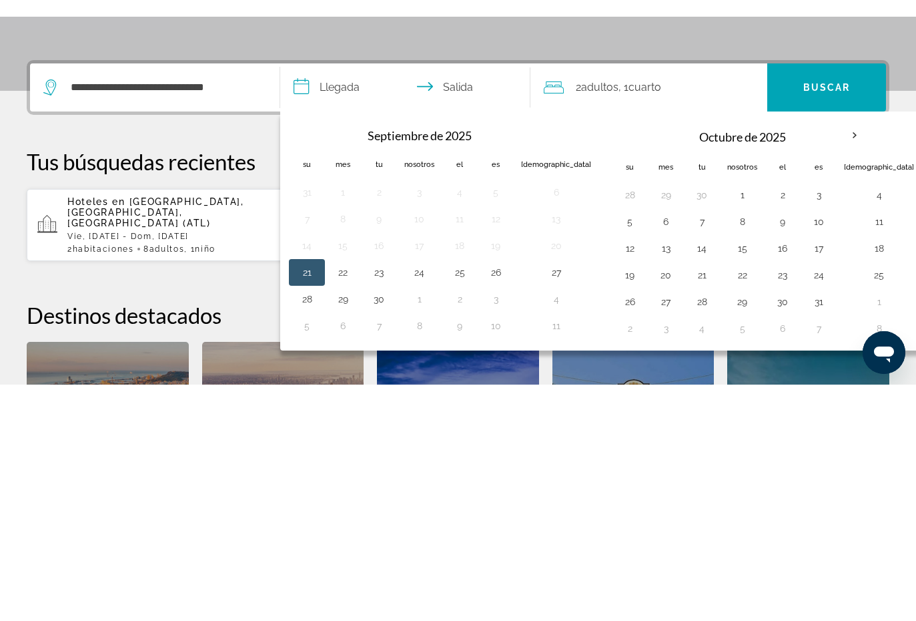
scroll to position [326, 0]
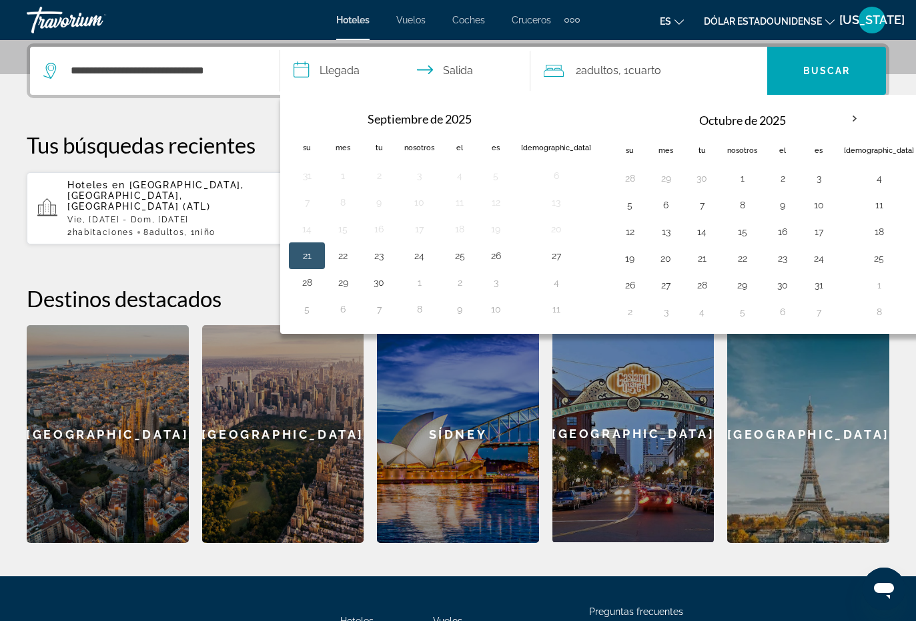
click at [837, 118] on th "Mes próximo" at bounding box center [855, 118] width 36 height 29
click at [837, 122] on th "Mes próximo" at bounding box center [855, 118] width 36 height 29
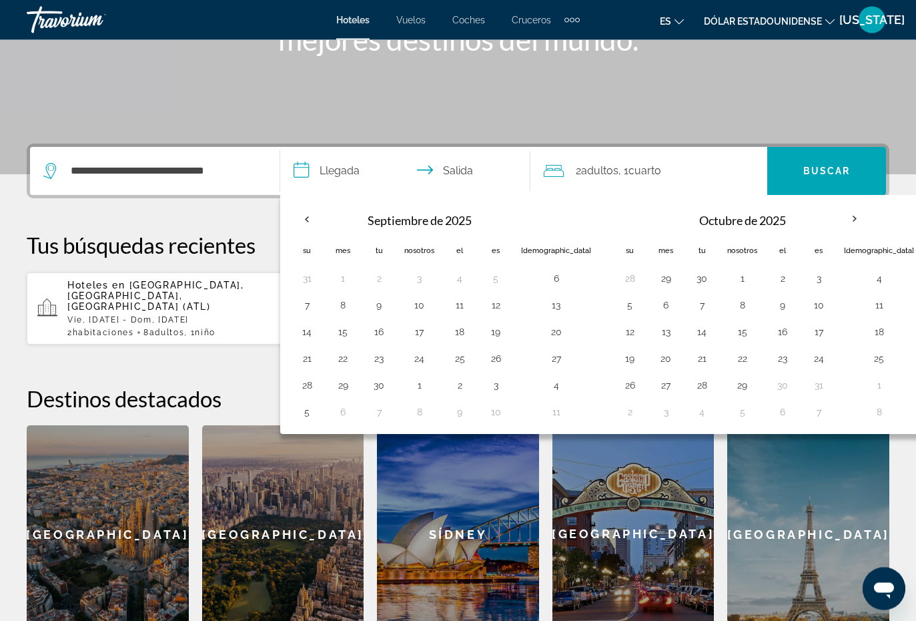
scroll to position [222, 0]
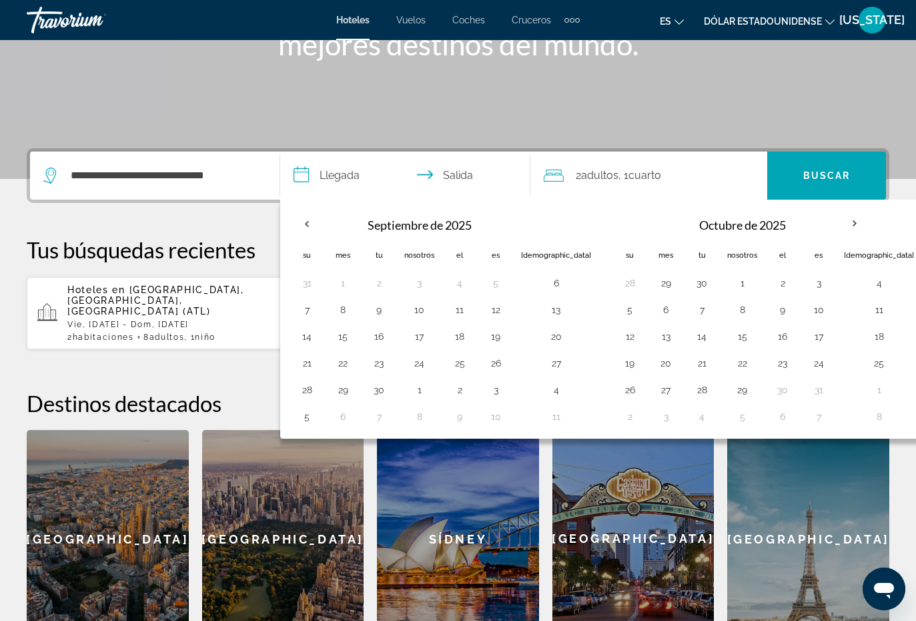
click at [808, 339] on button "17" at bounding box center [818, 336] width 21 height 19
click at [619, 370] on button "19" at bounding box center [629, 363] width 21 height 19
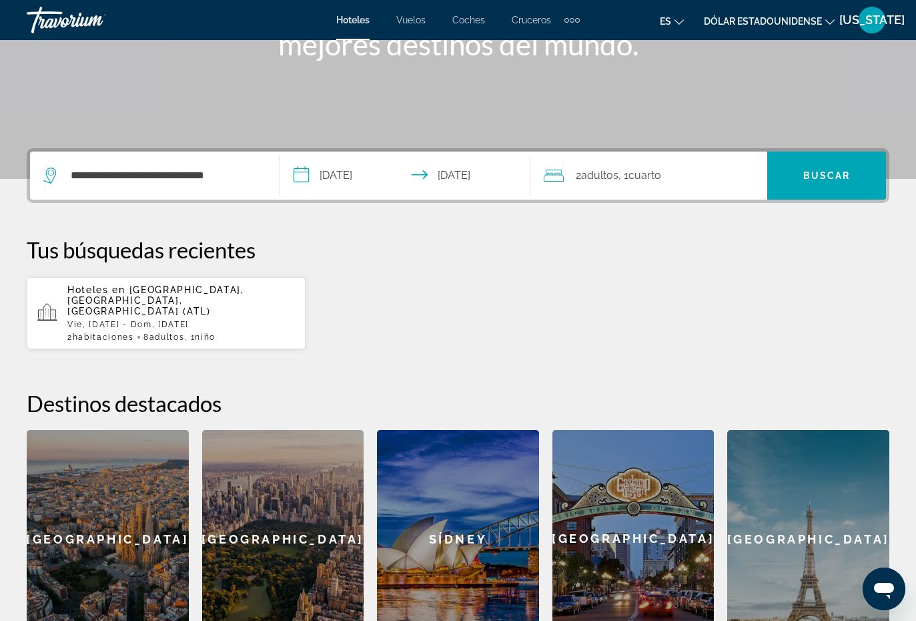
click at [372, 176] on input "**********" at bounding box center [408, 177] width 256 height 52
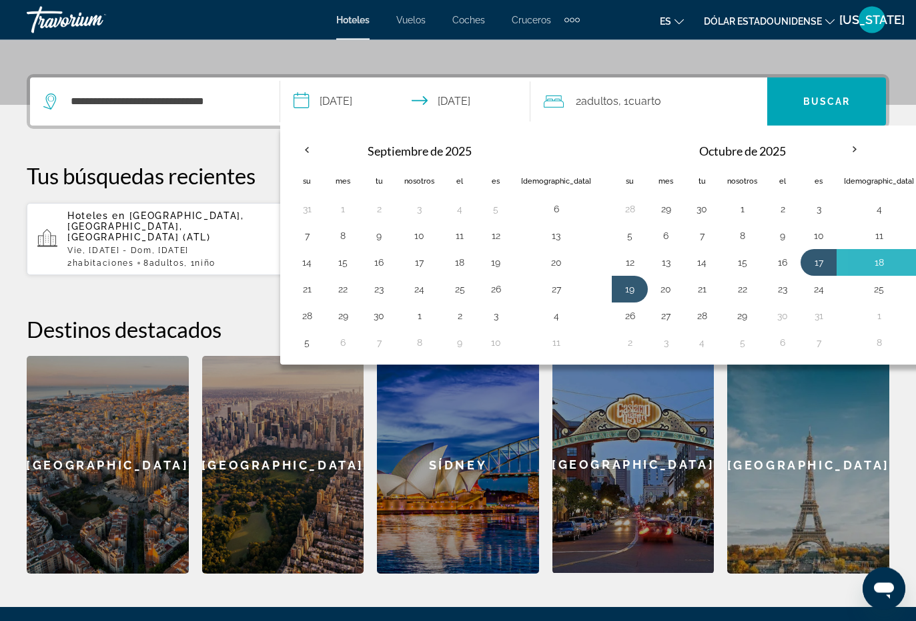
scroll to position [326, 0]
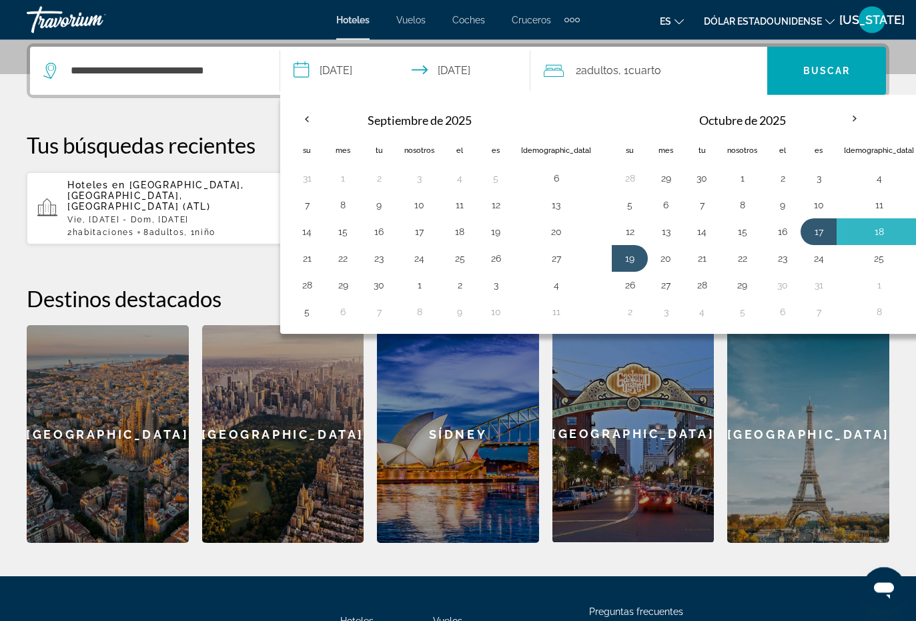
click at [837, 116] on th "Mes próximo" at bounding box center [855, 119] width 36 height 29
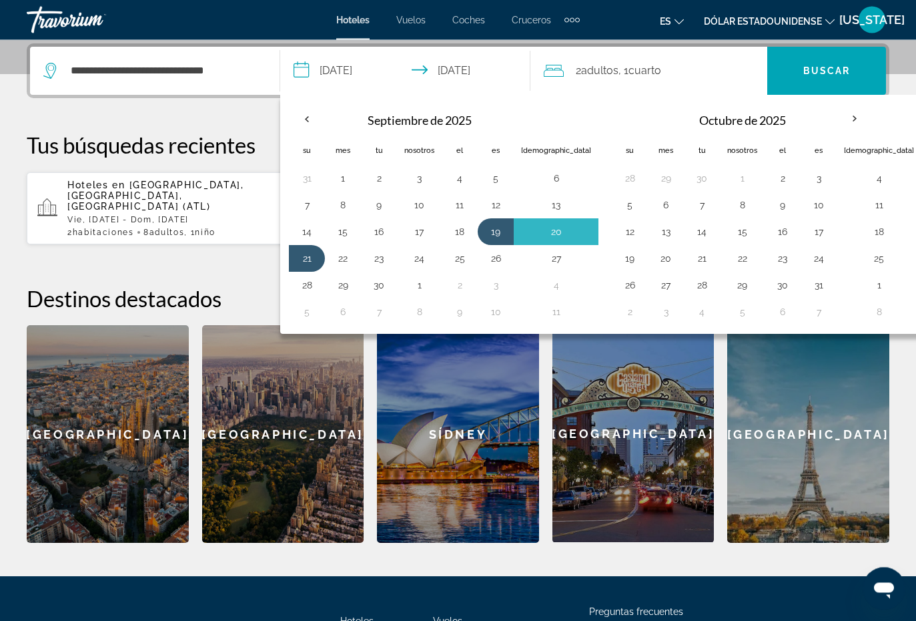
click at [808, 258] on button "24" at bounding box center [818, 259] width 21 height 19
click at [619, 289] on button "26" at bounding box center [629, 285] width 21 height 19
type input "**********"
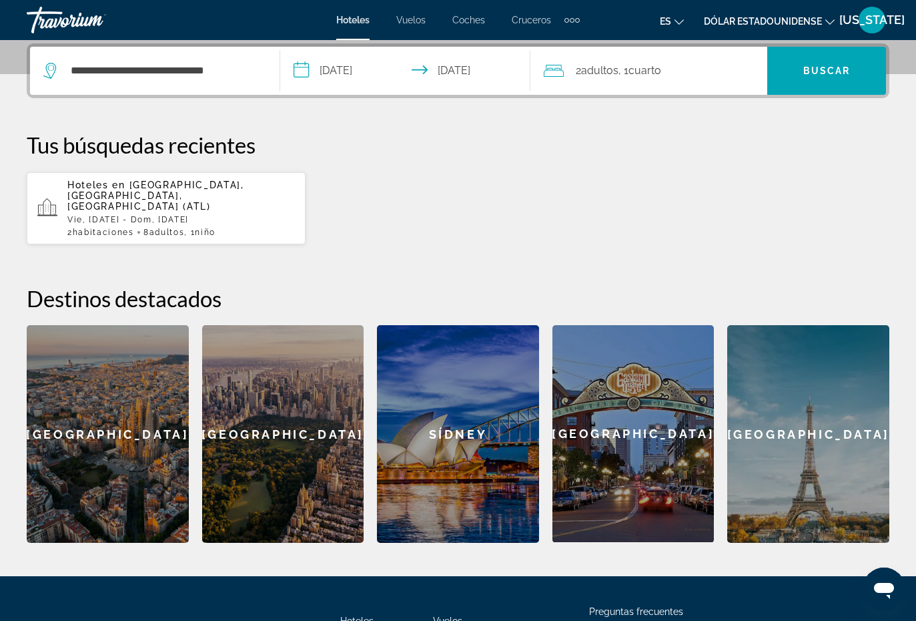
click at [839, 69] on font "Buscar" at bounding box center [826, 70] width 47 height 11
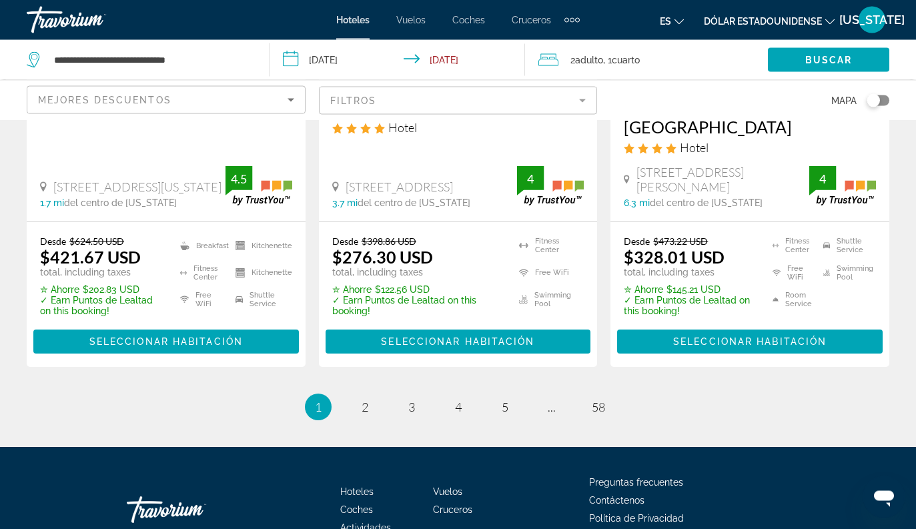
scroll to position [1947, 0]
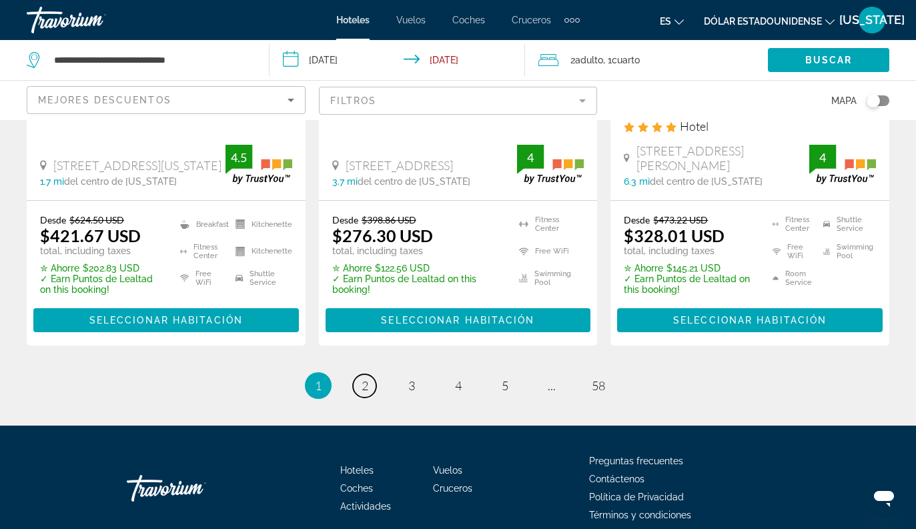
click at [368, 374] on link "page 2" at bounding box center [364, 385] width 23 height 23
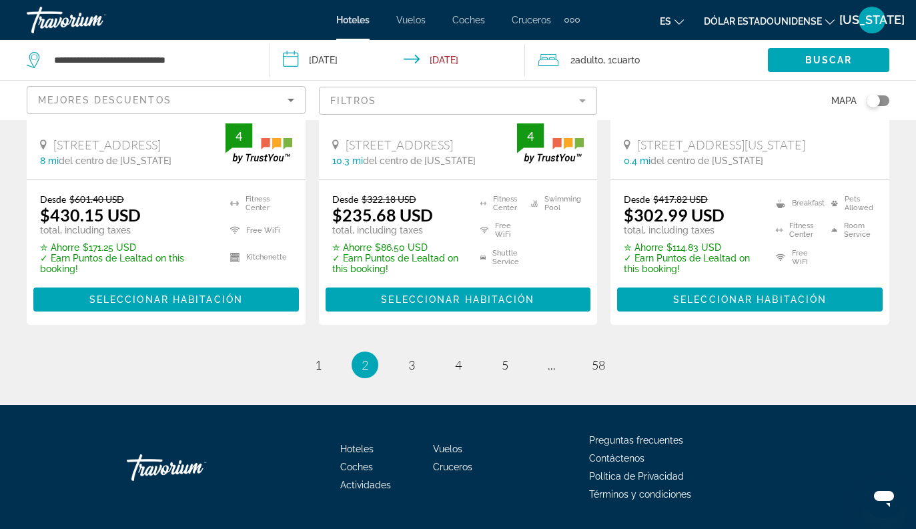
scroll to position [1948, 0]
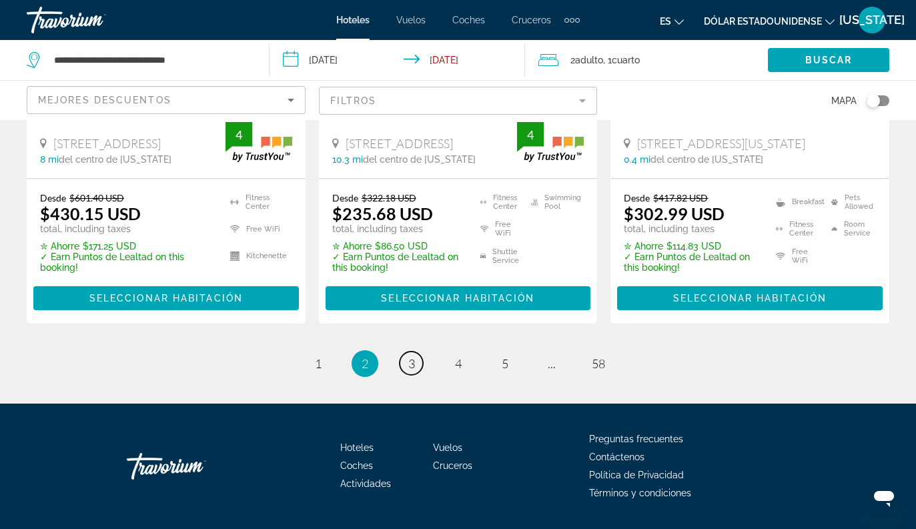
click at [414, 356] on span "3" at bounding box center [411, 363] width 7 height 15
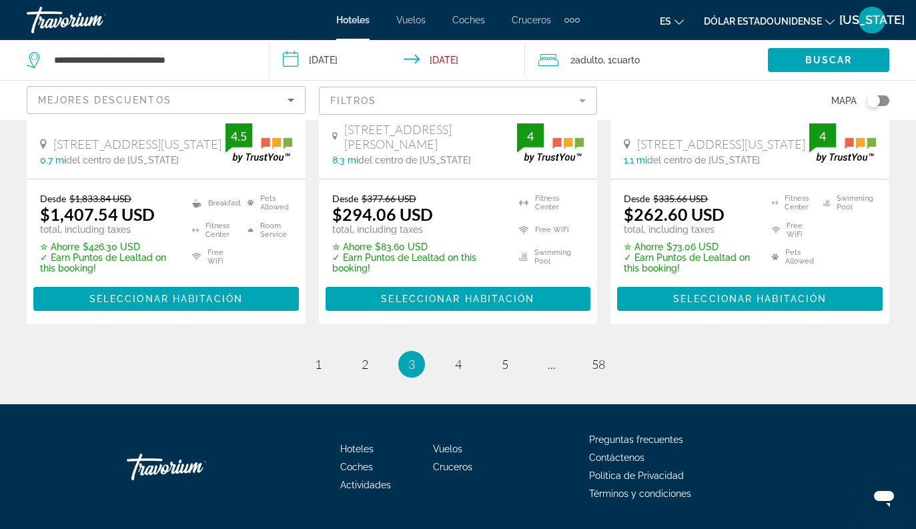
scroll to position [1922, 0]
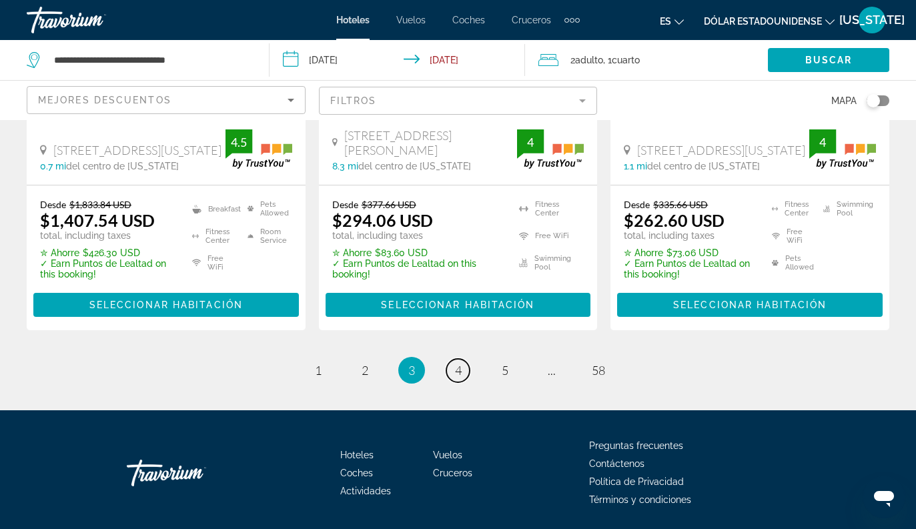
click at [457, 363] on span "4" at bounding box center [458, 370] width 7 height 15
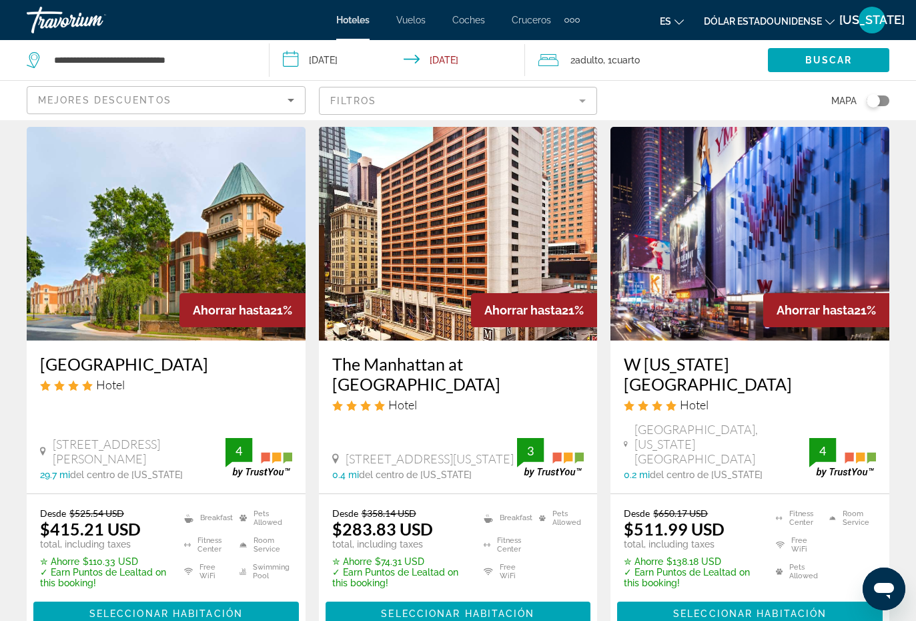
scroll to position [1636, 0]
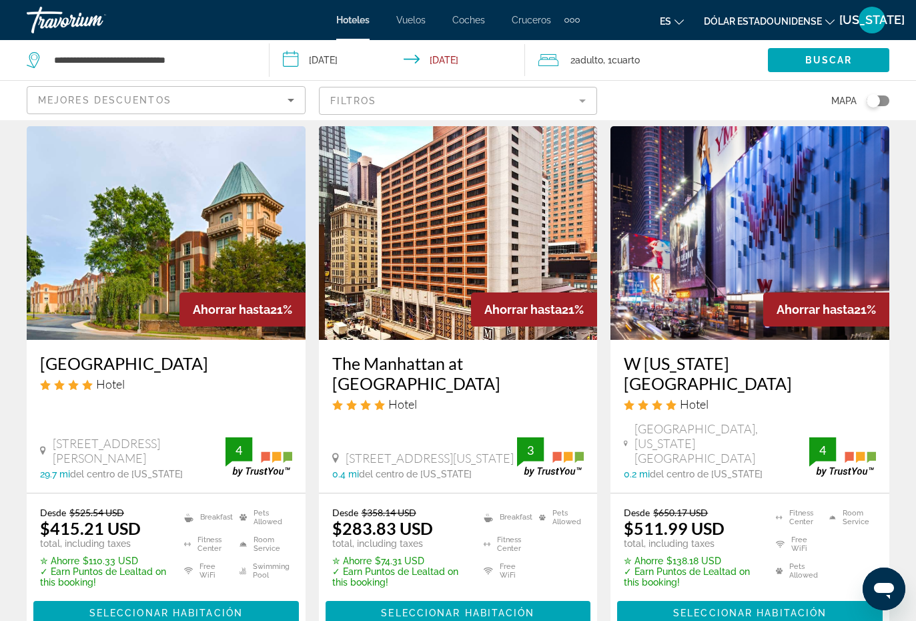
click at [527, 496] on span "Seleccionar habitación" at bounding box center [457, 612] width 153 height 11
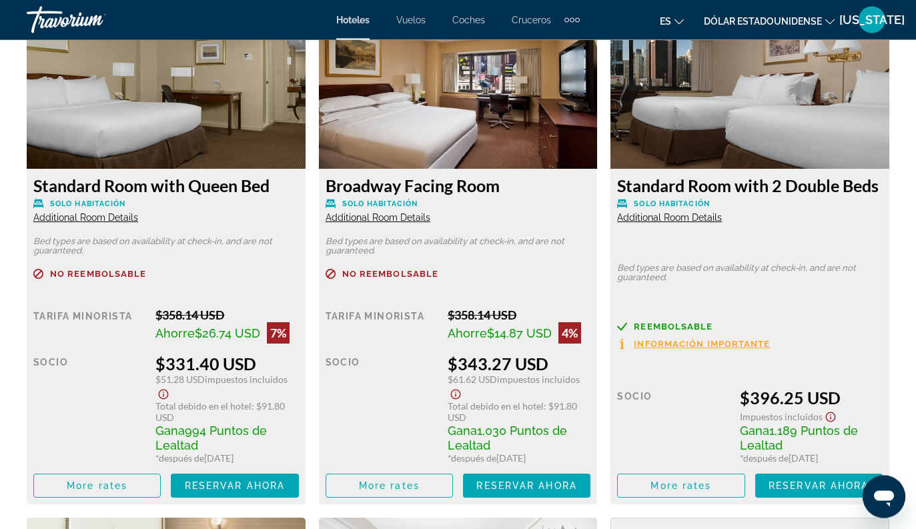
scroll to position [2614, 0]
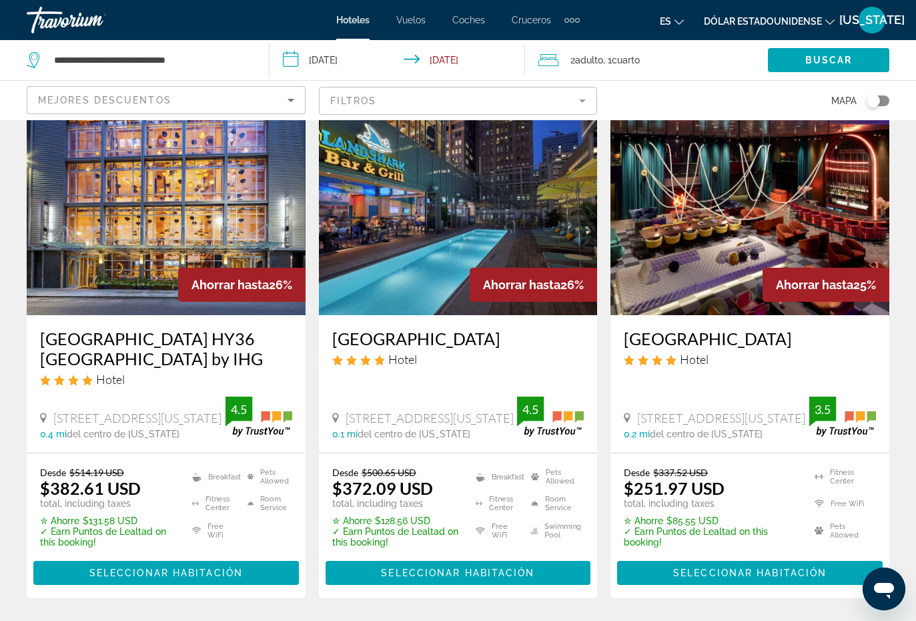
scroll to position [625, 0]
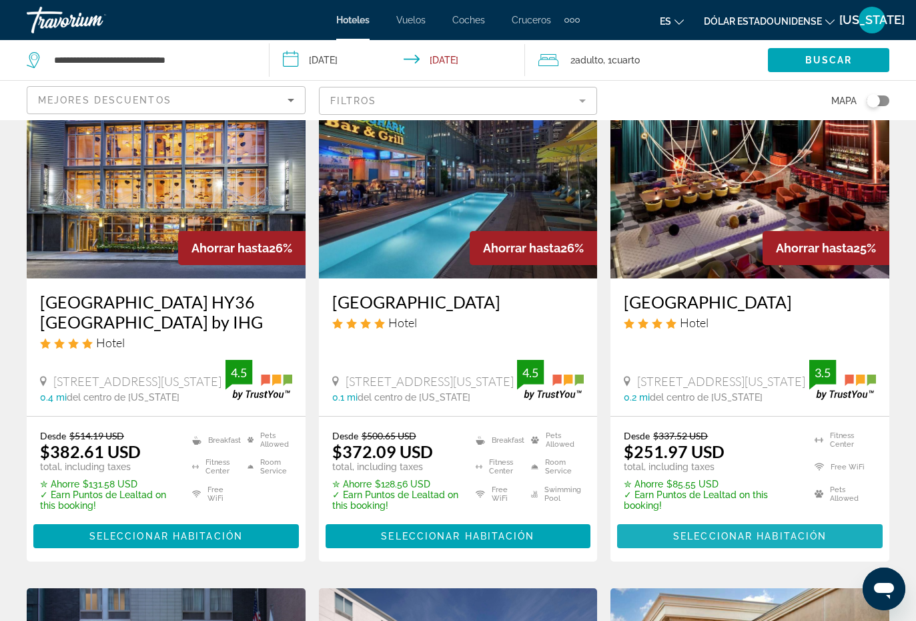
click at [781, 496] on span "Seleccionar habitación" at bounding box center [749, 536] width 153 height 11
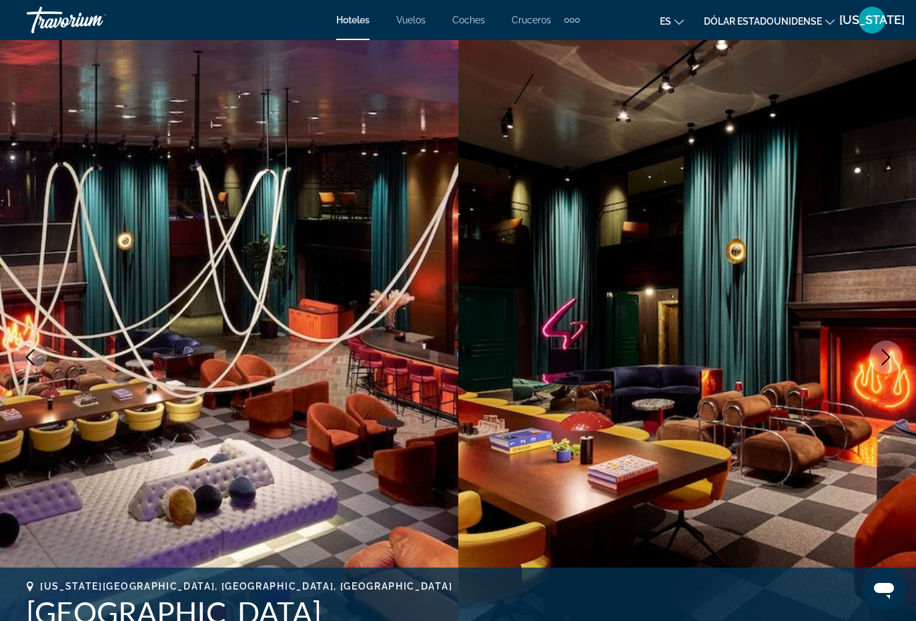
click at [878, 356] on icon "Next image" at bounding box center [886, 357] width 16 height 16
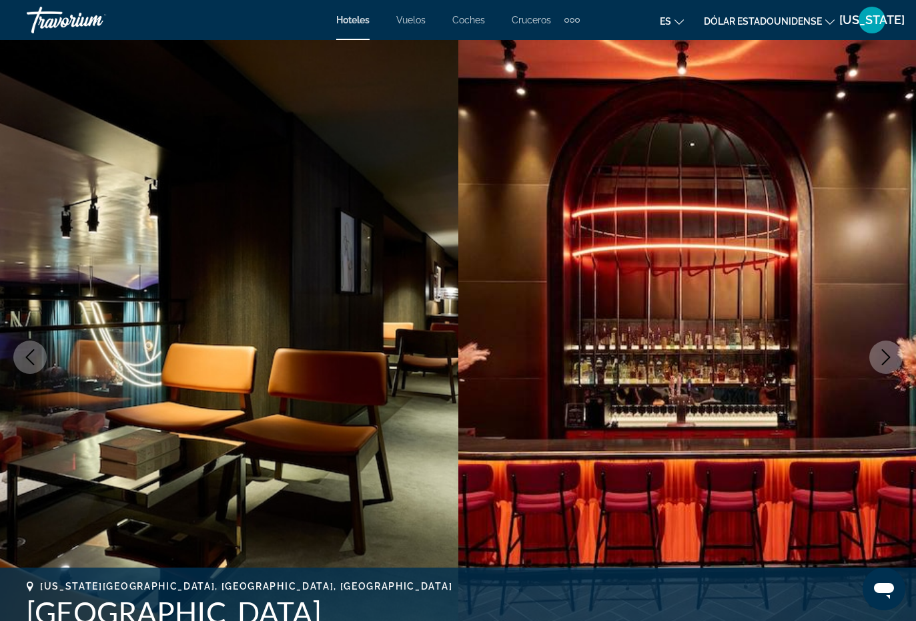
click at [864, 360] on img "Contenido principal" at bounding box center [687, 357] width 458 height 634
click at [884, 356] on icon "Next image" at bounding box center [886, 357] width 16 height 16
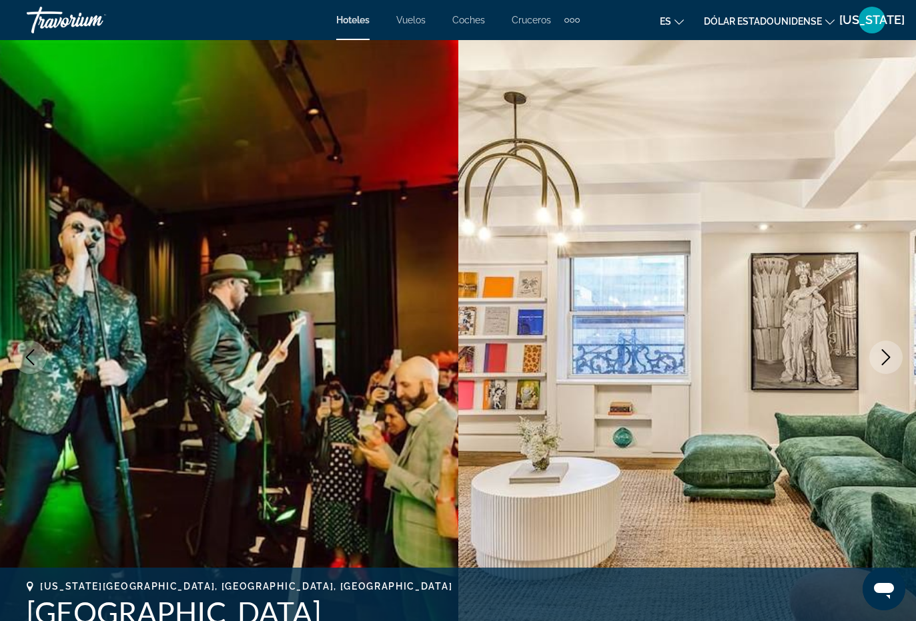
click at [876, 356] on button "Next image" at bounding box center [886, 356] width 33 height 33
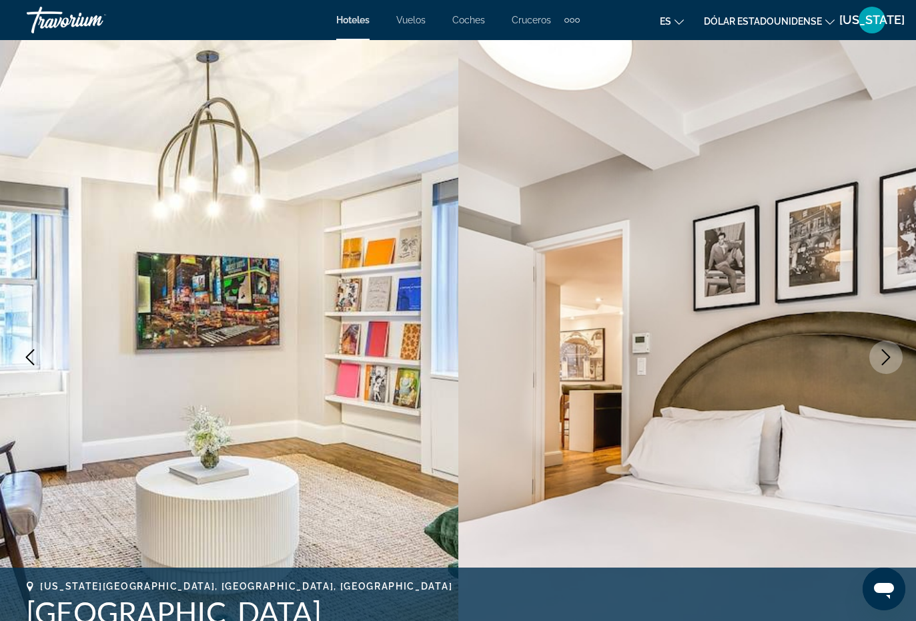
click at [864, 360] on img "Contenido principal" at bounding box center [687, 357] width 458 height 634
click at [868, 352] on img "Contenido principal" at bounding box center [687, 357] width 458 height 634
click at [870, 354] on button "Next image" at bounding box center [886, 356] width 33 height 33
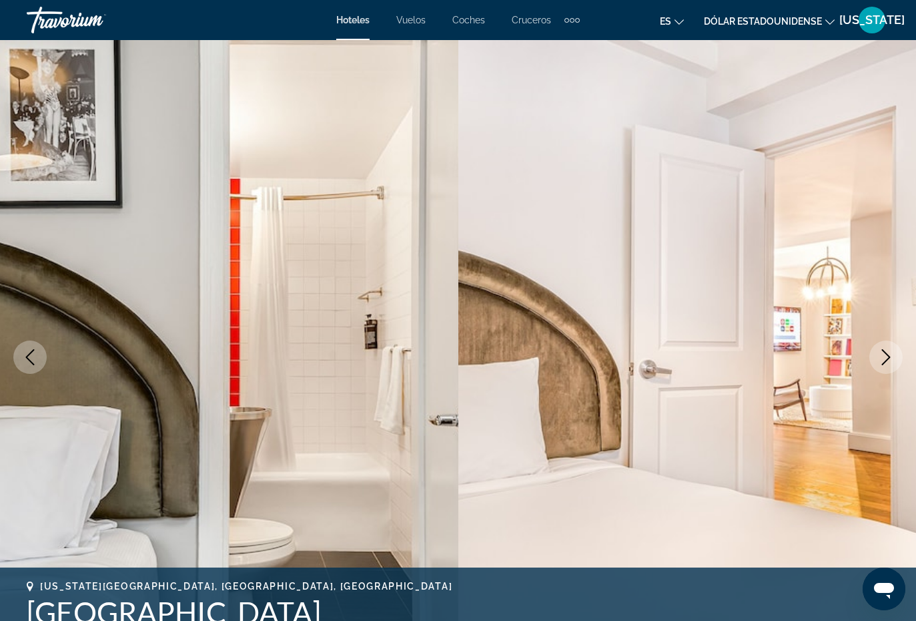
click at [884, 358] on icon "Next image" at bounding box center [886, 357] width 16 height 16
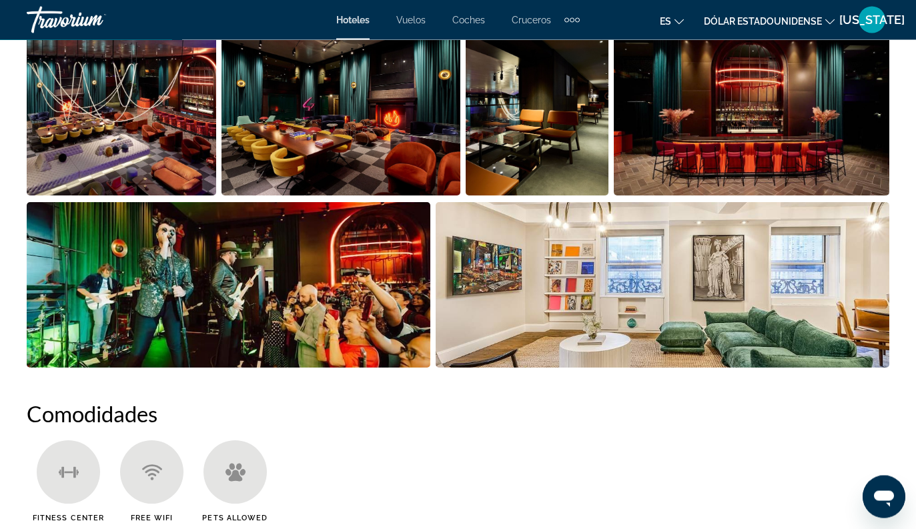
scroll to position [911, 0]
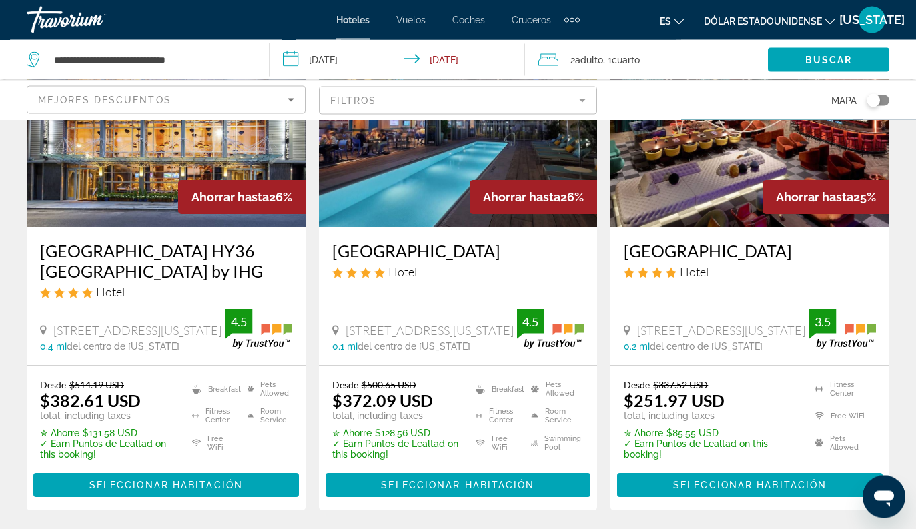
scroll to position [675, 0]
